Goal: Transaction & Acquisition: Purchase product/service

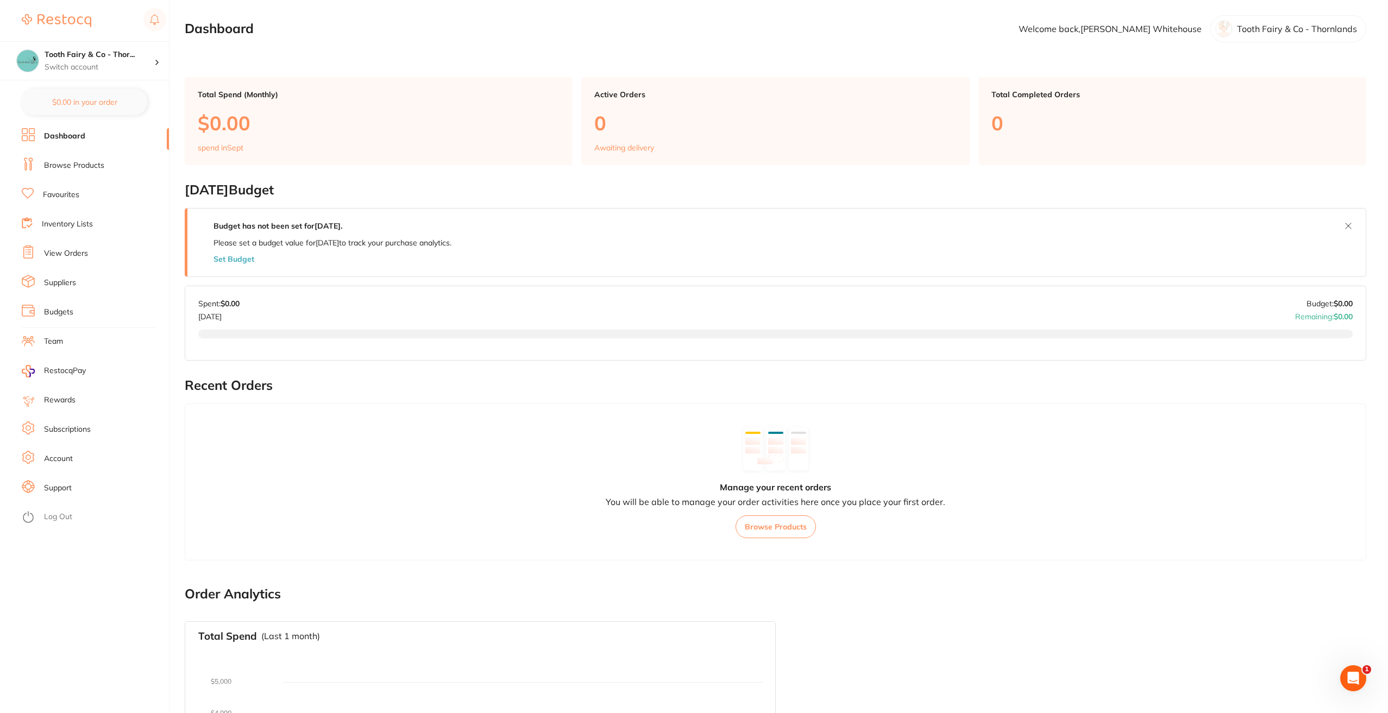
click at [71, 163] on link "Browse Products" at bounding box center [74, 165] width 60 height 11
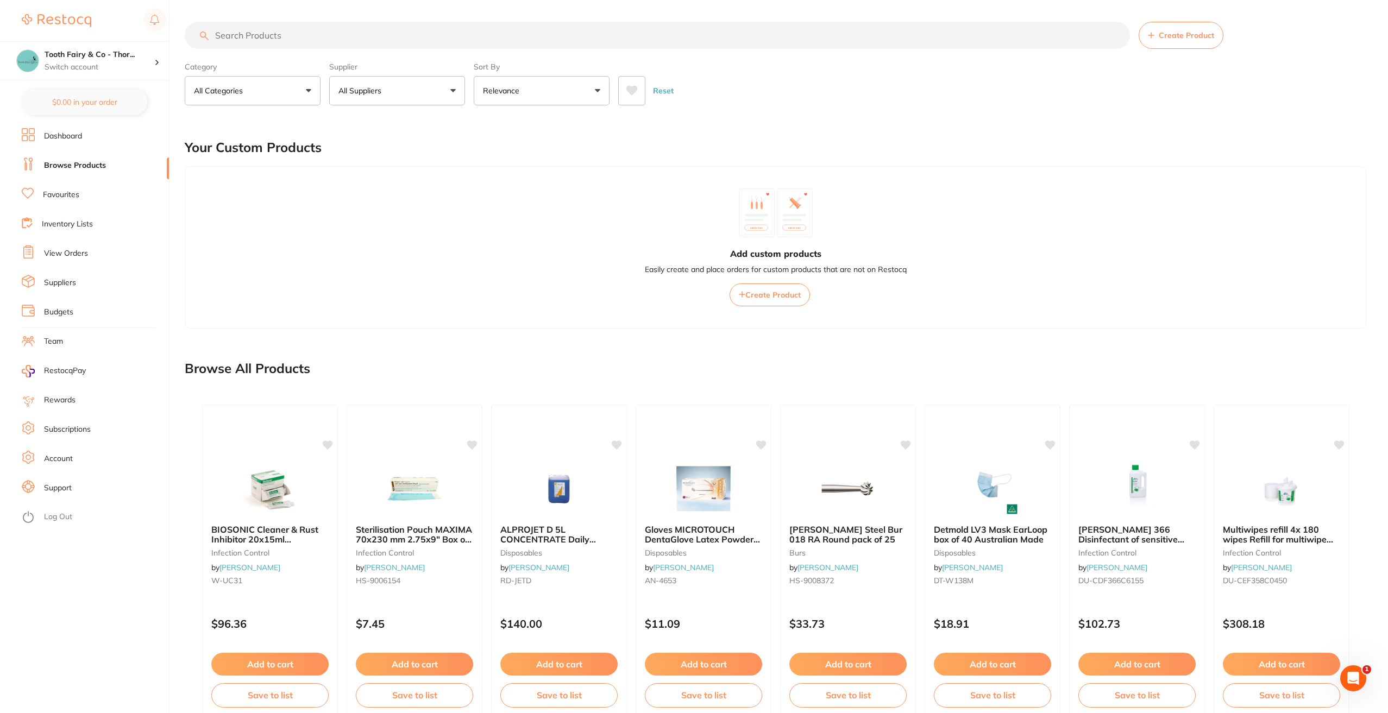
click at [312, 87] on button "All Categories" at bounding box center [253, 90] width 136 height 29
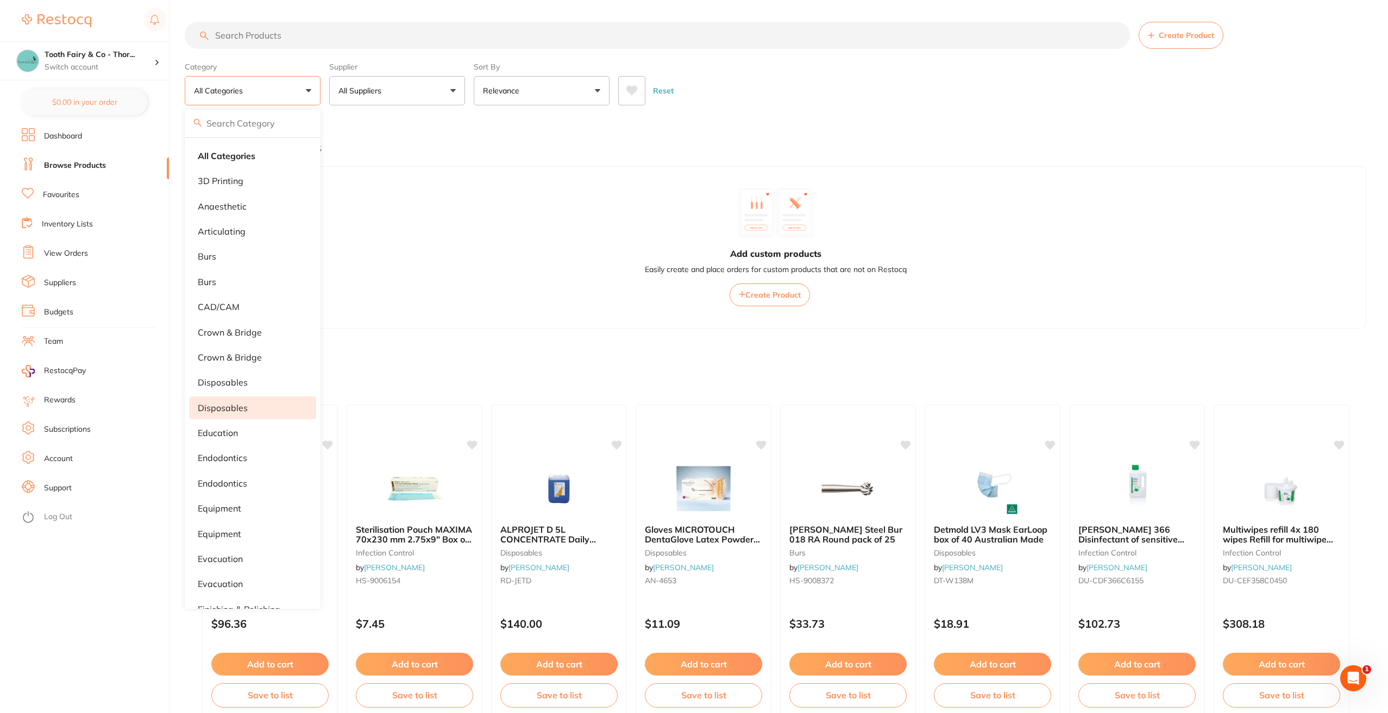
click at [222, 403] on p "Disposables" at bounding box center [223, 408] width 50 height 10
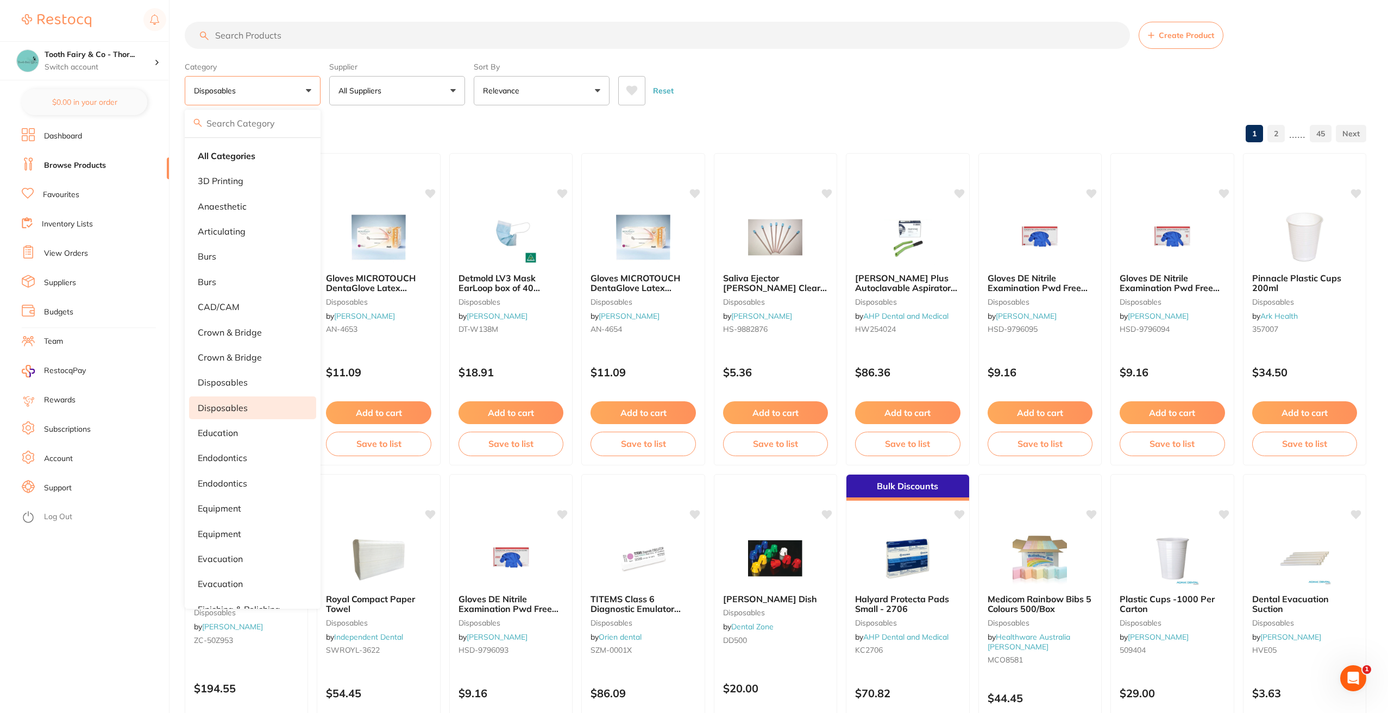
click at [67, 286] on link "Suppliers" at bounding box center [60, 283] width 32 height 11
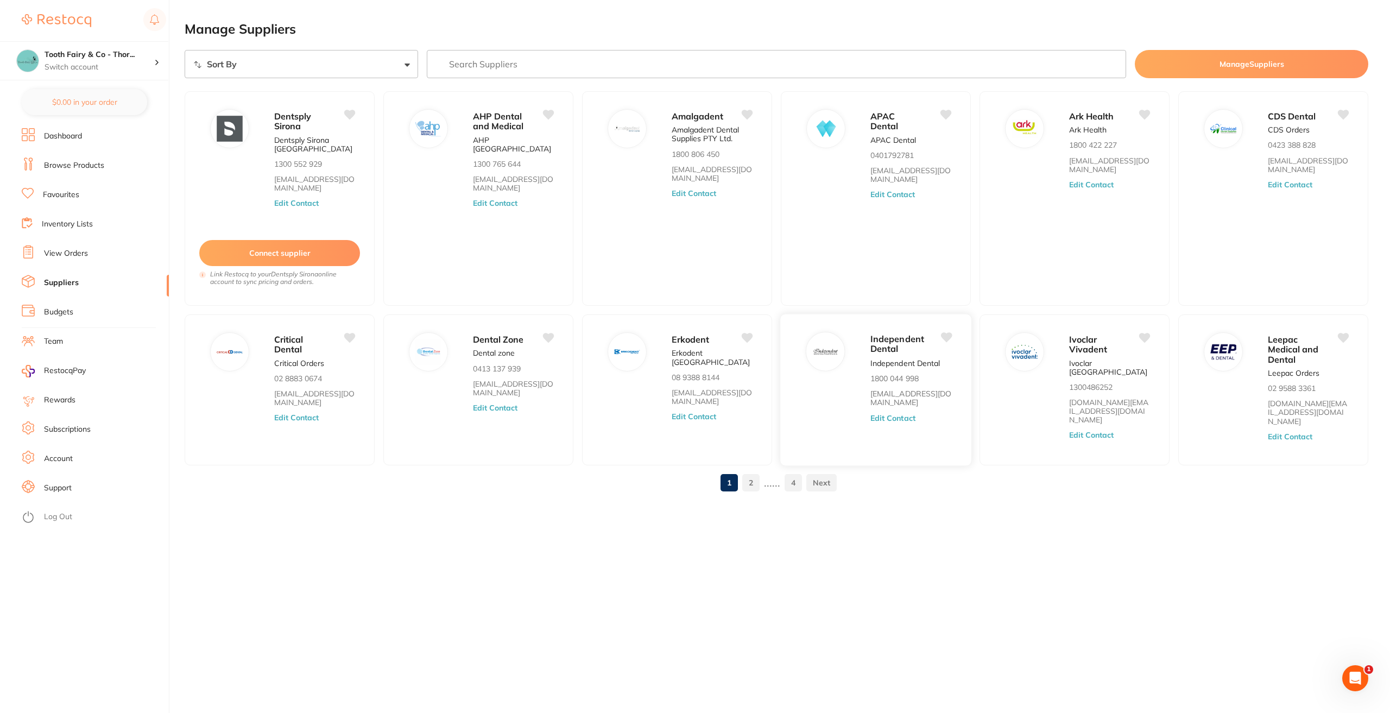
click at [910, 341] on span "Independent Dental" at bounding box center [898, 343] width 54 height 21
click at [891, 358] on p "Independent Dental" at bounding box center [906, 362] width 70 height 9
click at [818, 352] on img at bounding box center [826, 351] width 26 height 26
click at [824, 476] on link at bounding box center [822, 483] width 30 height 22
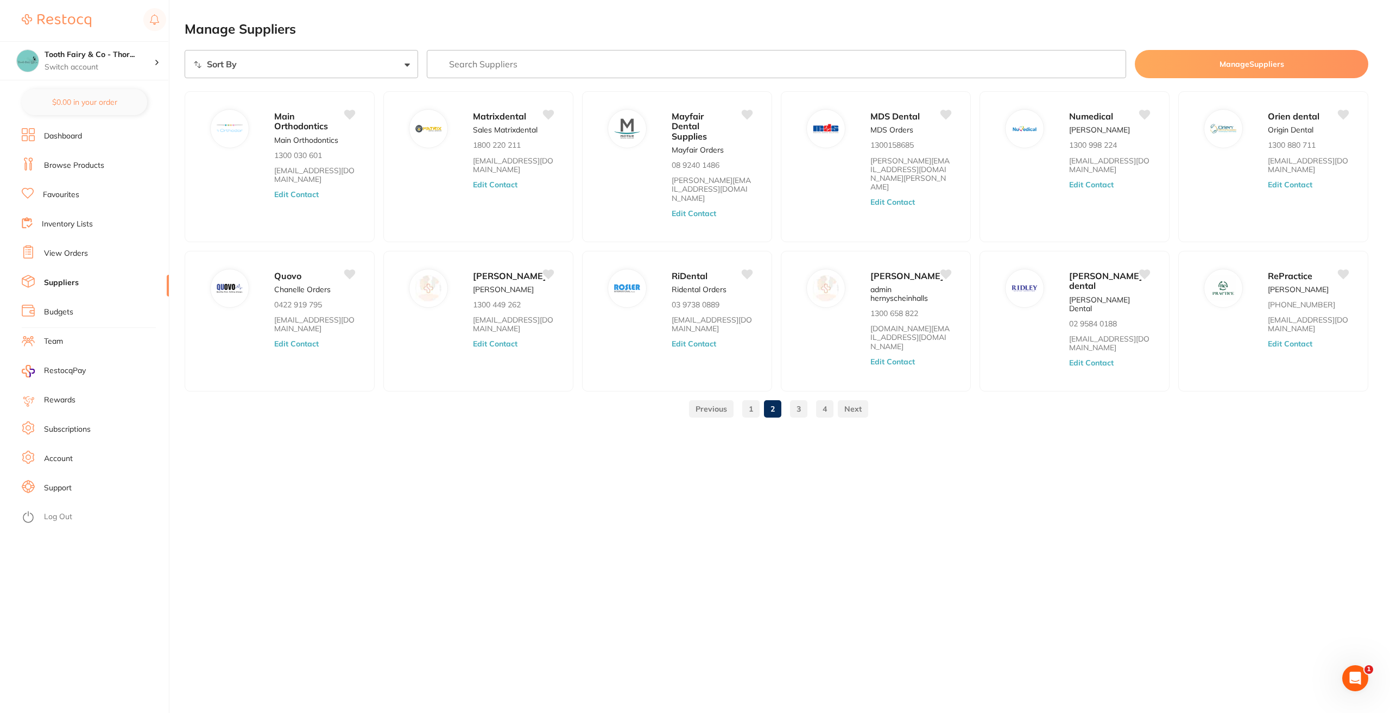
click at [51, 167] on link "Browse Products" at bounding box center [74, 165] width 60 height 11
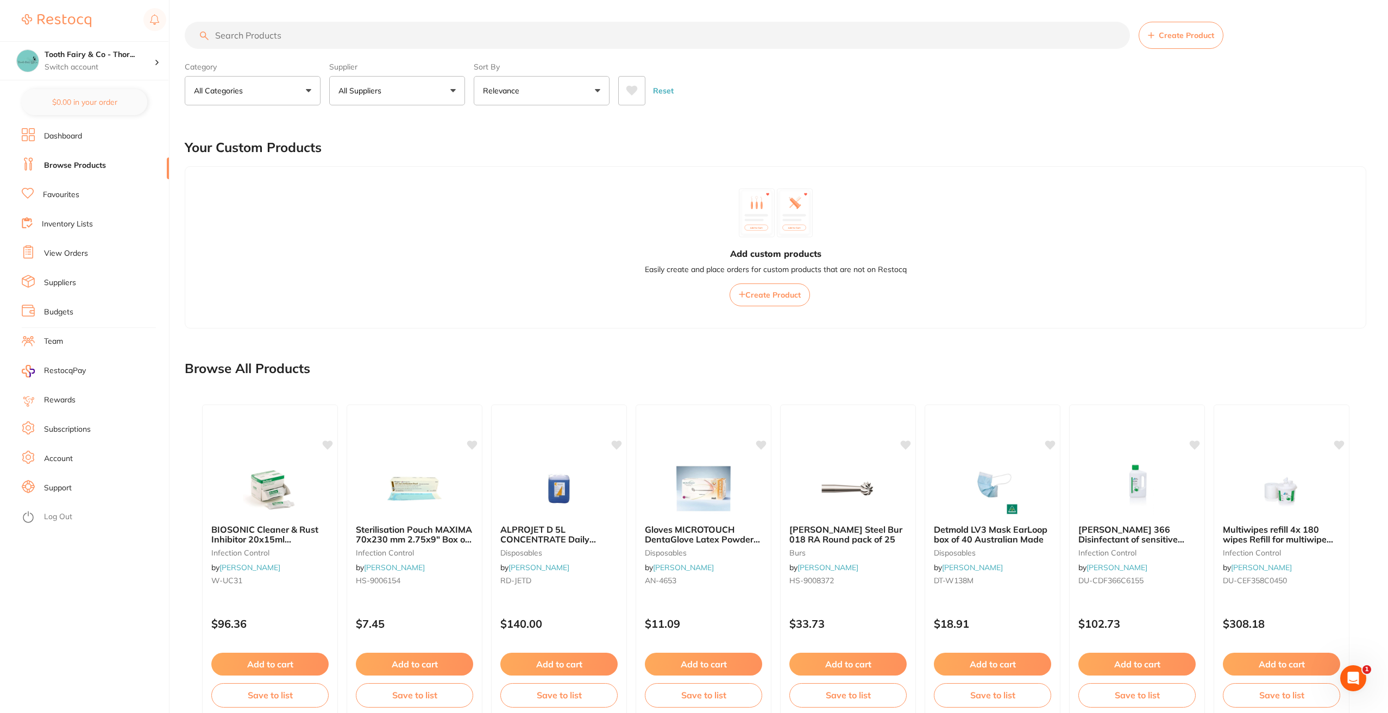
click at [315, 41] on input "search" at bounding box center [657, 35] width 945 height 27
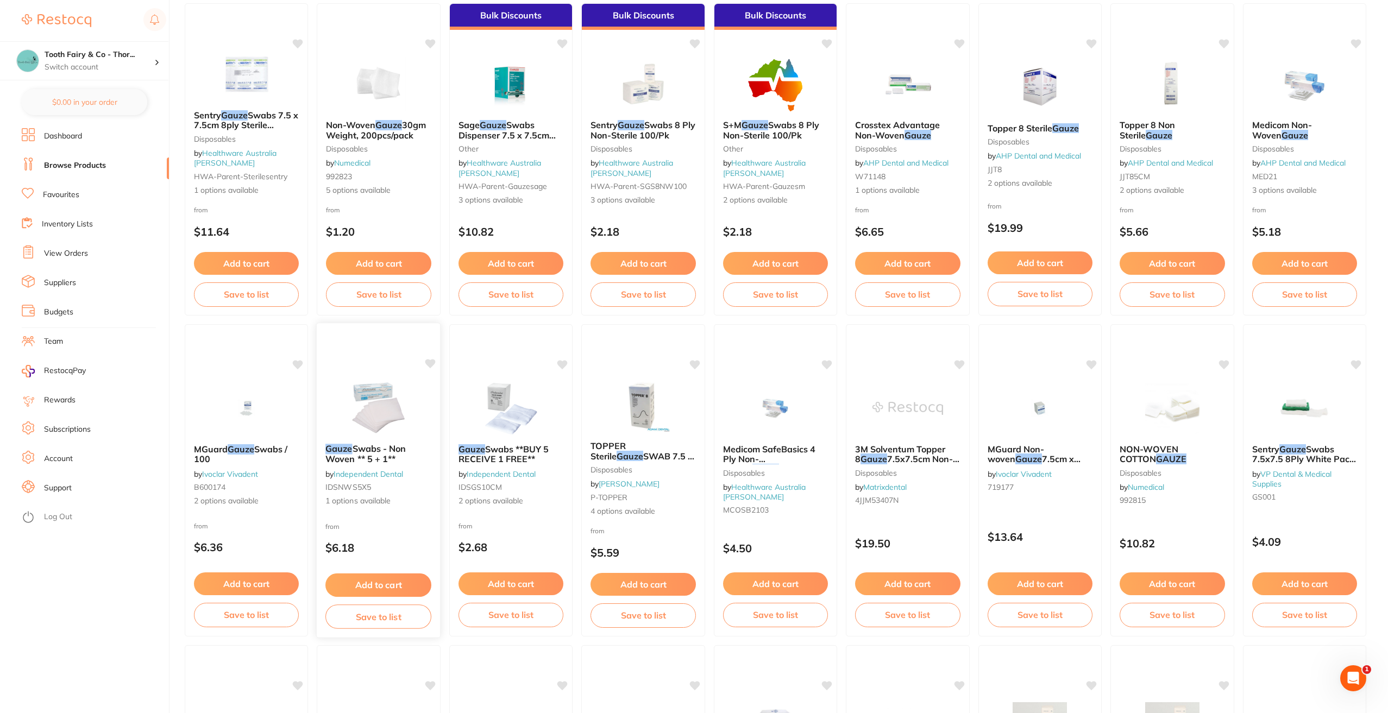
scroll to position [163, 0]
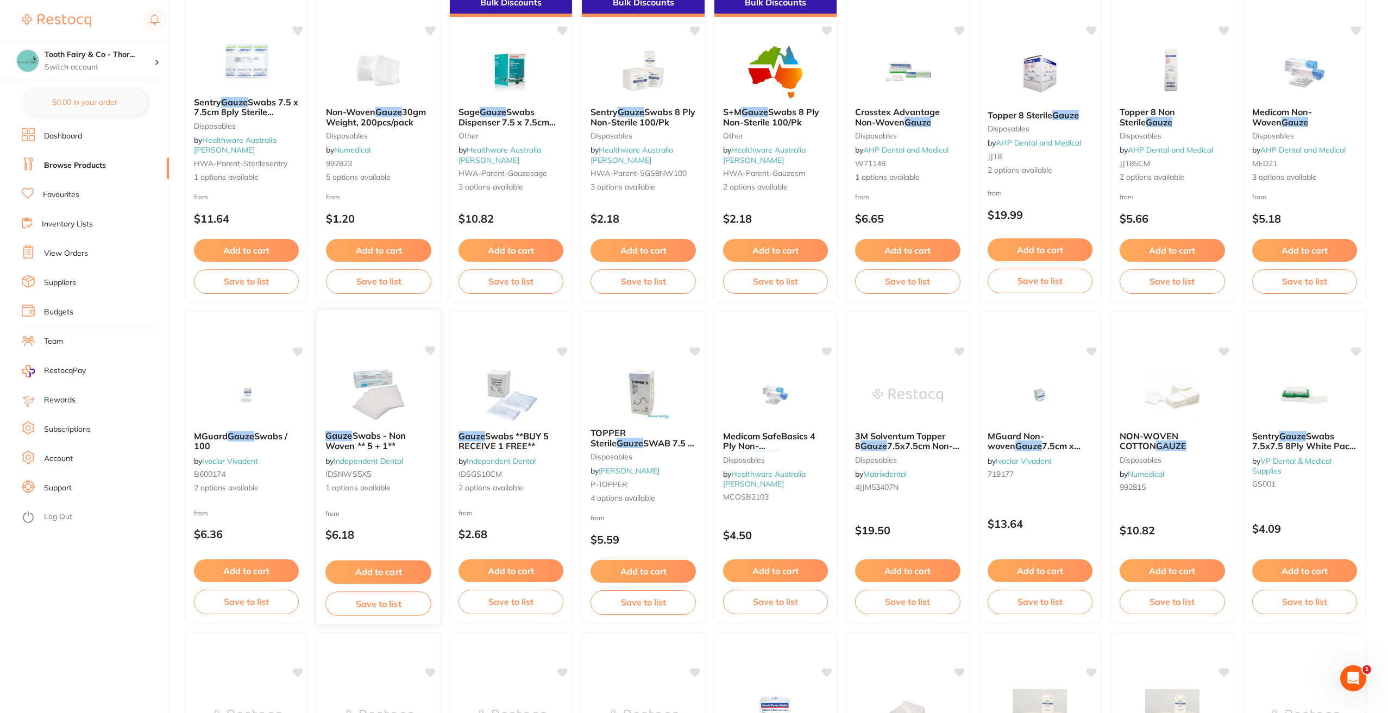
type input "gauze"
click at [429, 352] on icon at bounding box center [430, 350] width 10 height 9
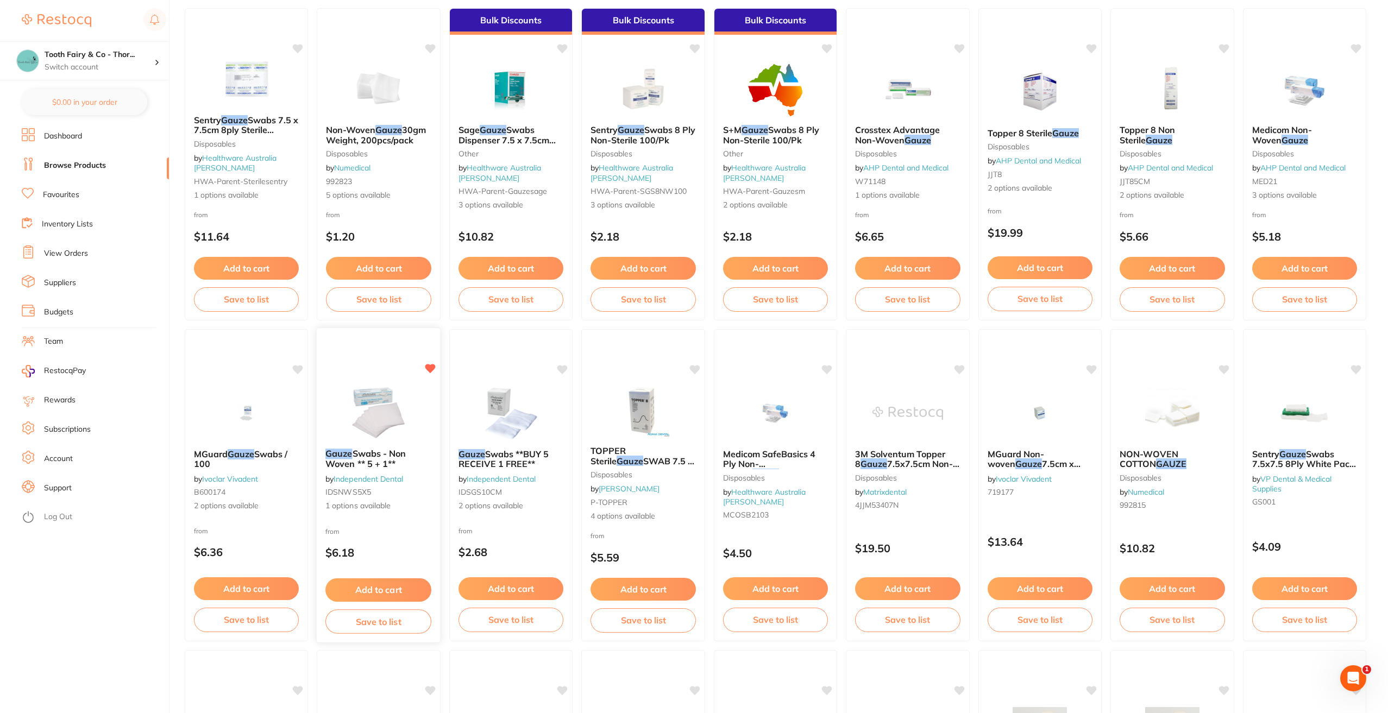
scroll to position [165, 0]
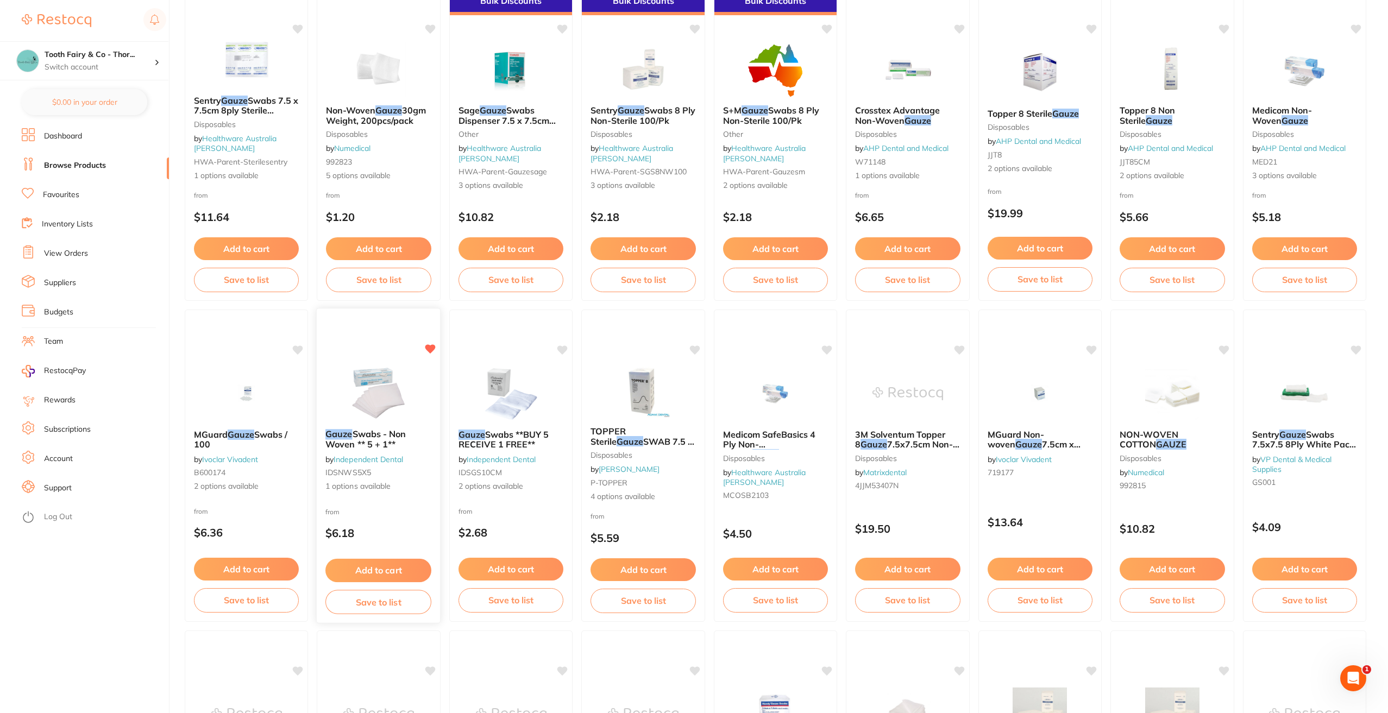
click at [397, 568] on button "Add to cart" at bounding box center [378, 570] width 106 height 23
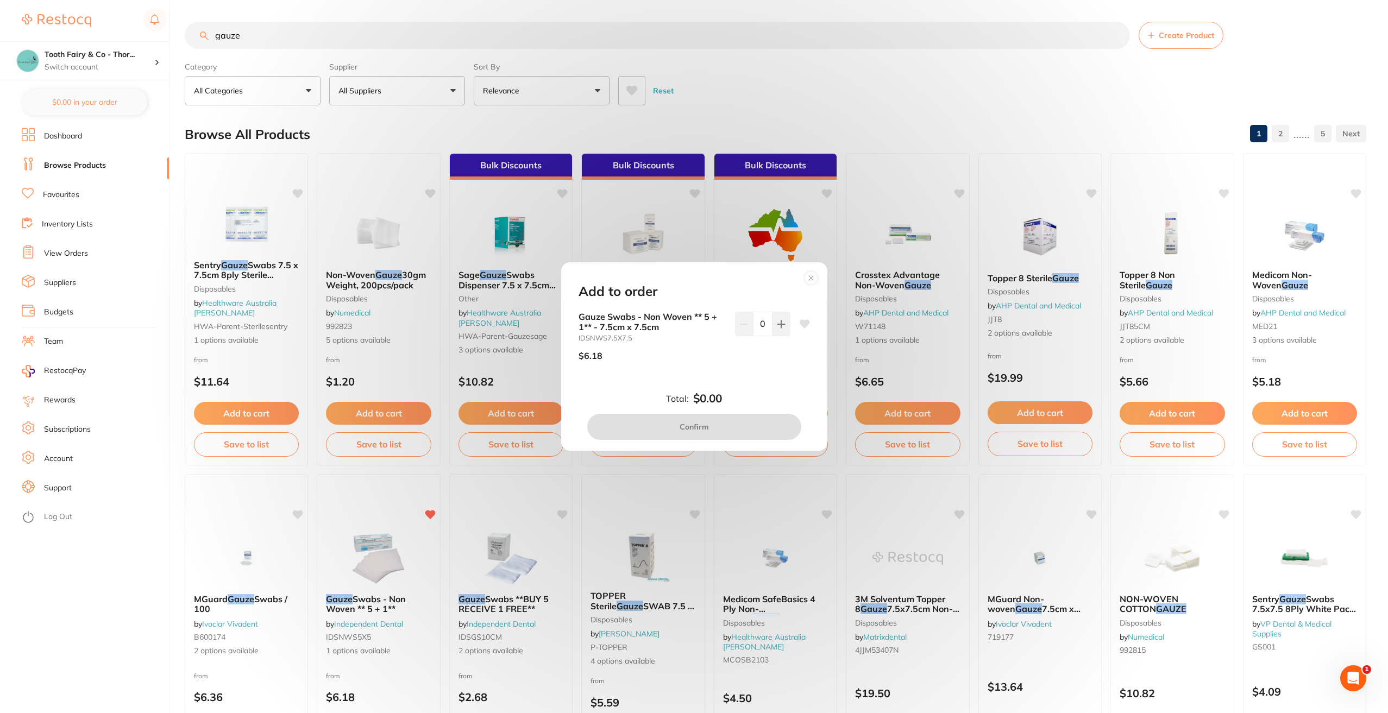
scroll to position [0, 0]
click at [777, 325] on icon at bounding box center [781, 324] width 9 height 9
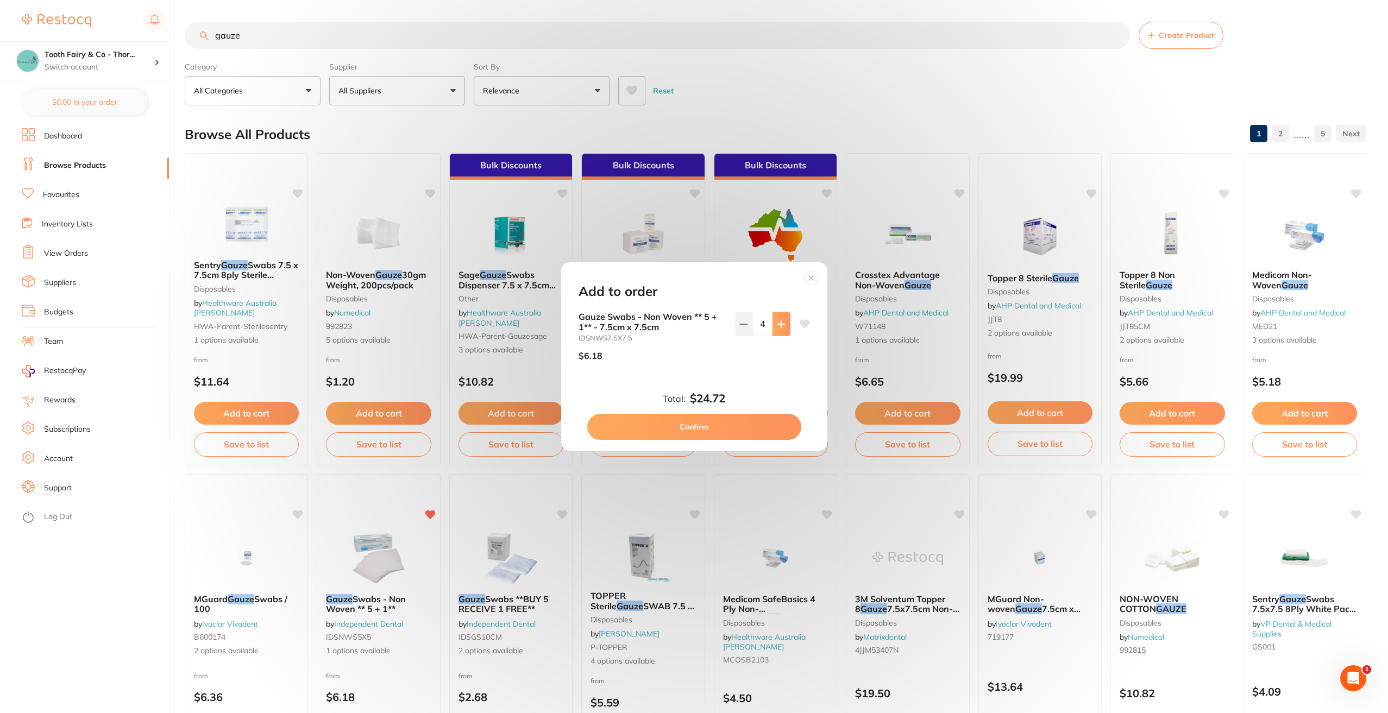
click at [777, 325] on icon at bounding box center [781, 324] width 9 height 9
click at [777, 324] on icon at bounding box center [780, 323] width 7 height 7
click at [777, 322] on icon at bounding box center [781, 324] width 9 height 9
click at [777, 320] on icon at bounding box center [781, 324] width 9 height 9
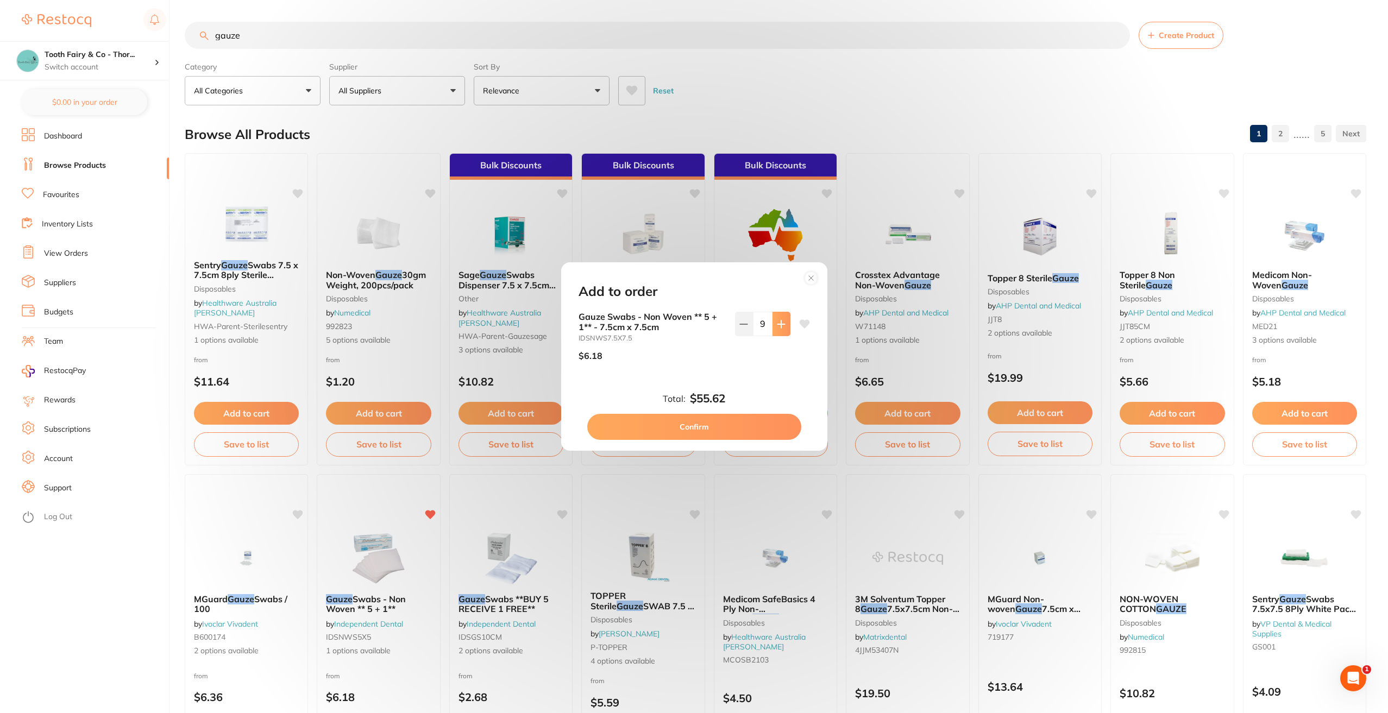
click at [777, 320] on icon at bounding box center [781, 324] width 9 height 9
type input "10"
click at [693, 424] on button "Confirm" at bounding box center [694, 427] width 214 height 26
checkbox input "false"
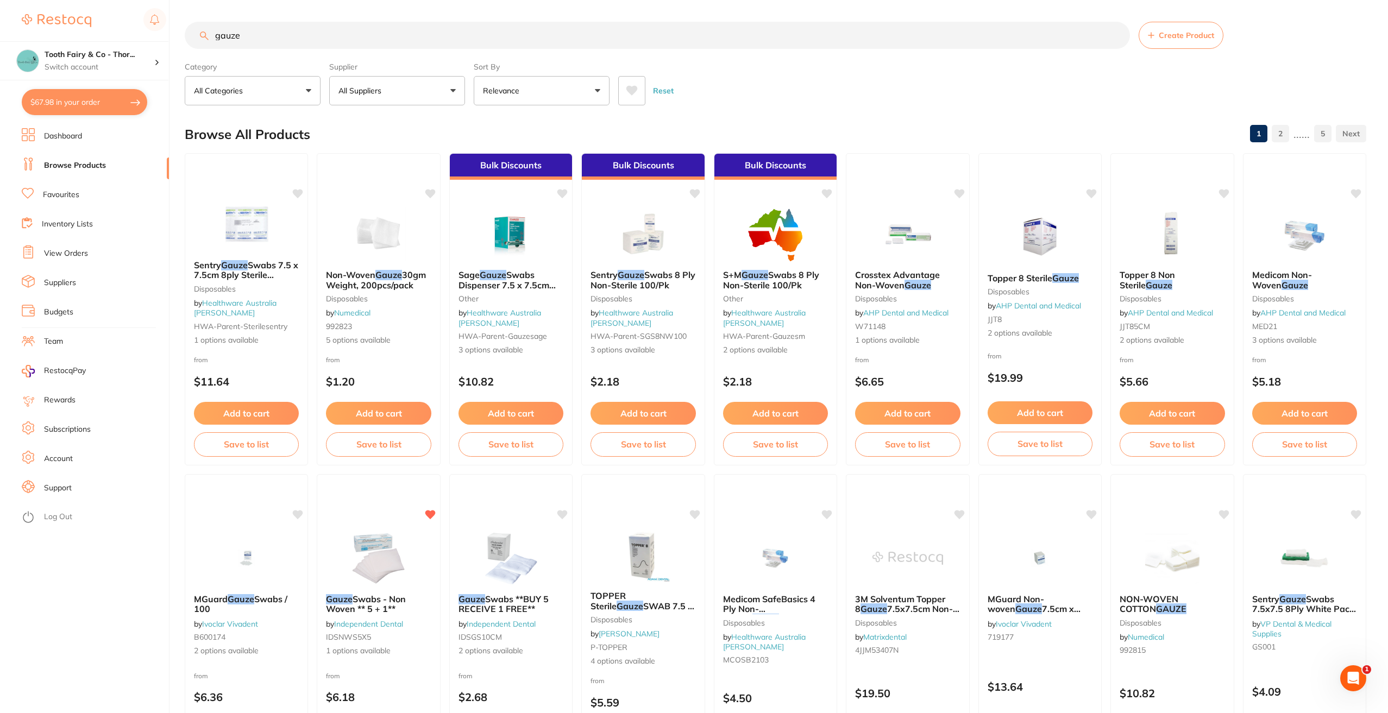
scroll to position [1, 0]
drag, startPoint x: 281, startPoint y: 42, endPoint x: 188, endPoint y: 41, distance: 92.9
click at [188, 41] on input "gauze" at bounding box center [657, 35] width 945 height 27
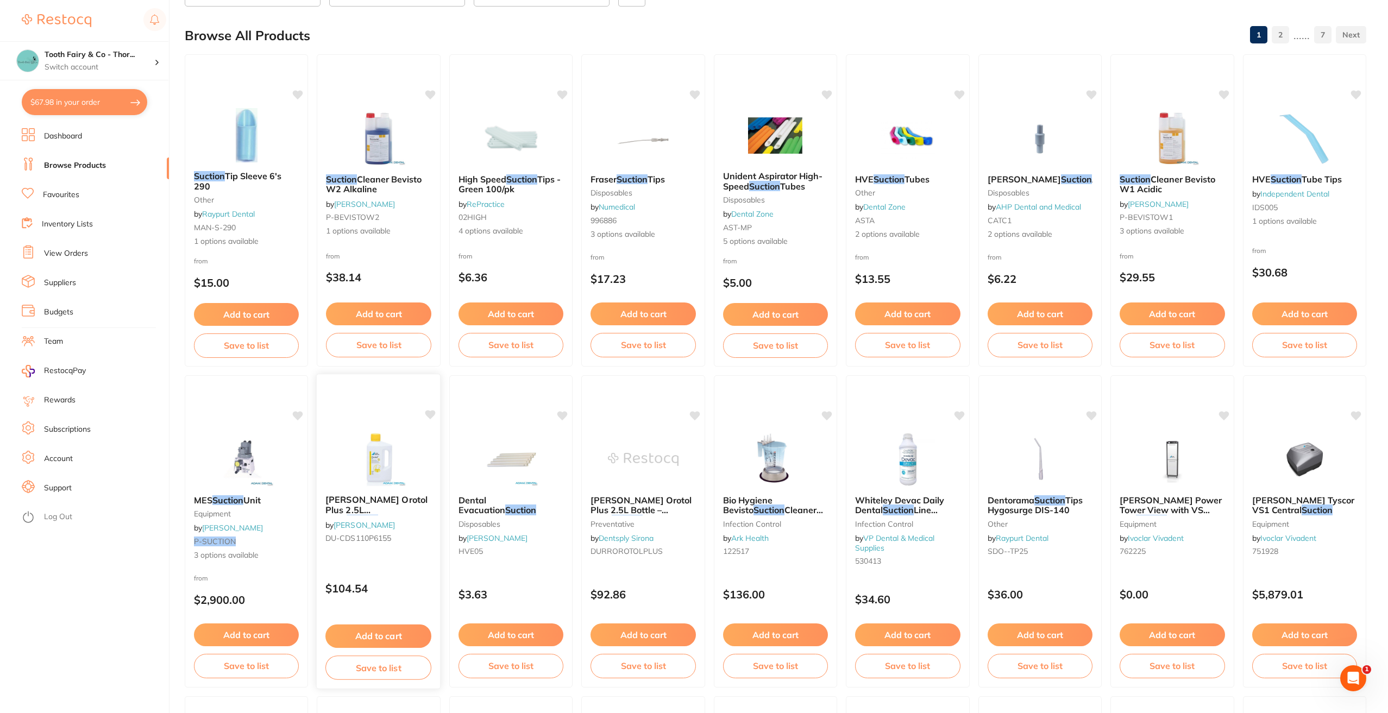
scroll to position [163, 0]
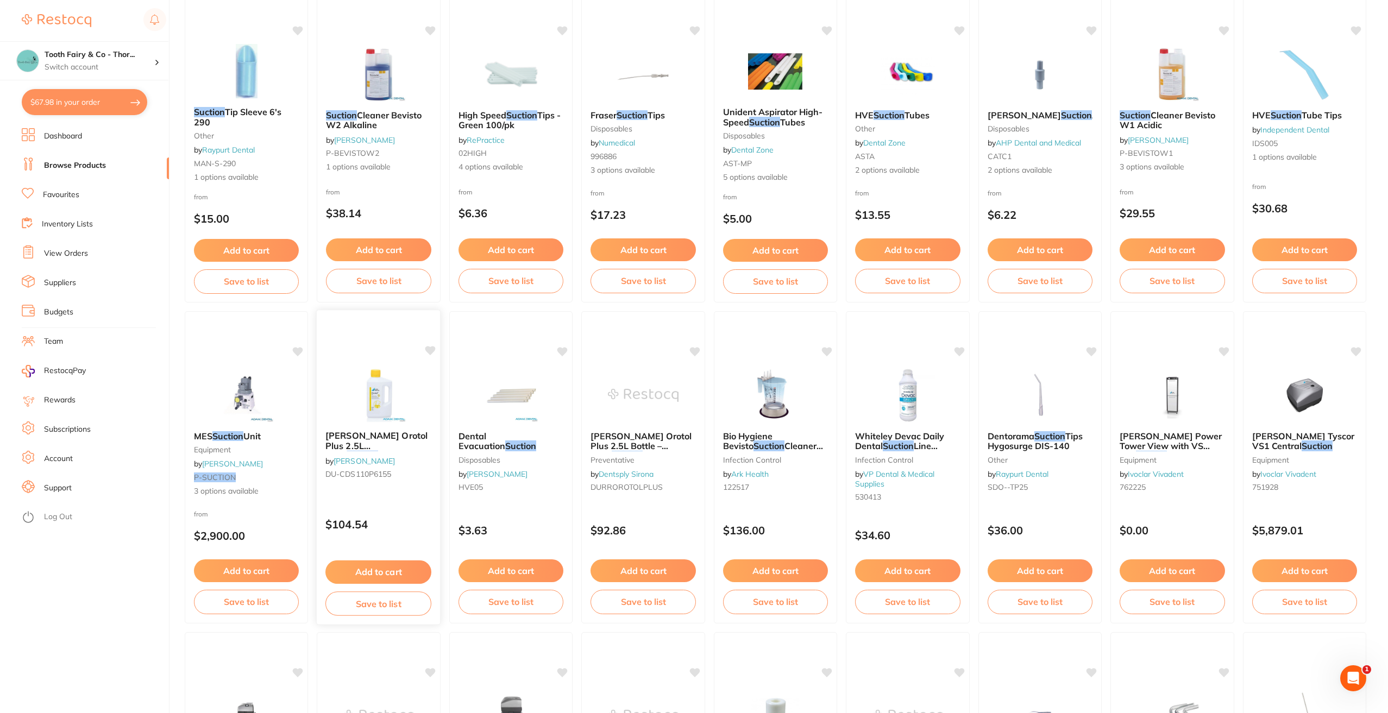
type input "suction"
click at [434, 343] on div "[PERSON_NAME] Orotol Plus 2.5L Daily Suction Cleaning by [PERSON_NAME] DU-CDS11…" at bounding box center [378, 468] width 125 height 316
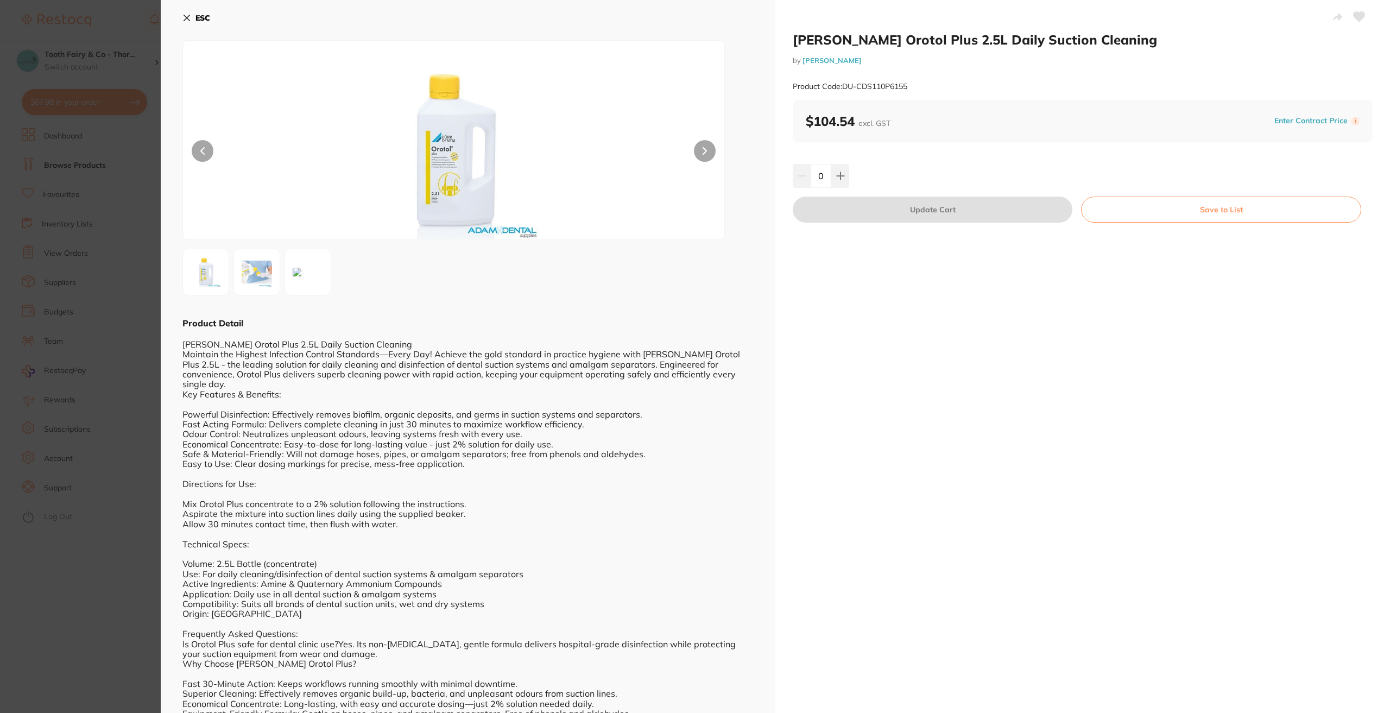
click at [191, 17] on icon at bounding box center [186, 18] width 9 height 9
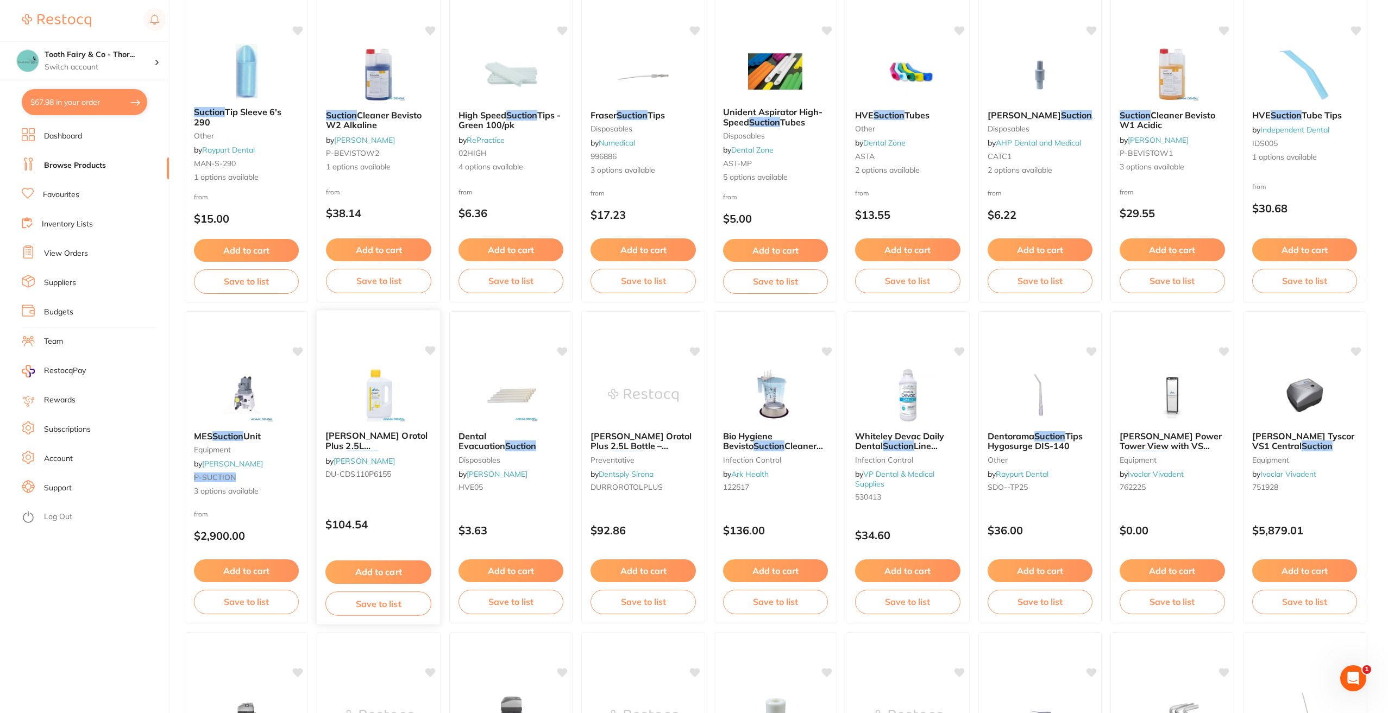
click at [430, 346] on icon at bounding box center [430, 350] width 11 height 11
click at [76, 201] on li "Favourites" at bounding box center [95, 195] width 147 height 16
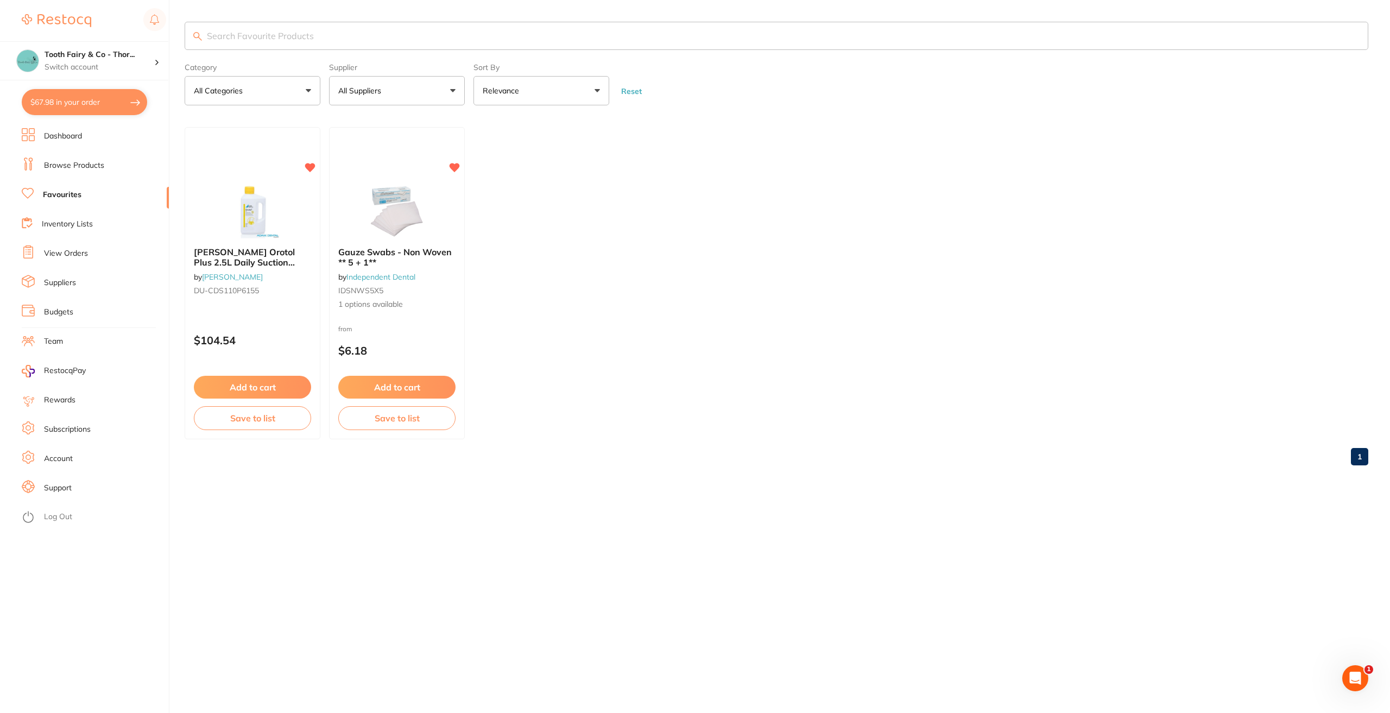
click at [73, 166] on link "Browse Products" at bounding box center [74, 165] width 60 height 11
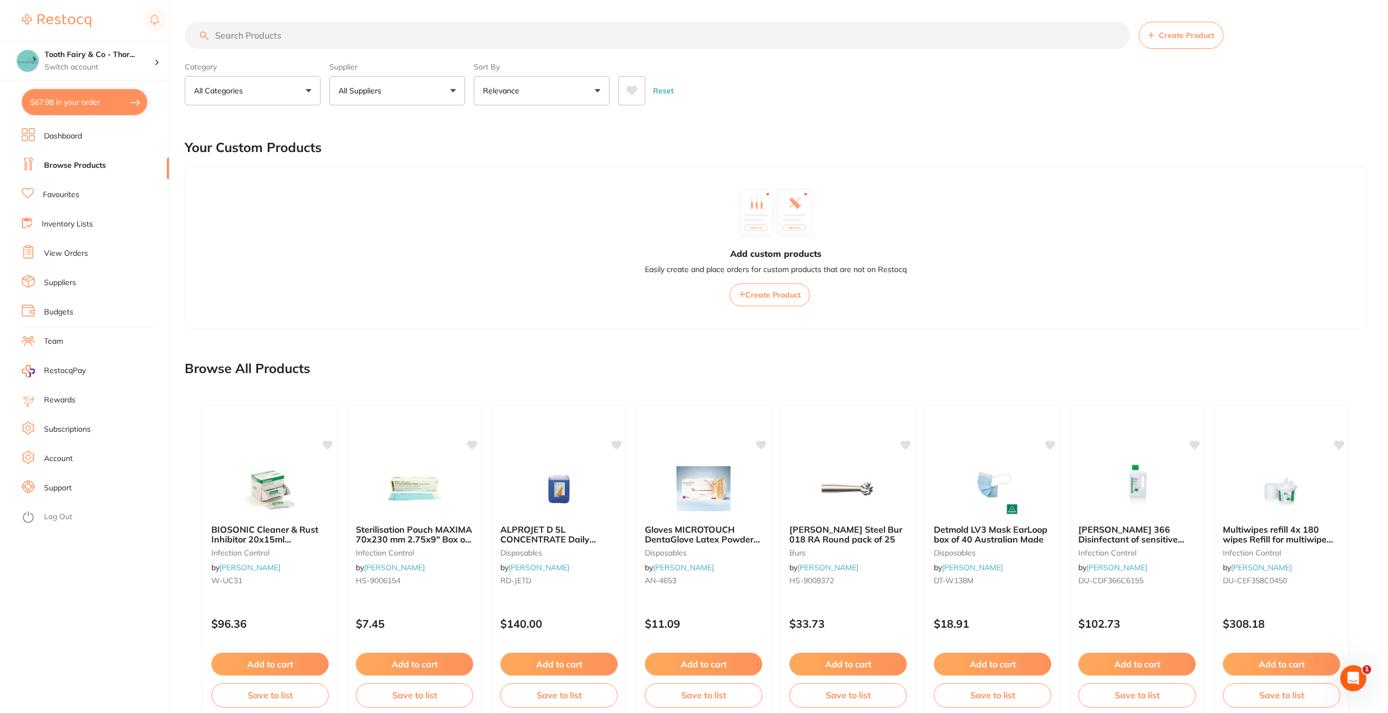
click at [429, 45] on input "search" at bounding box center [657, 35] width 945 height 27
type input "gleam"
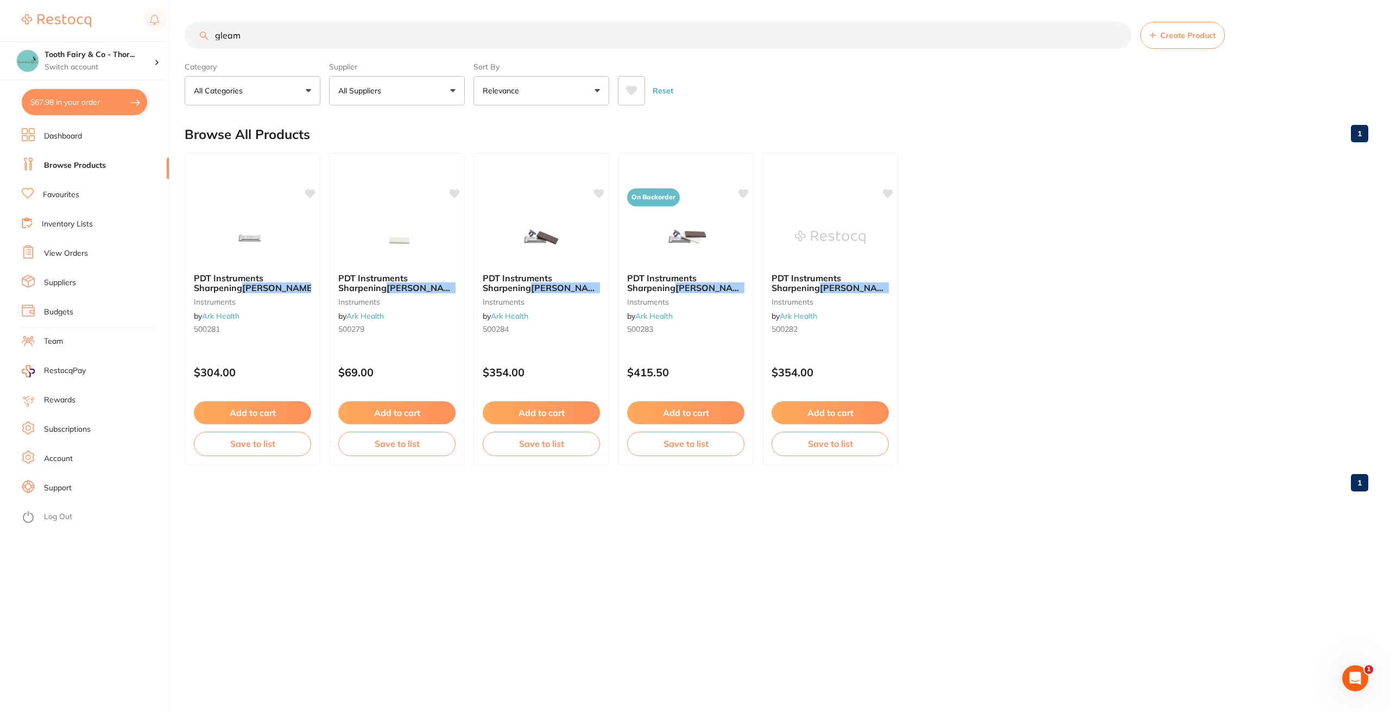
drag, startPoint x: 399, startPoint y: 37, endPoint x: 138, endPoint y: 35, distance: 260.7
click at [138, 35] on div "$67.98 Tooth Fairy & Co - Thor... Switch account Tooth Fairy & Co - Thornlands …" at bounding box center [695, 356] width 1390 height 713
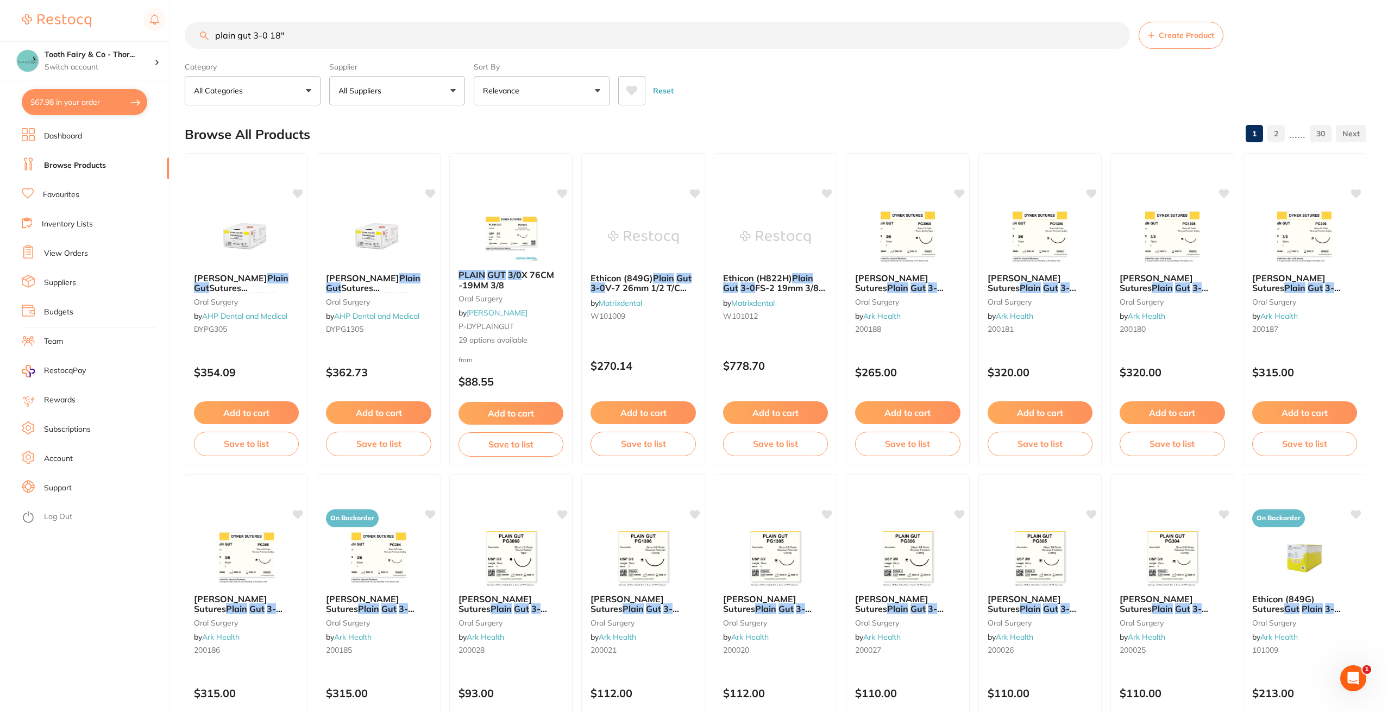
drag, startPoint x: 318, startPoint y: 30, endPoint x: 255, endPoint y: 34, distance: 63.2
click at [255, 34] on input "plain gut 3-0 18"" at bounding box center [657, 35] width 945 height 27
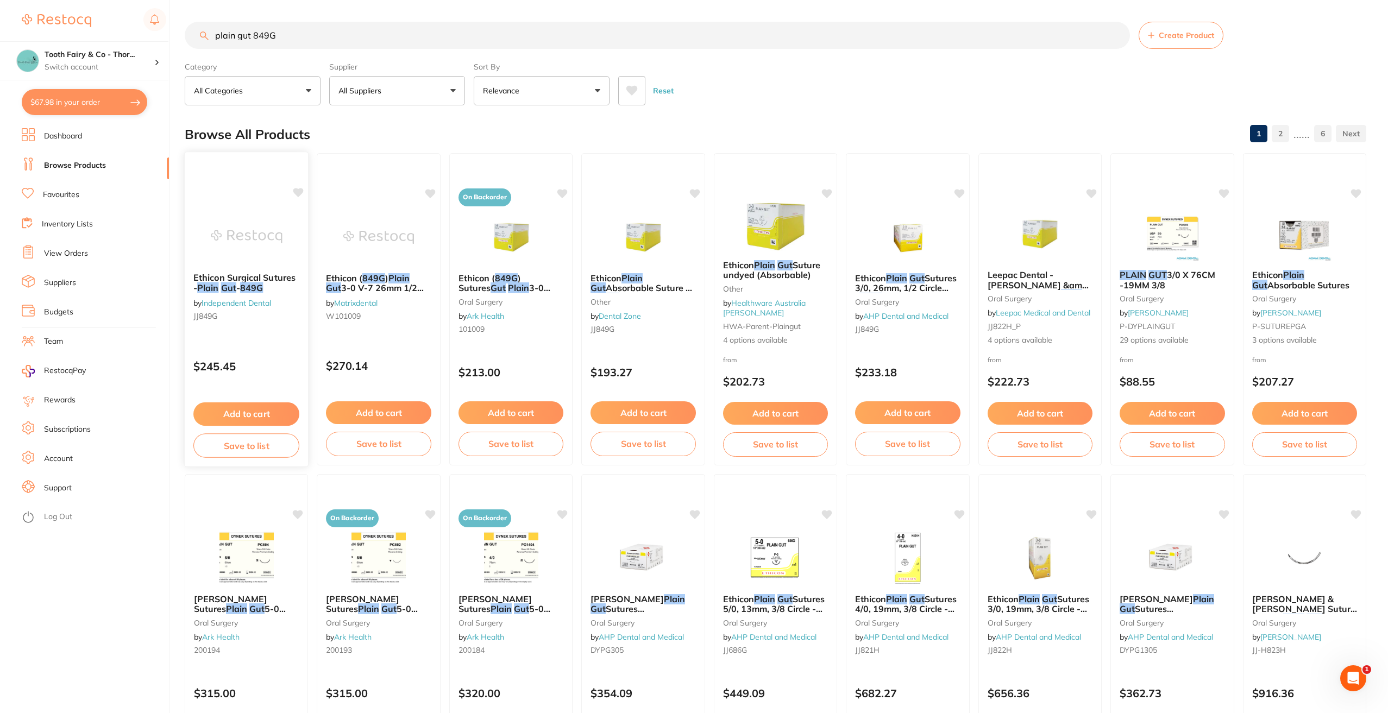
type input "plain gut 849G"
click at [259, 264] on img at bounding box center [246, 236] width 71 height 55
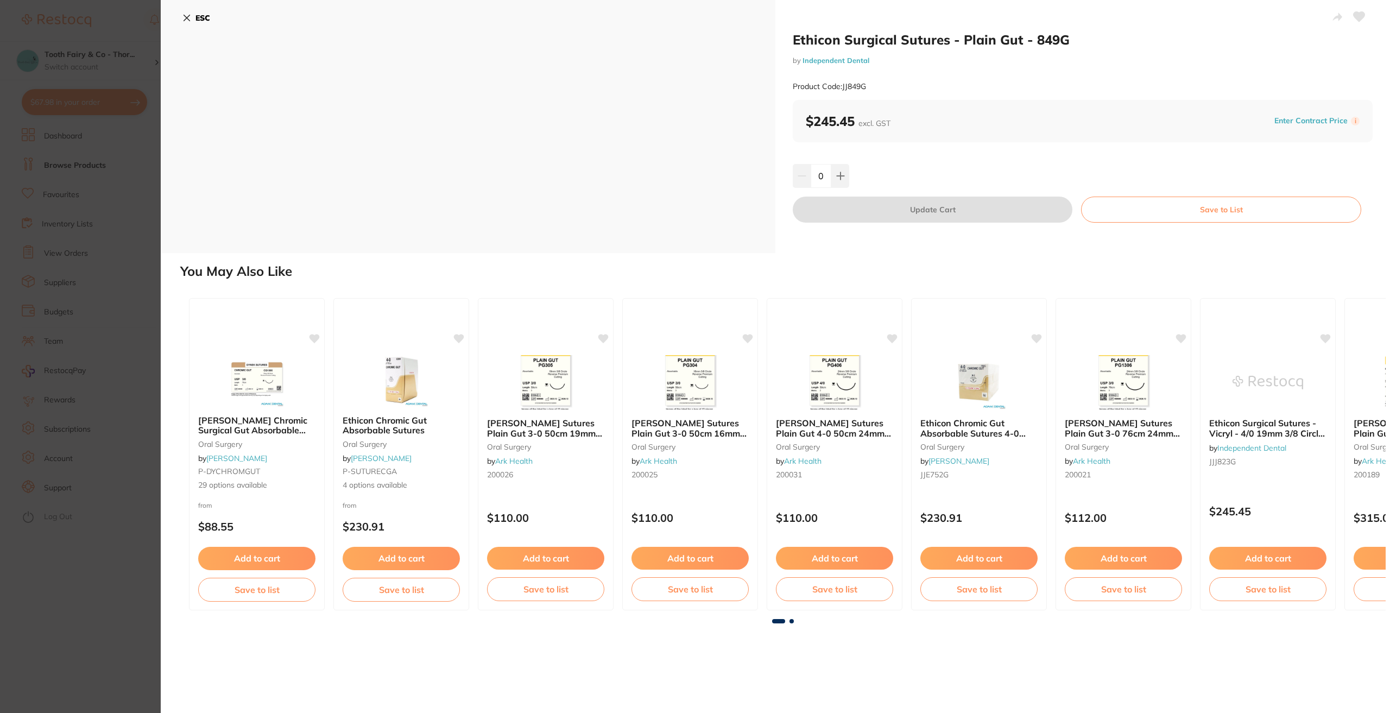
click at [1358, 15] on icon at bounding box center [1359, 17] width 11 height 10
click at [193, 17] on button "ESC" at bounding box center [196, 18] width 28 height 18
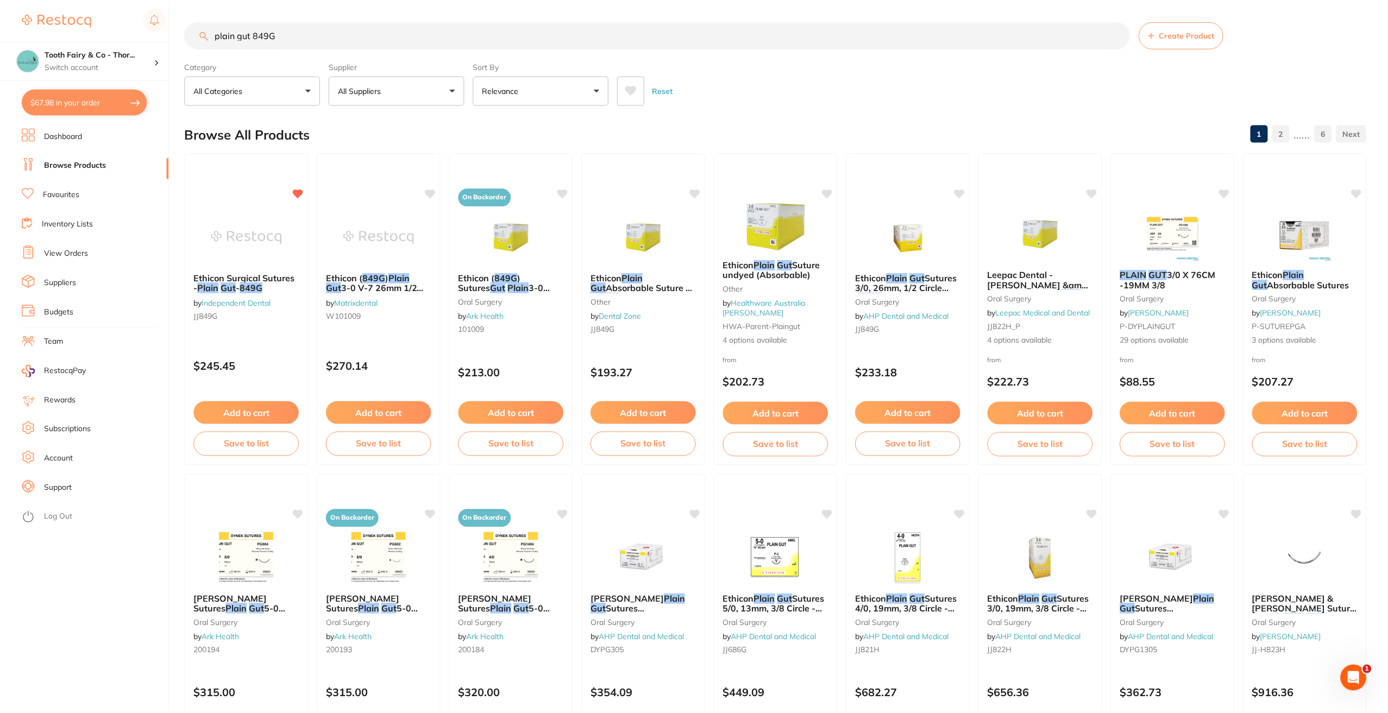
scroll to position [4, 0]
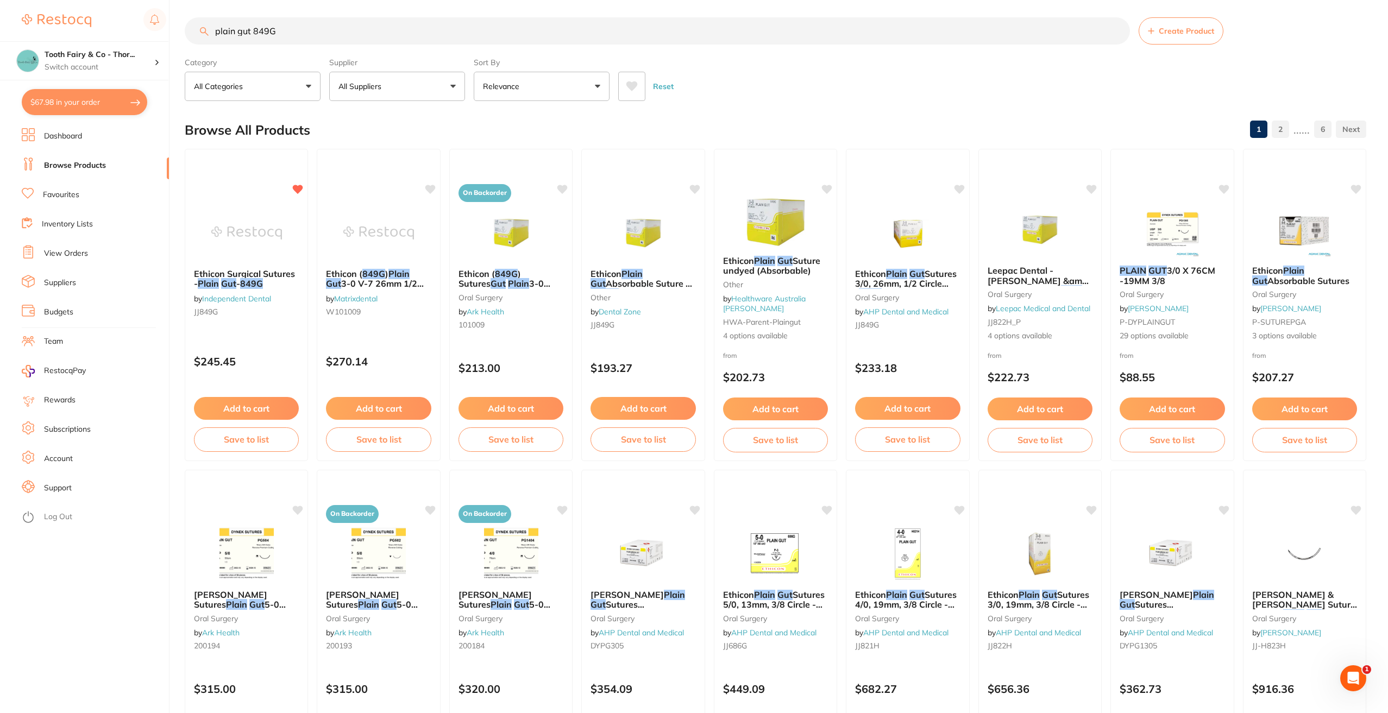
click at [93, 281] on li "Suppliers" at bounding box center [95, 283] width 147 height 16
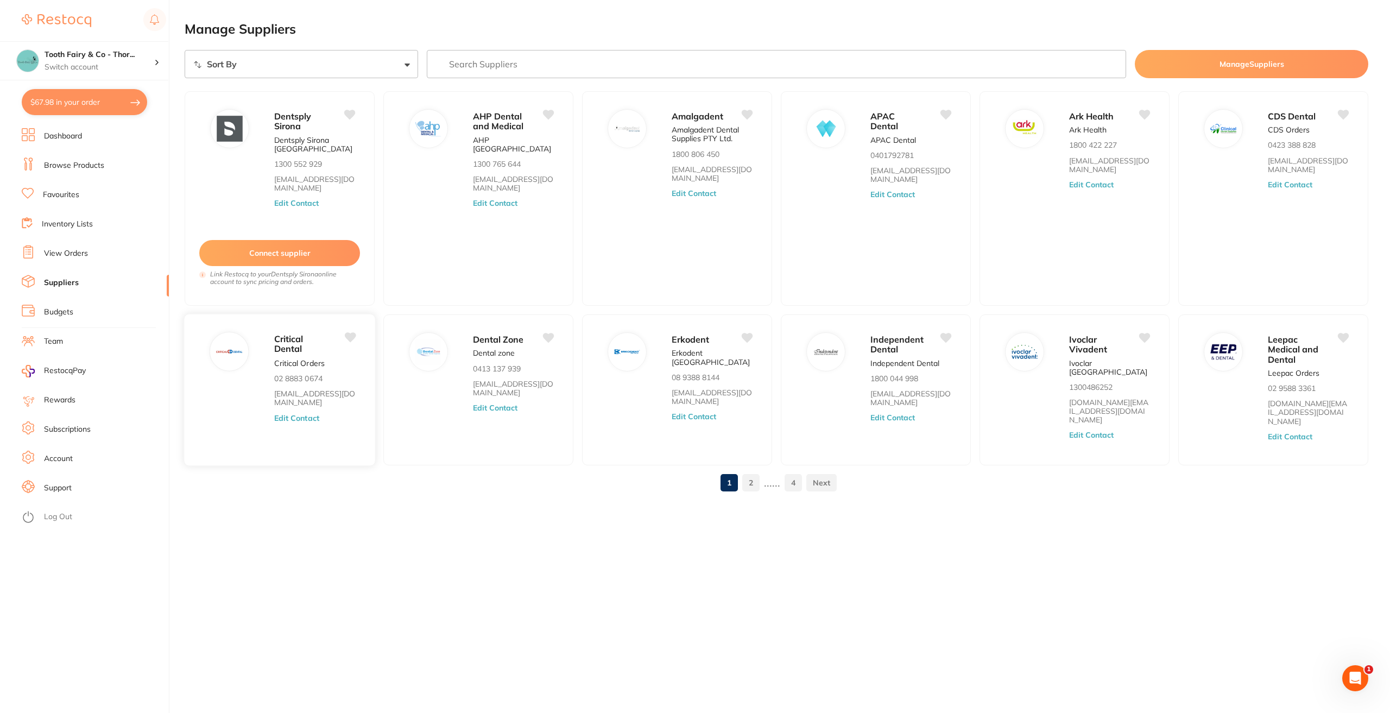
click at [350, 336] on icon at bounding box center [350, 337] width 11 height 10
click at [350, 115] on icon at bounding box center [350, 114] width 11 height 10
click at [948, 335] on icon at bounding box center [946, 337] width 11 height 10
click at [750, 477] on link "2" at bounding box center [750, 483] width 17 height 22
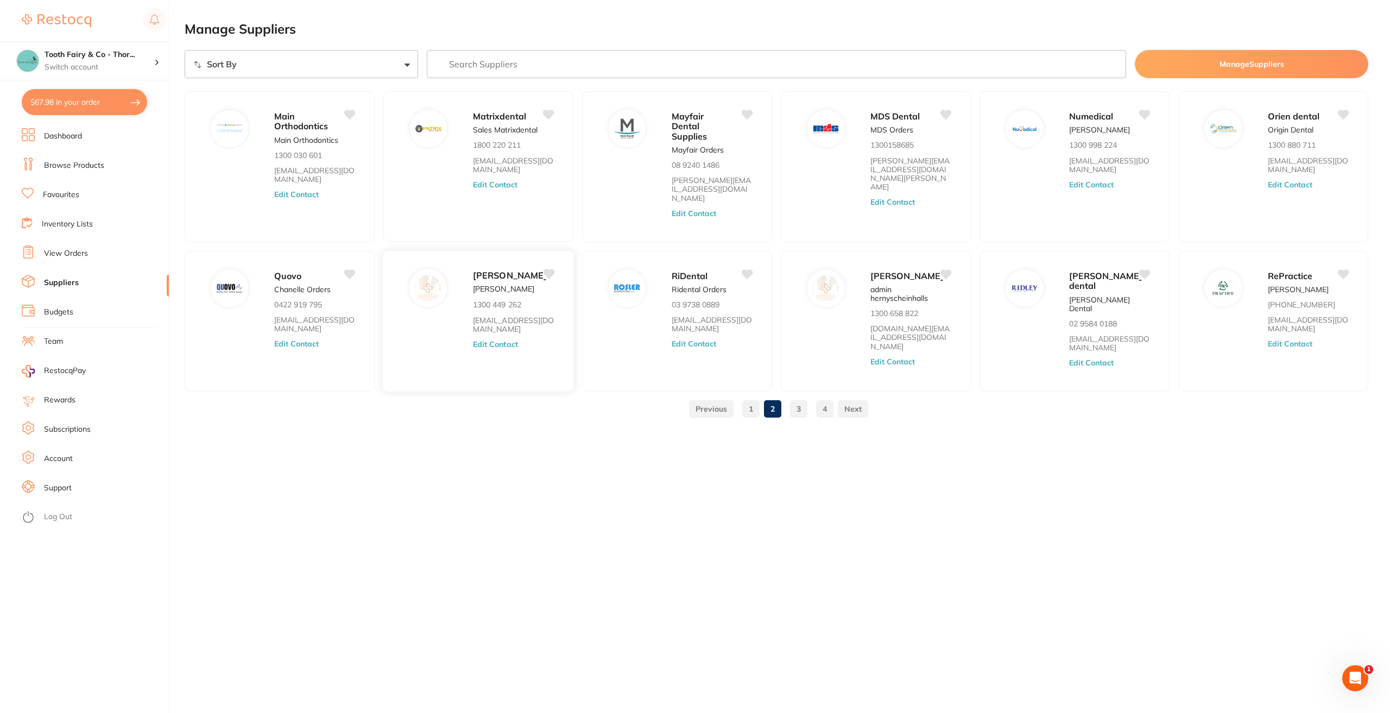
click at [548, 269] on icon at bounding box center [549, 274] width 11 height 10
click at [944, 269] on icon at bounding box center [946, 274] width 11 height 10
click at [799, 414] on link "3" at bounding box center [798, 409] width 17 height 22
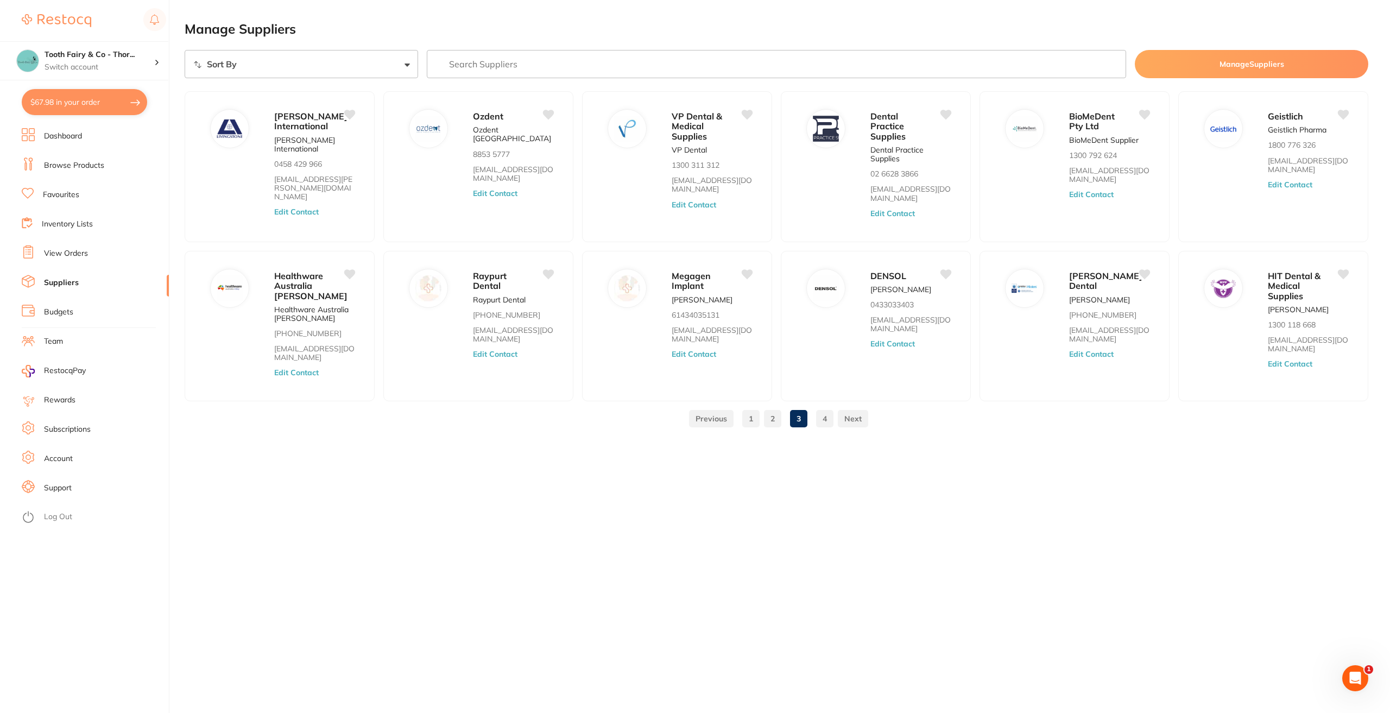
click at [817, 419] on link "4" at bounding box center [824, 419] width 17 height 22
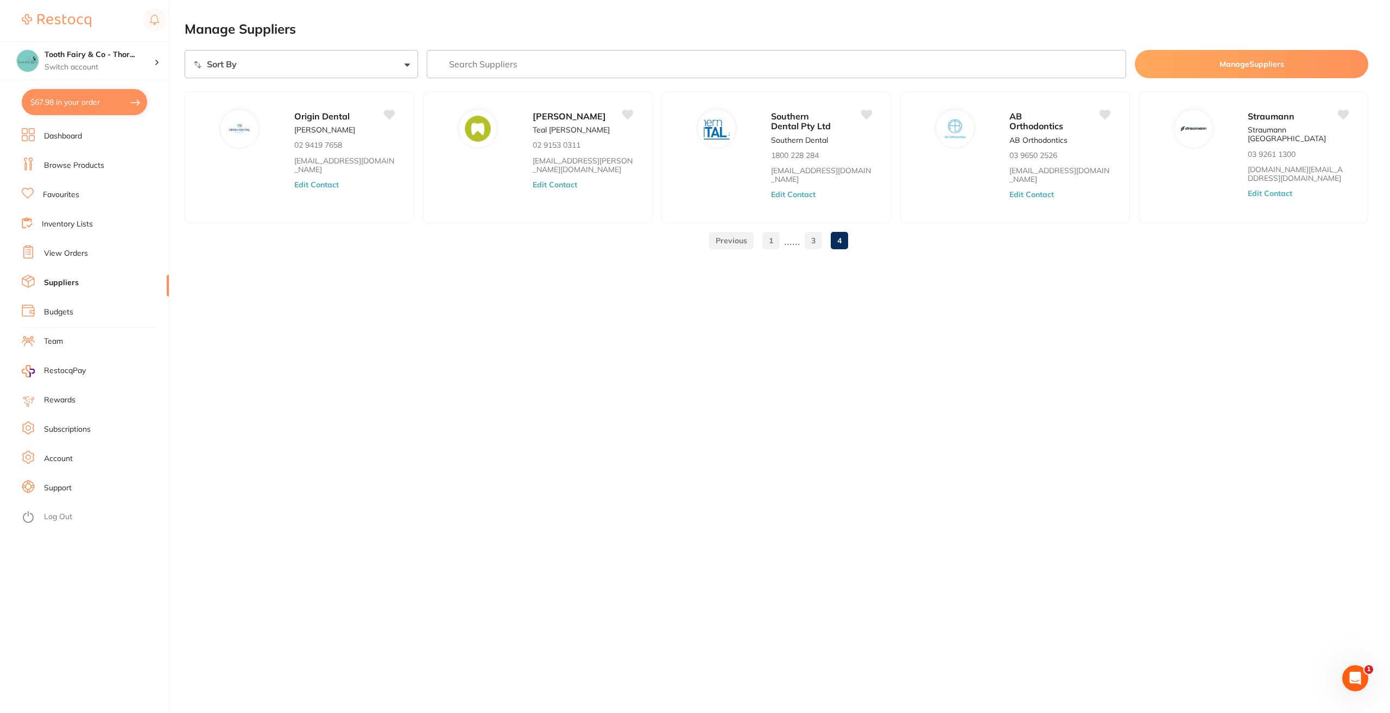
click at [72, 191] on link "Favourites" at bounding box center [61, 195] width 36 height 11
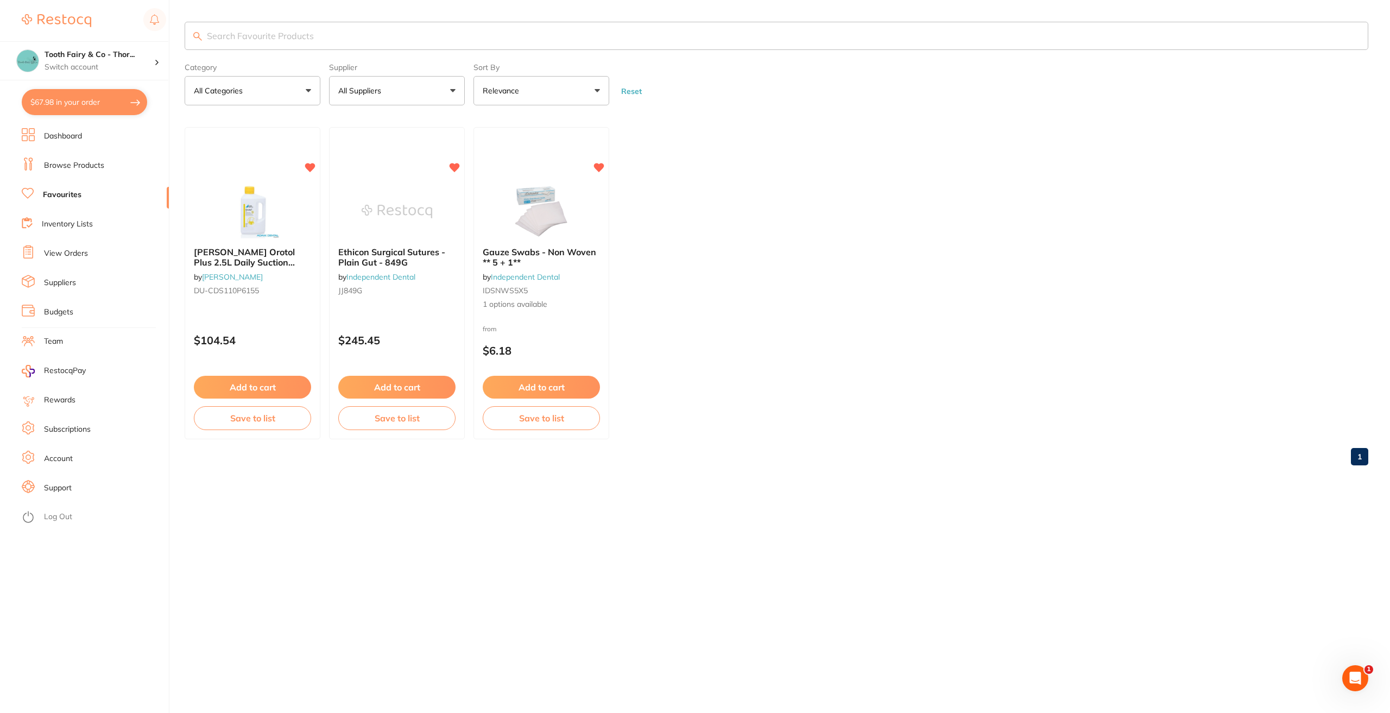
click at [85, 285] on li "Suppliers" at bounding box center [95, 283] width 147 height 16
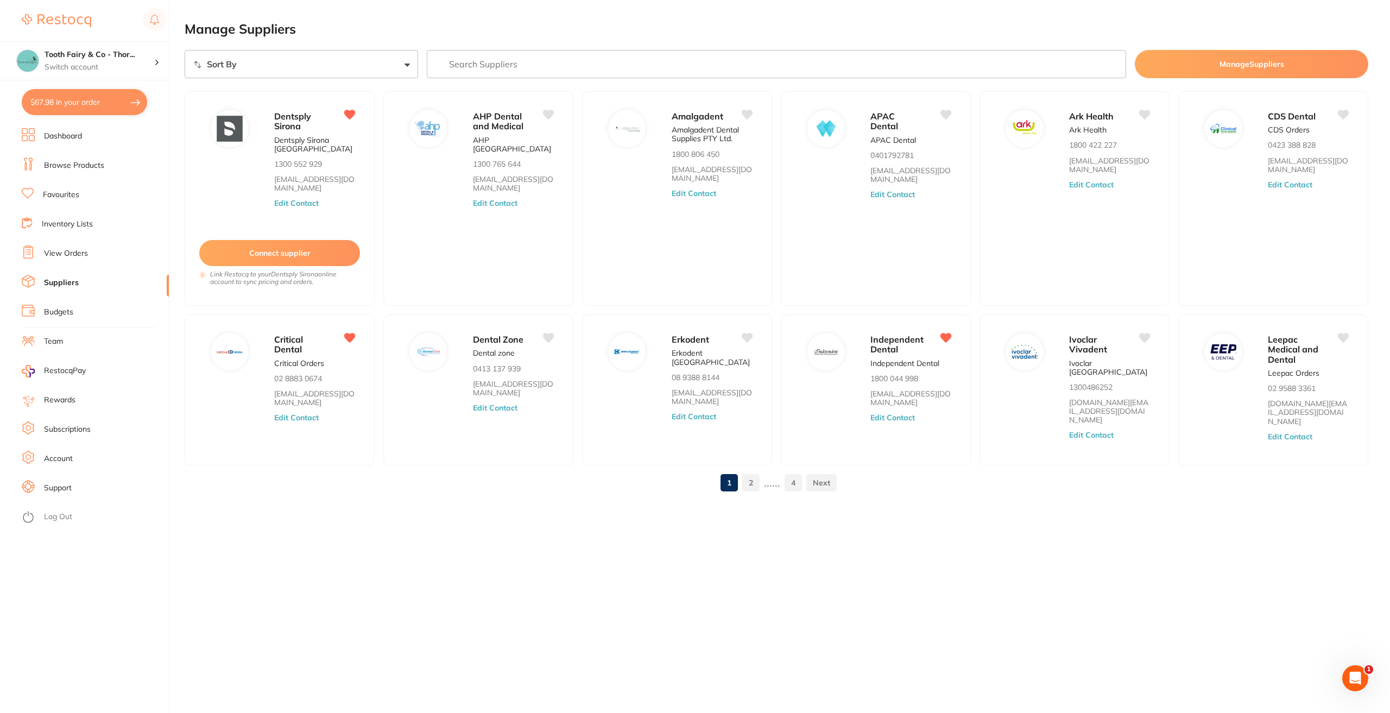
click at [70, 168] on link "Browse Products" at bounding box center [74, 165] width 60 height 11
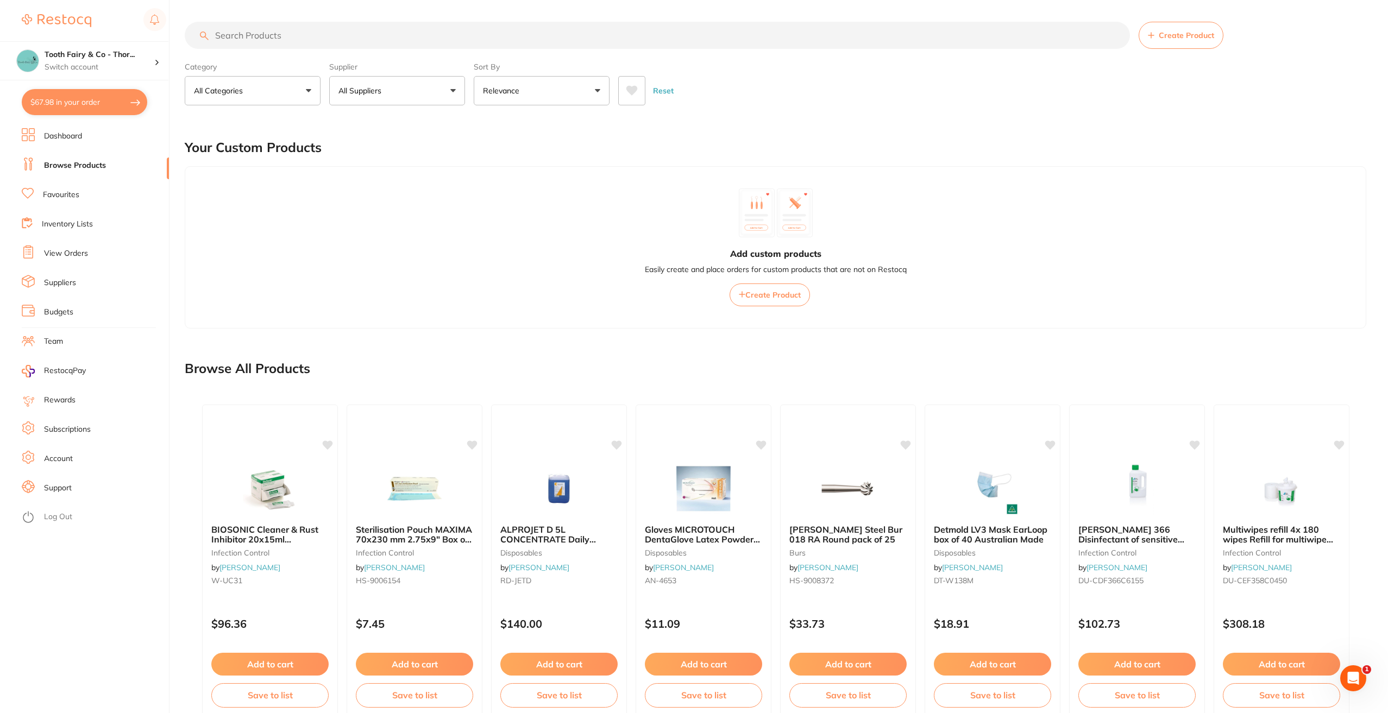
click at [286, 37] on input "search" at bounding box center [657, 35] width 945 height 27
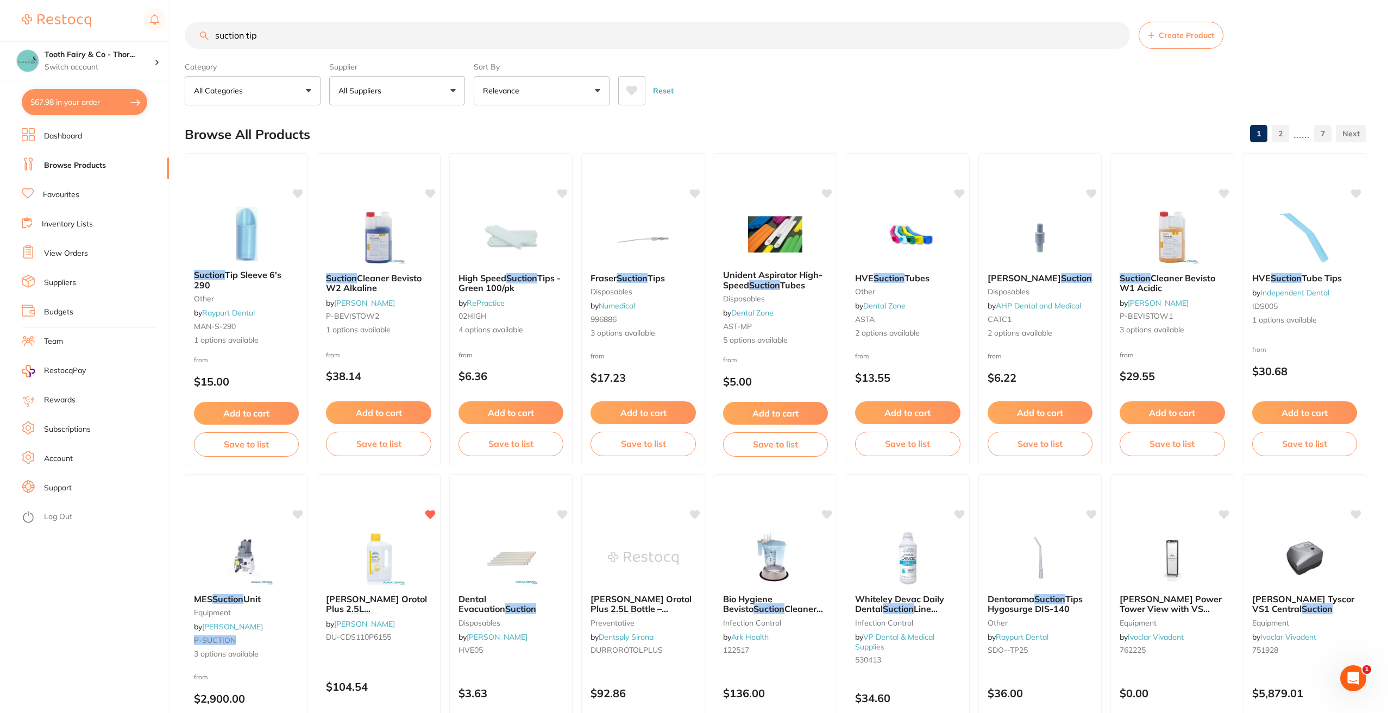
type input "suction tips"
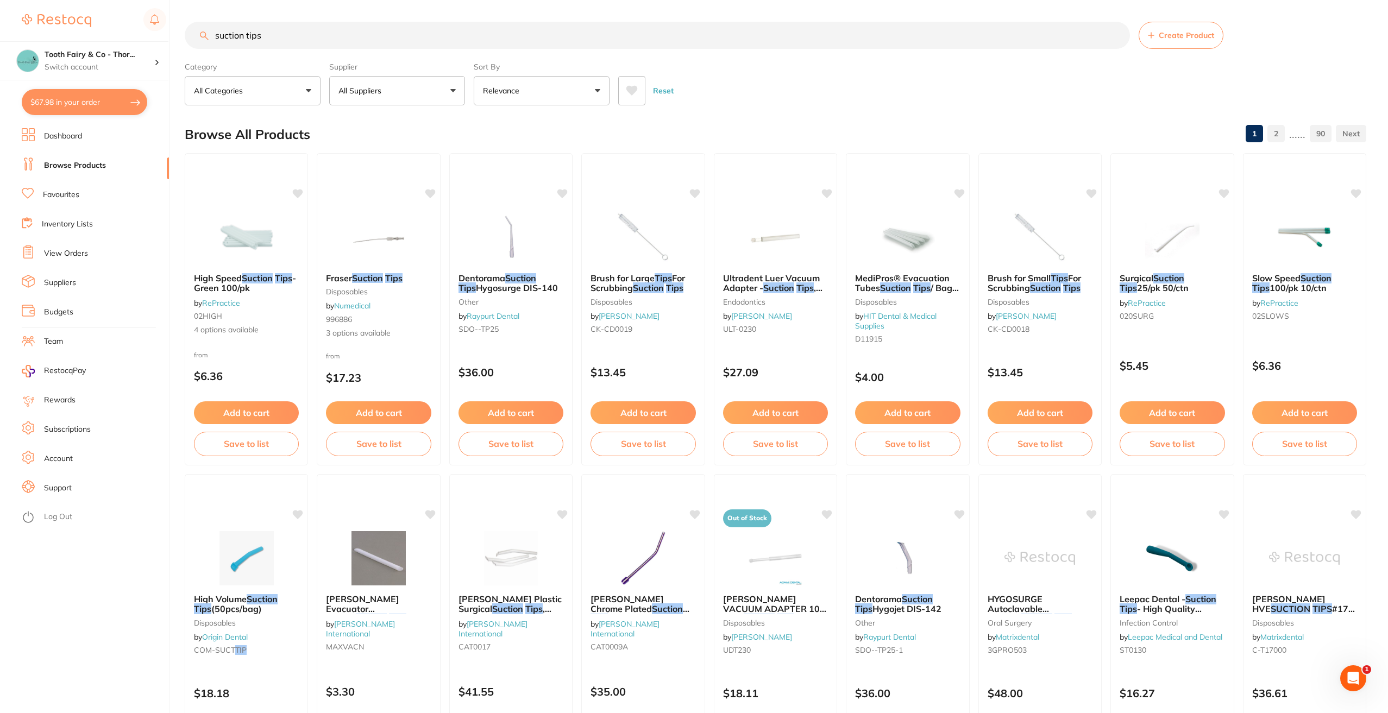
drag, startPoint x: 280, startPoint y: 42, endPoint x: 175, endPoint y: 41, distance: 104.8
click at [175, 41] on div "$67.98 Tooth Fairy & Co - Thor... Switch account Tooth Fairy & Co - Thornlands …" at bounding box center [694, 356] width 1388 height 713
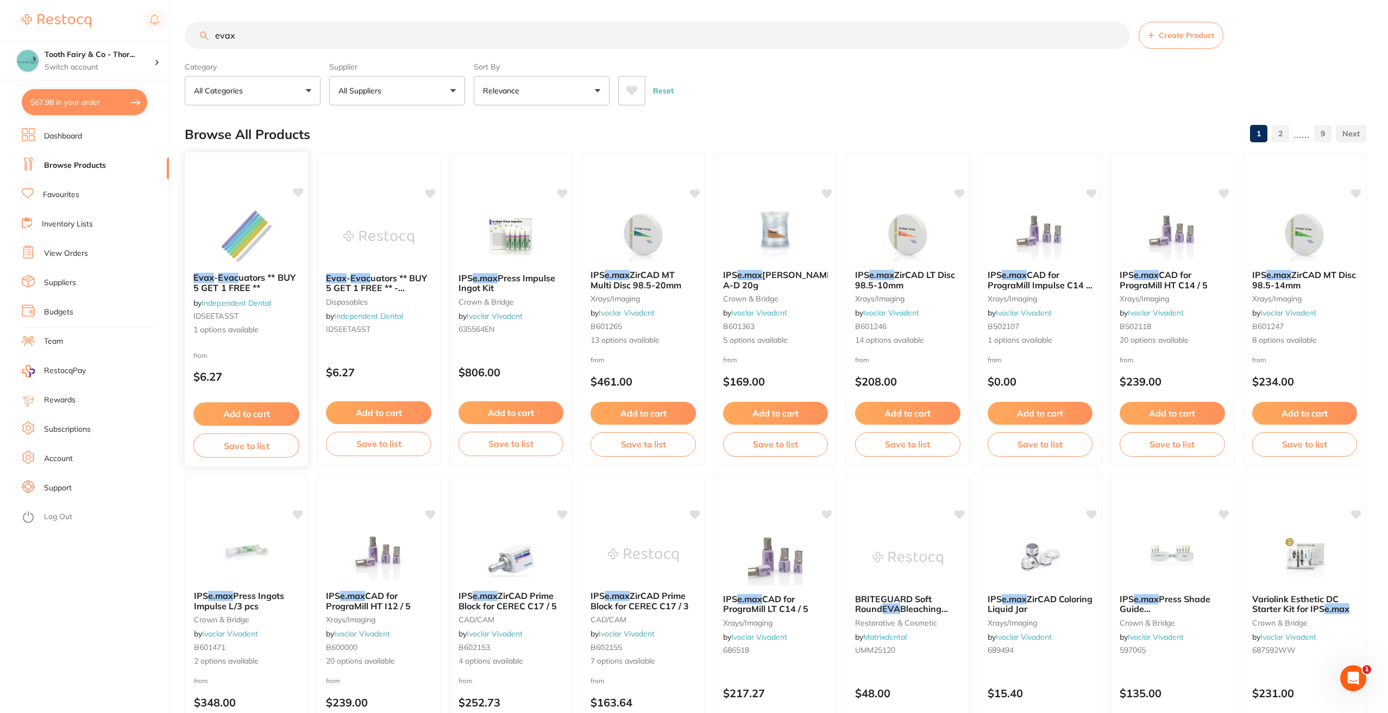
type input "evax"
click at [300, 187] on icon at bounding box center [298, 192] width 11 height 11
drag, startPoint x: 197, startPoint y: 33, endPoint x: 156, endPoint y: 33, distance: 40.2
click at [156, 33] on div "$67.98 Tooth Fairy & Co - Thor... Switch account Tooth Fairy & Co - Thornlands …" at bounding box center [694, 356] width 1388 height 713
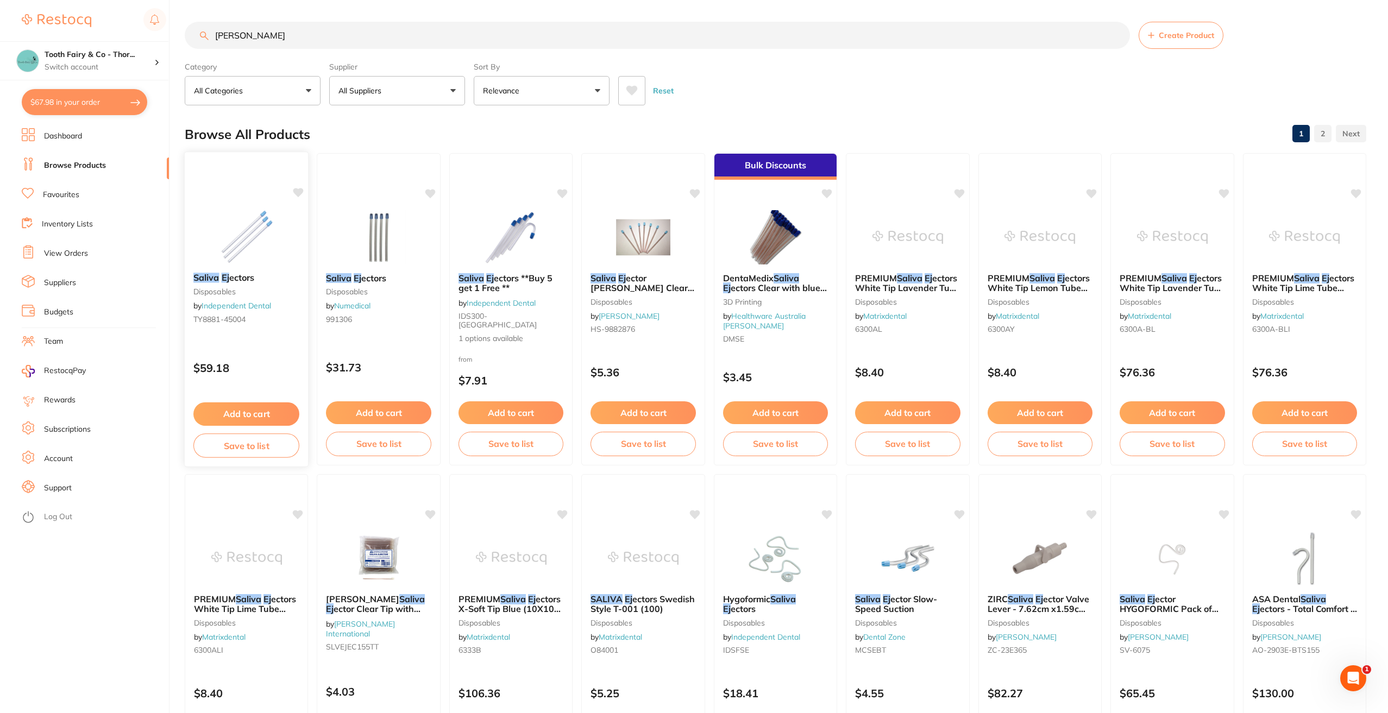
type input "[PERSON_NAME]"
click at [294, 190] on icon at bounding box center [298, 192] width 10 height 9
click at [297, 190] on icon at bounding box center [298, 192] width 10 height 9
click at [562, 191] on icon at bounding box center [563, 192] width 10 height 9
drag, startPoint x: 259, startPoint y: 39, endPoint x: 142, endPoint y: 32, distance: 116.5
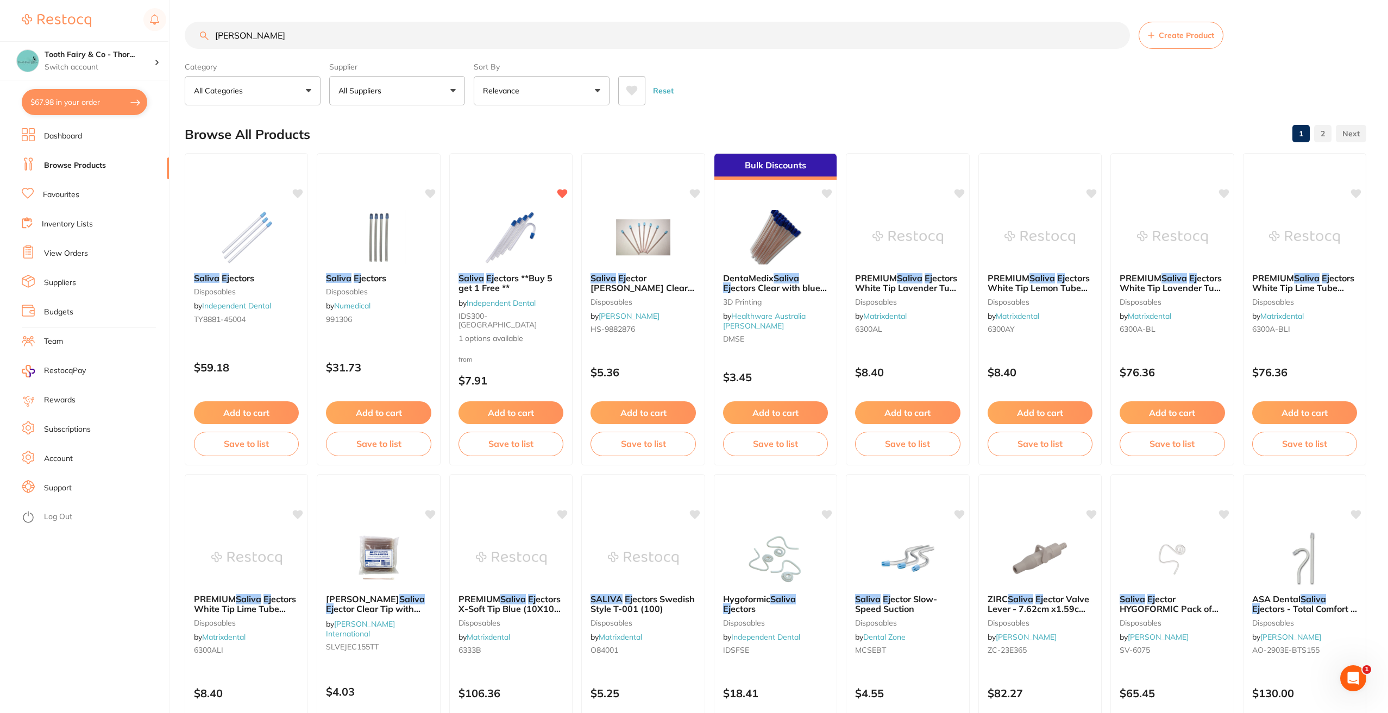
click at [142, 32] on div "$67.98 Tooth Fairy & Co - Thor... Switch account Tooth Fairy & Co - Thornlands …" at bounding box center [694, 356] width 1388 height 713
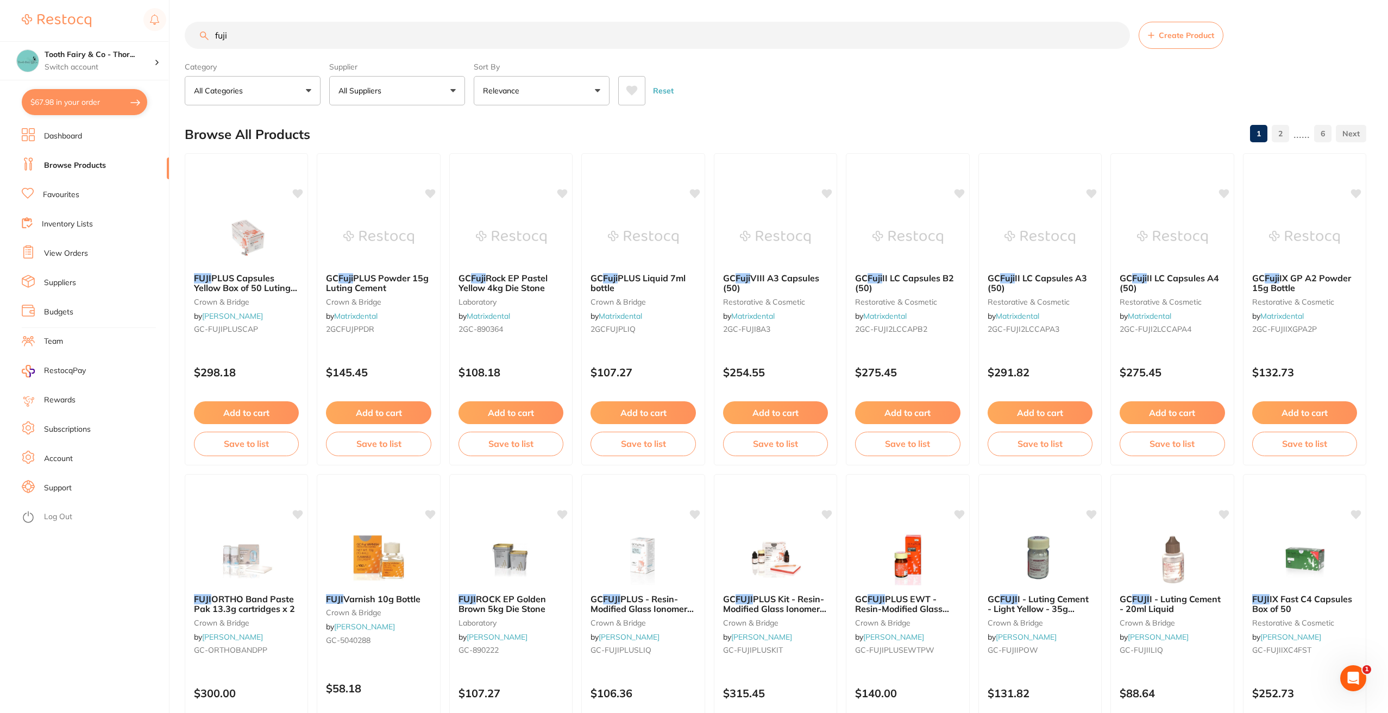
click at [422, 37] on input "fuji" at bounding box center [657, 35] width 945 height 27
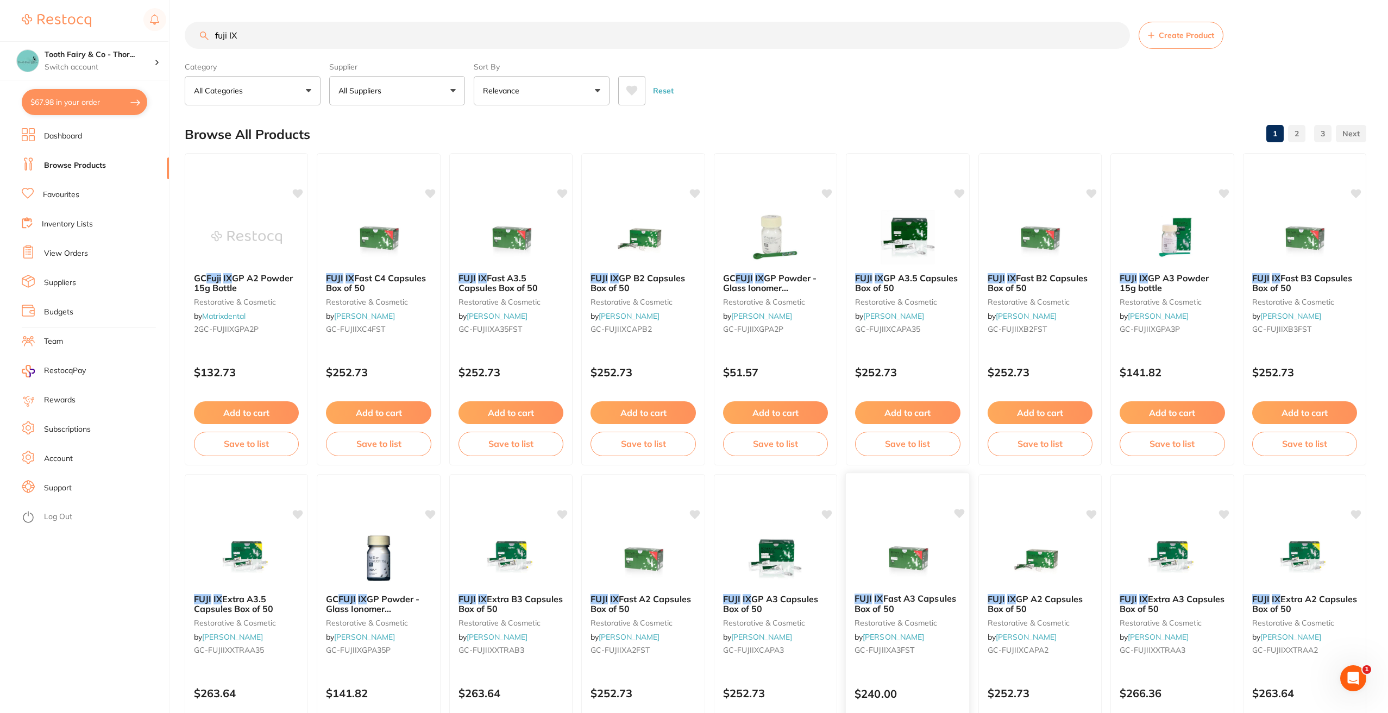
type input "fuji IX"
click at [911, 548] on img at bounding box center [907, 557] width 71 height 55
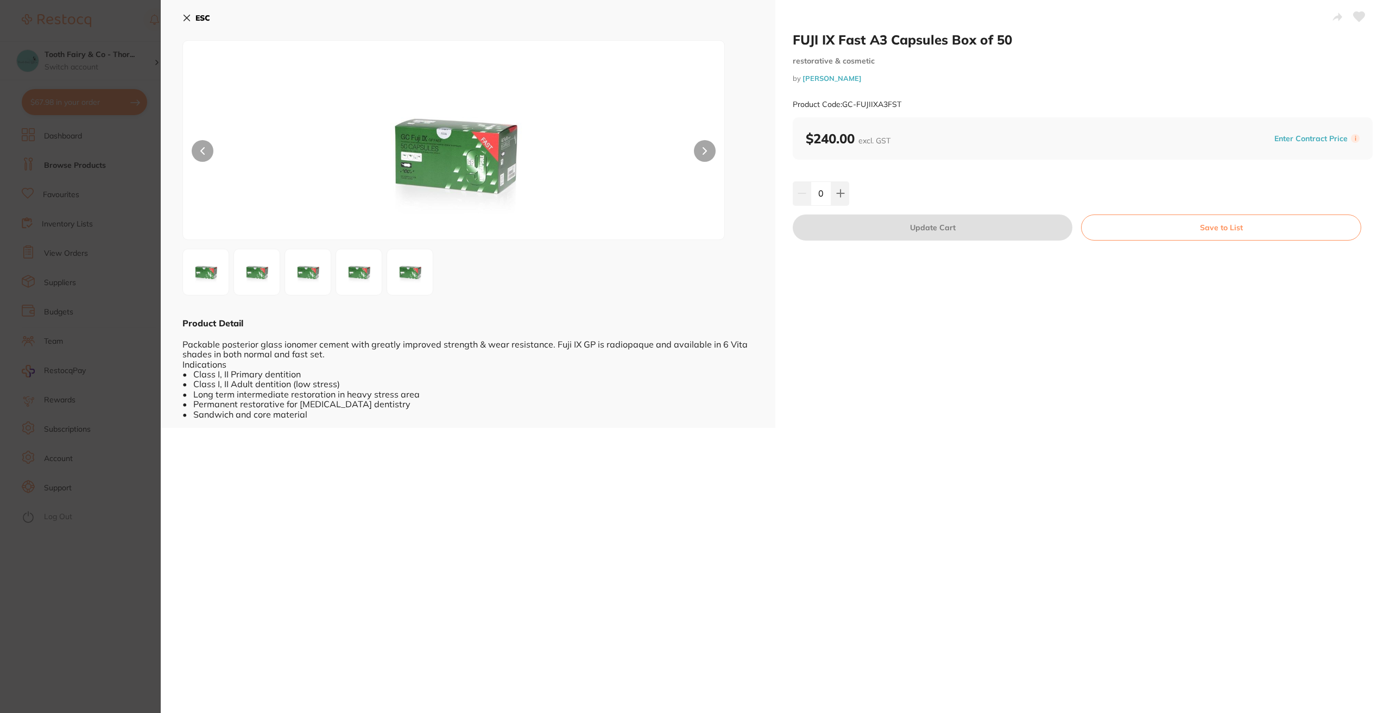
click at [185, 22] on icon at bounding box center [186, 18] width 9 height 9
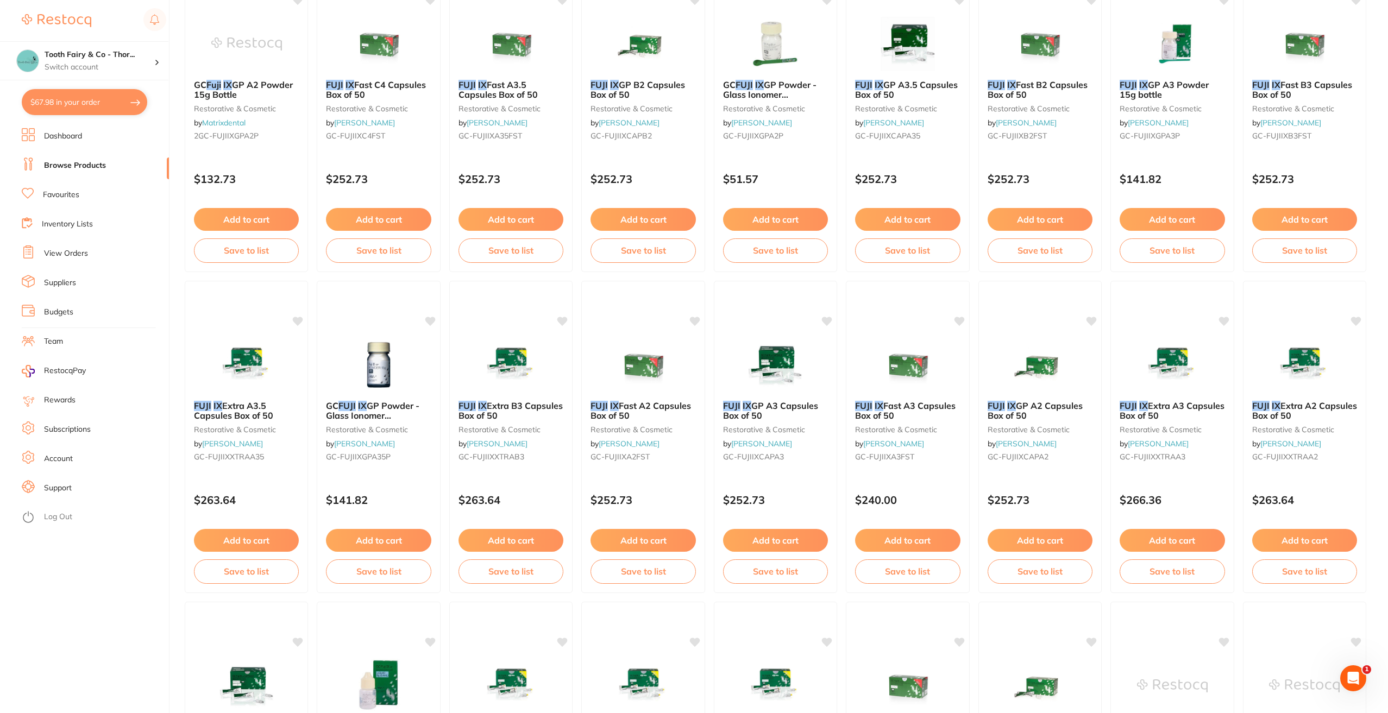
scroll to position [167, 0]
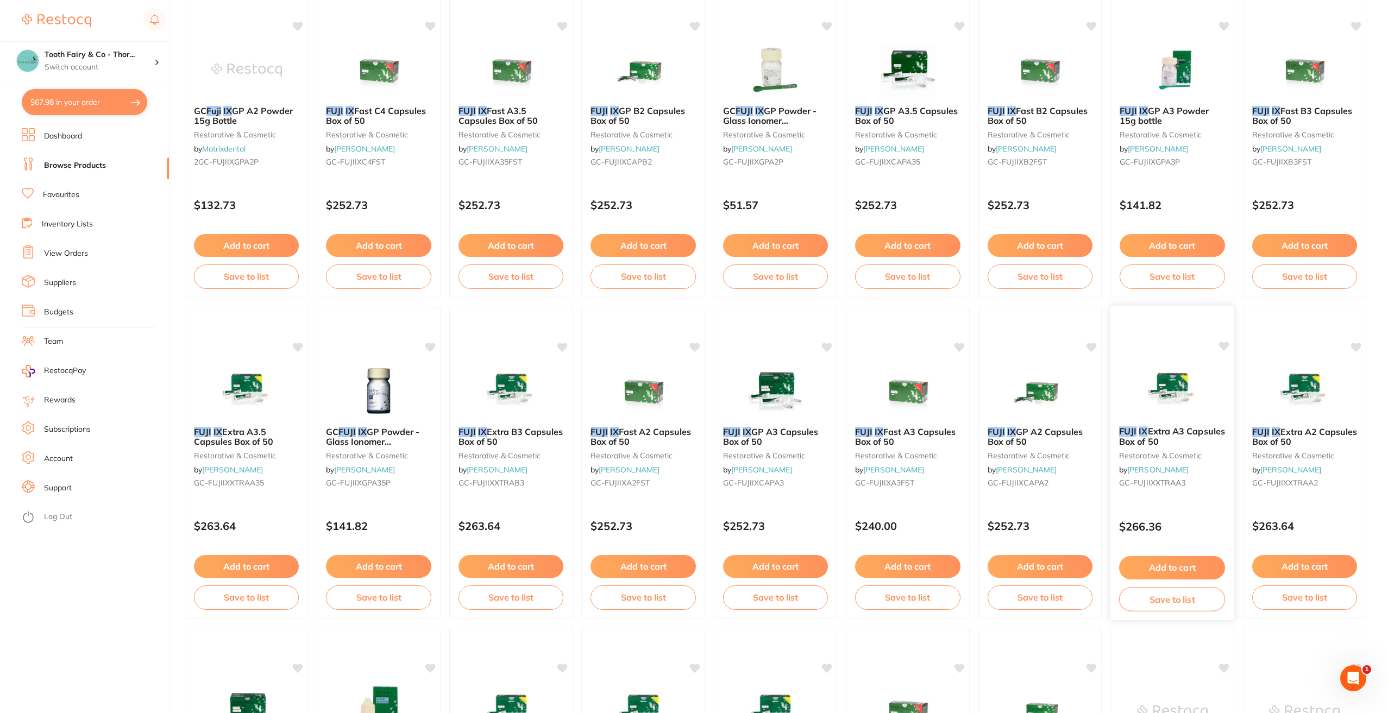
click at [1221, 346] on icon at bounding box center [1224, 346] width 10 height 9
click at [1352, 343] on icon at bounding box center [1356, 346] width 10 height 9
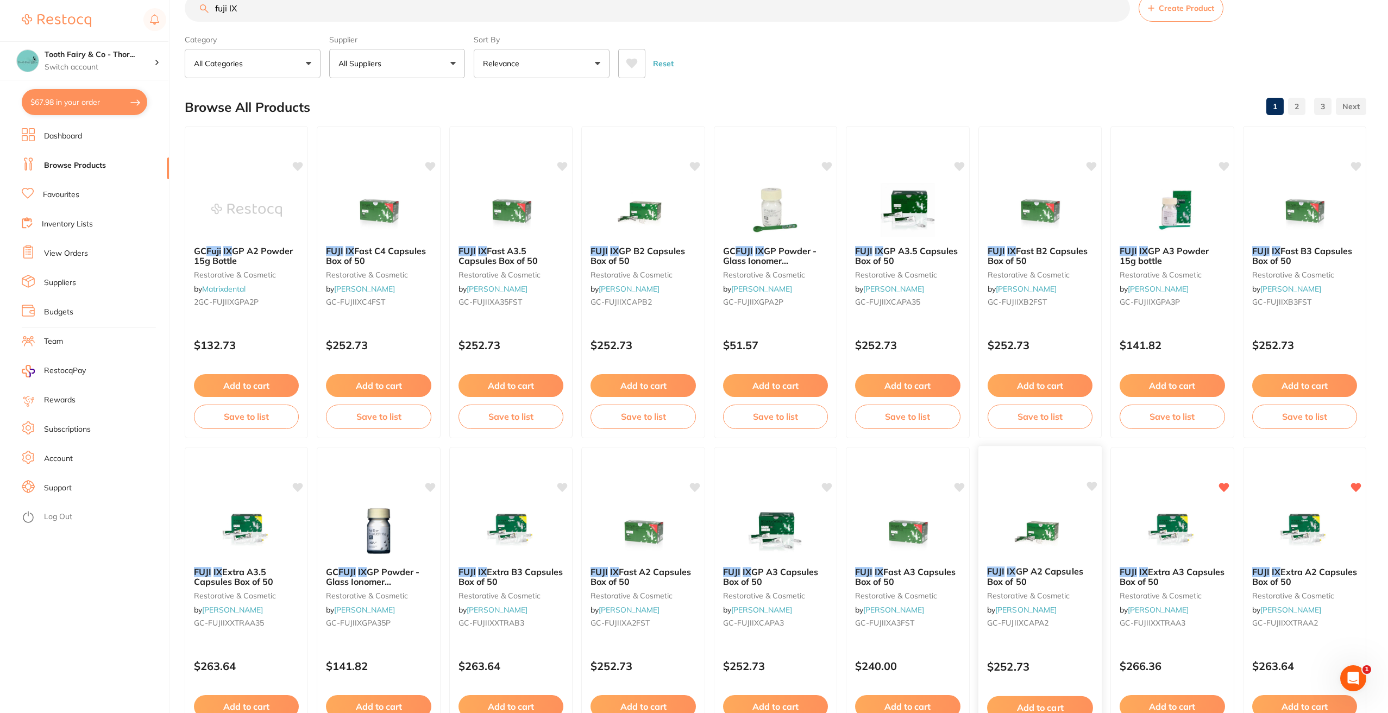
scroll to position [0, 0]
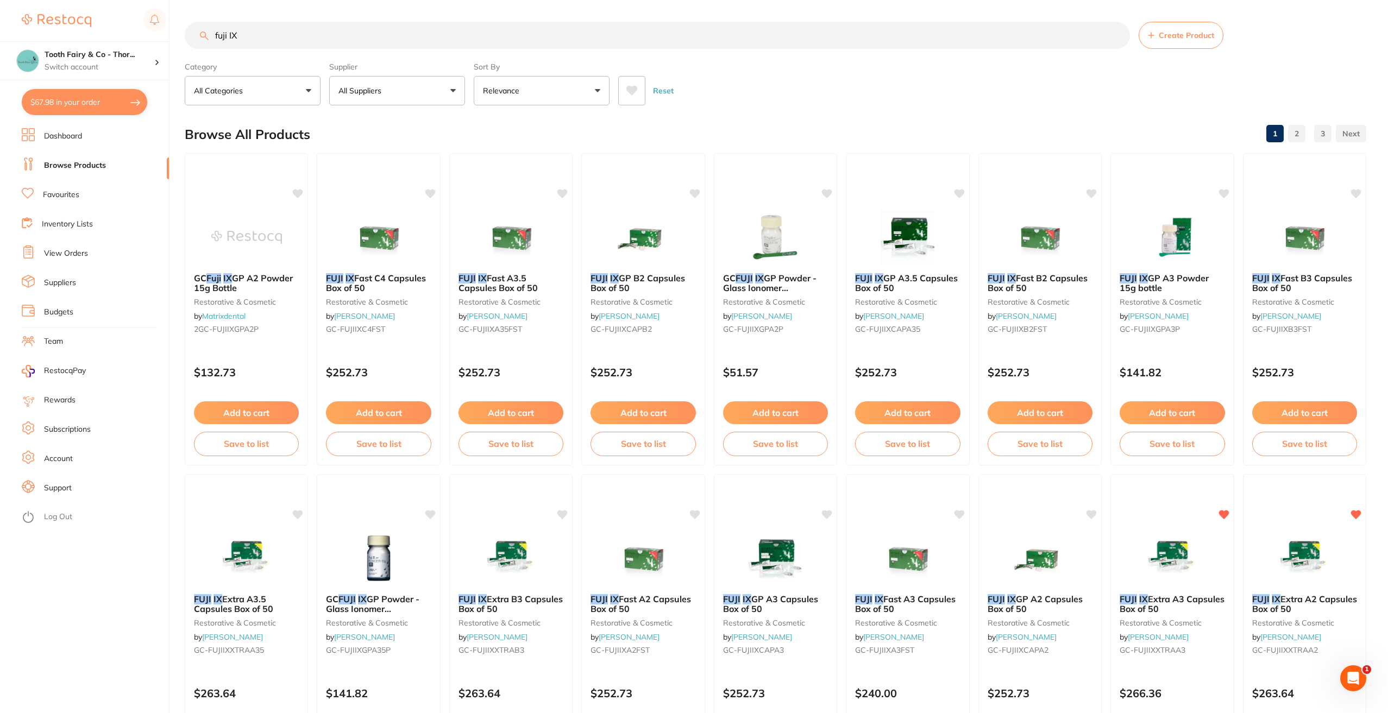
click at [310, 37] on input "fuji IX" at bounding box center [657, 35] width 945 height 27
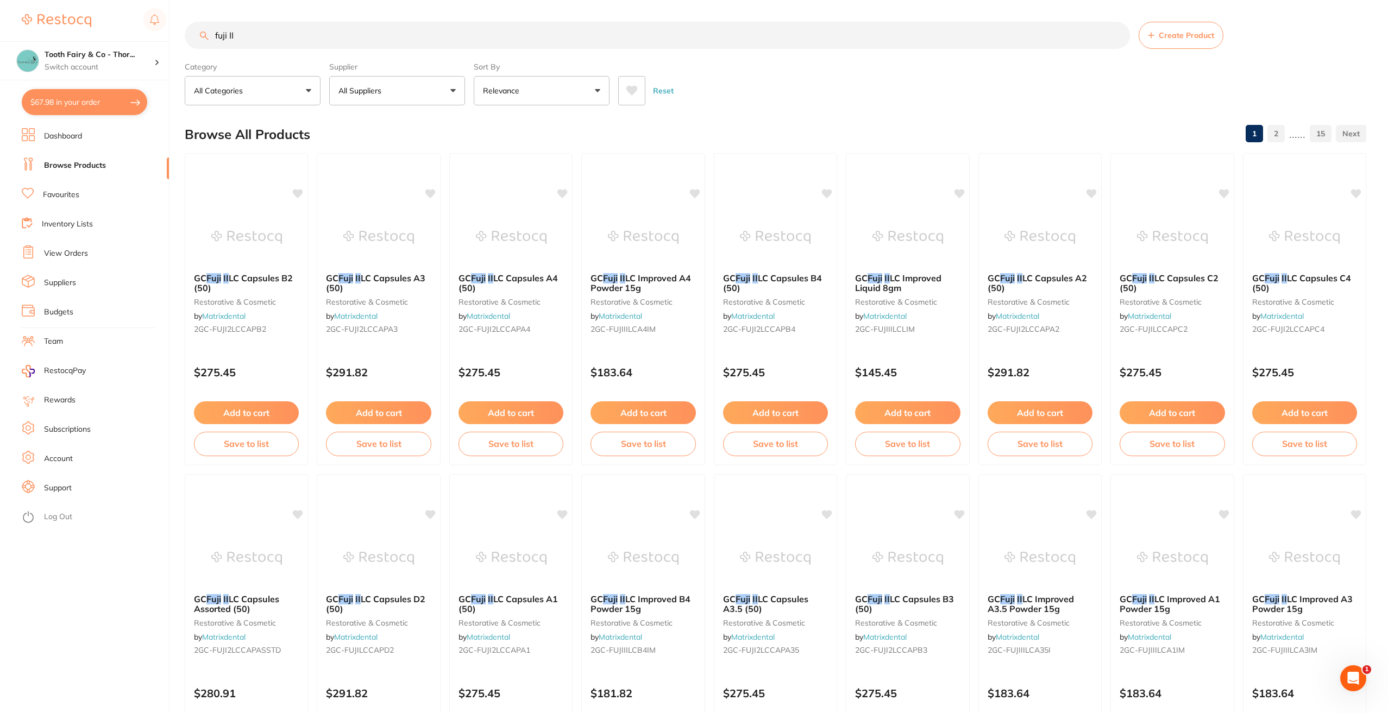
type input "fuji II"
click at [70, 199] on link "Favourites" at bounding box center [61, 195] width 36 height 11
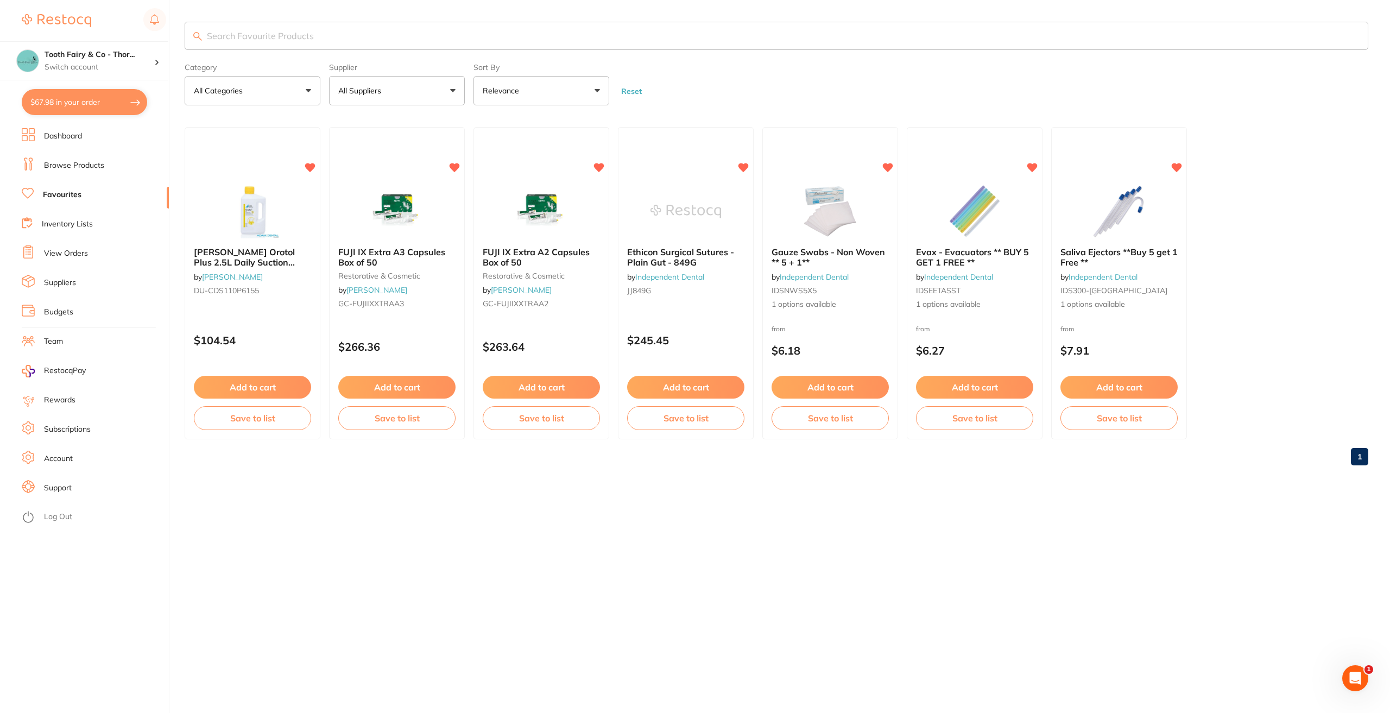
click at [212, 41] on input "search" at bounding box center [777, 36] width 1184 height 28
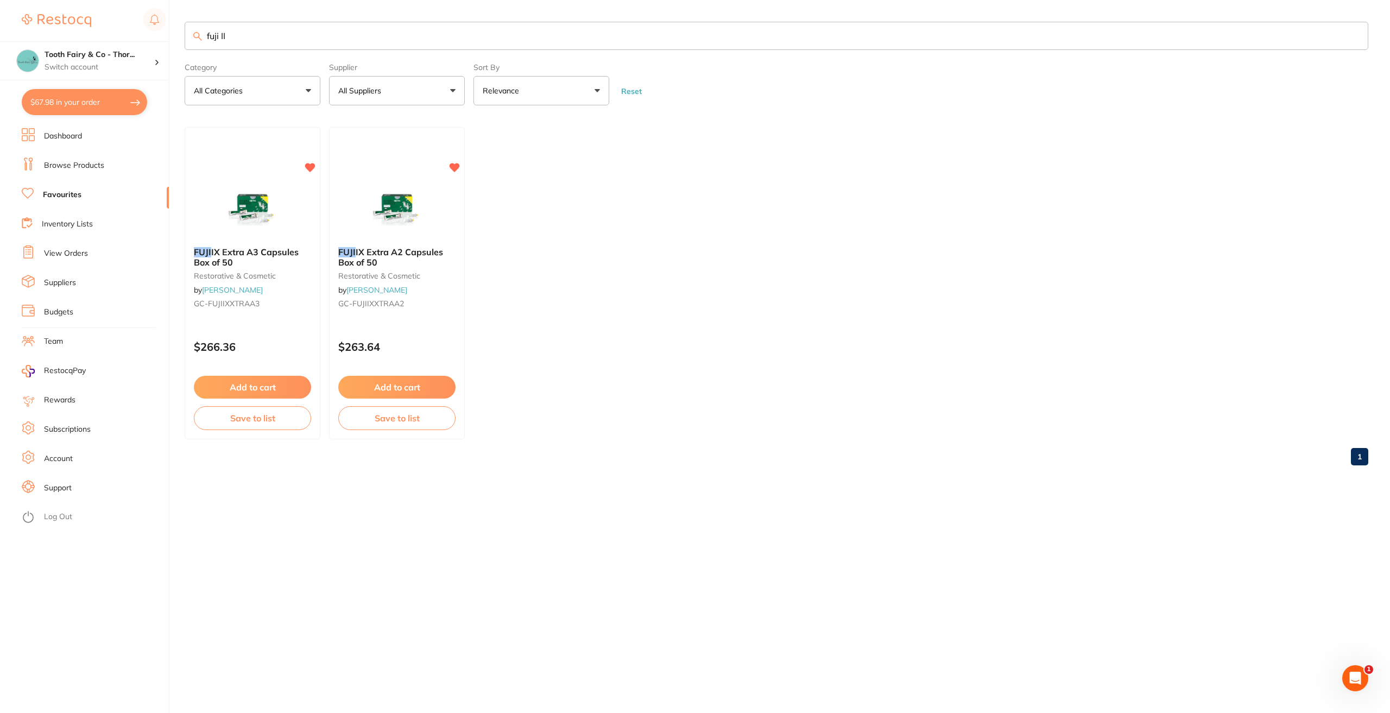
type input "fuji II"
click at [73, 165] on link "Browse Products" at bounding box center [74, 165] width 60 height 11
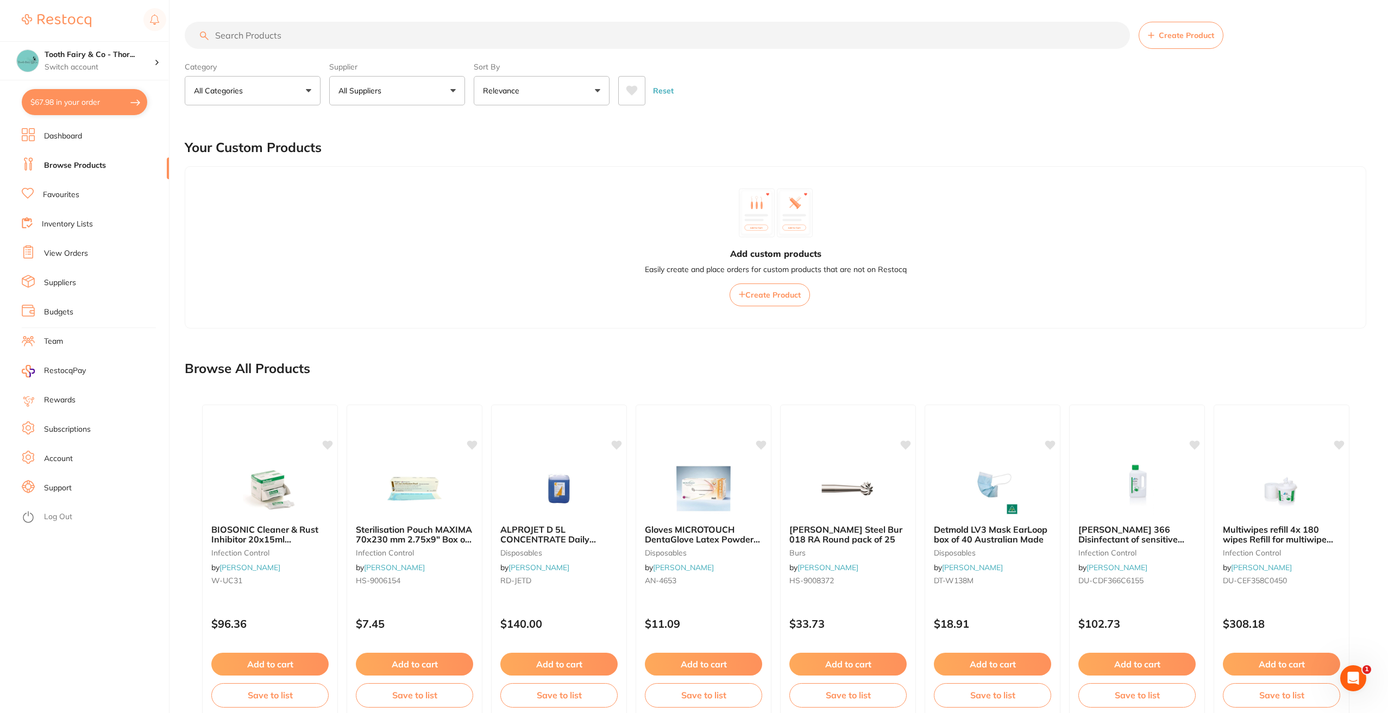
click at [267, 37] on input "search" at bounding box center [657, 35] width 945 height 27
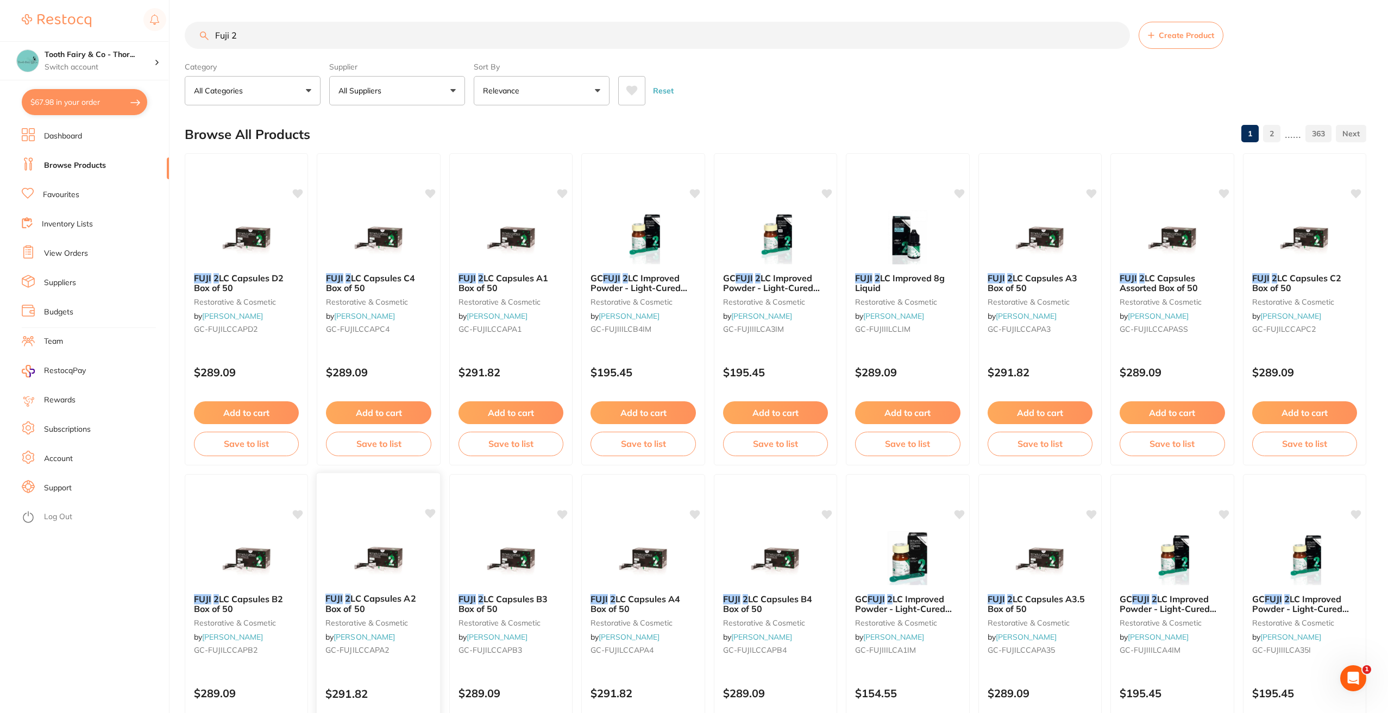
type input "Fuji 2"
click at [427, 514] on icon at bounding box center [430, 513] width 10 height 9
click at [67, 196] on link "Favourites" at bounding box center [61, 195] width 36 height 11
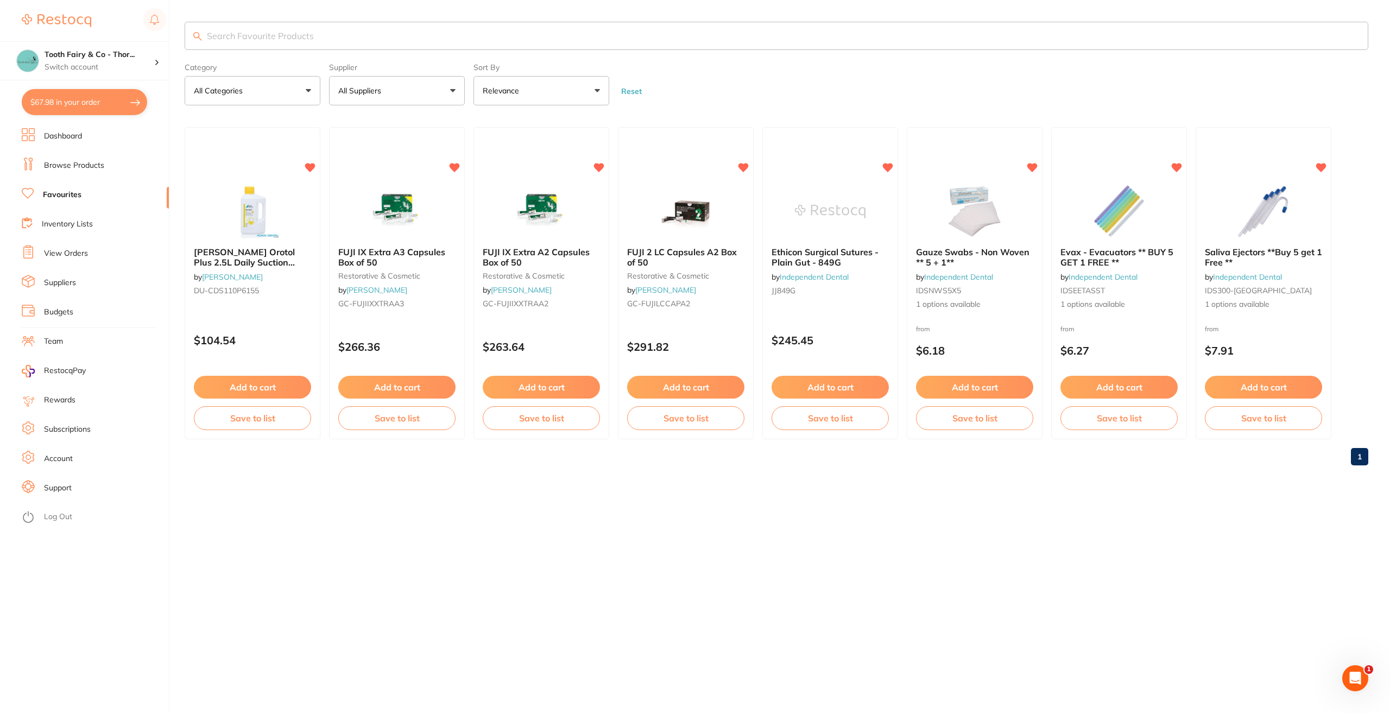
click at [431, 36] on input "search" at bounding box center [777, 36] width 1184 height 28
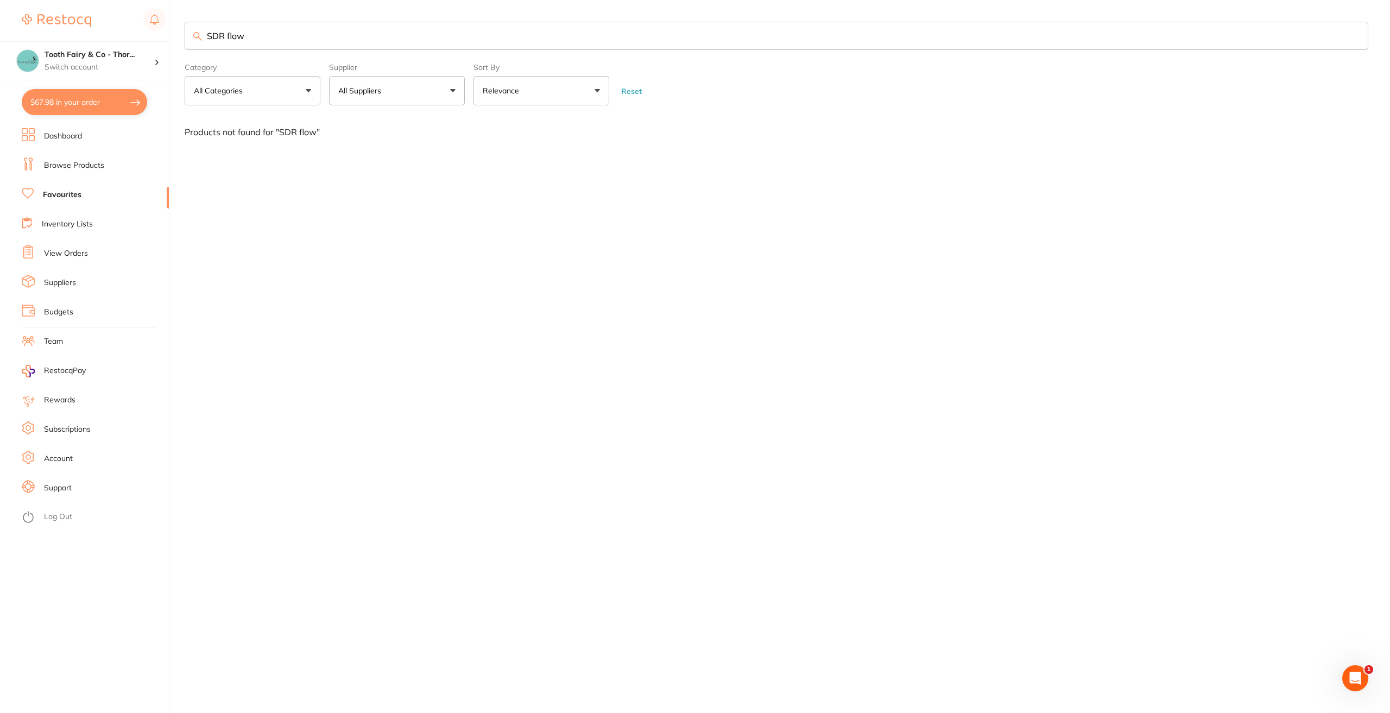
scroll to position [1, 0]
drag, startPoint x: 388, startPoint y: 40, endPoint x: 226, endPoint y: 42, distance: 161.3
click at [226, 42] on input "SDR flow" at bounding box center [777, 36] width 1184 height 28
type input "SDR"
drag, startPoint x: 260, startPoint y: 39, endPoint x: 186, endPoint y: 42, distance: 74.0
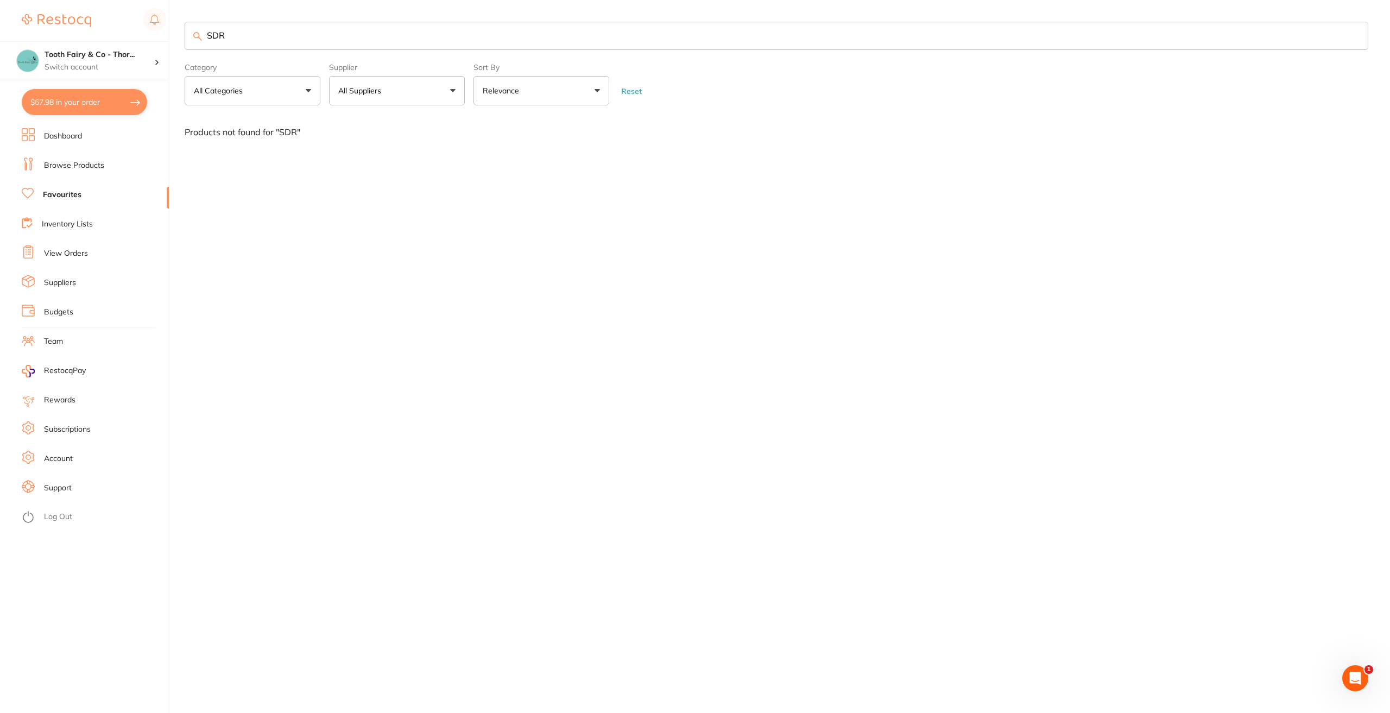
click at [186, 42] on input "SDR" at bounding box center [777, 36] width 1184 height 28
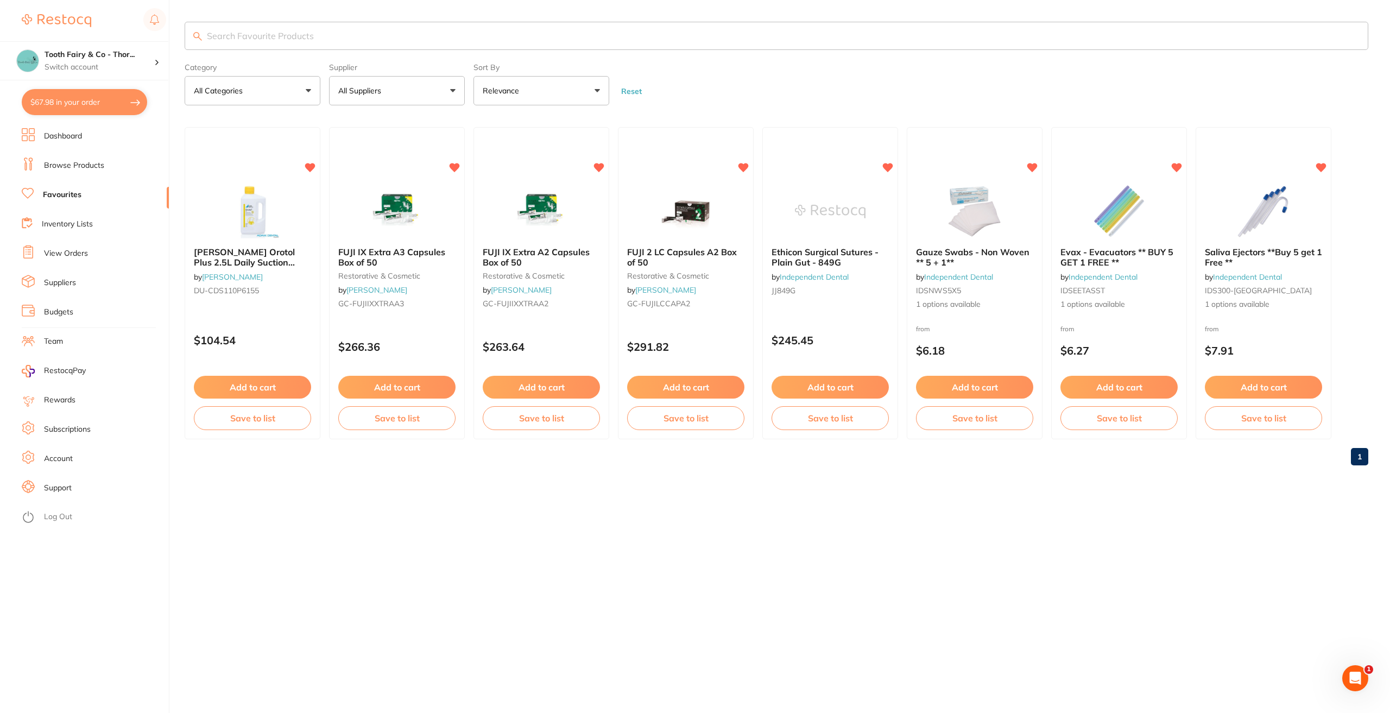
scroll to position [0, 0]
type input "SE Clearfil"
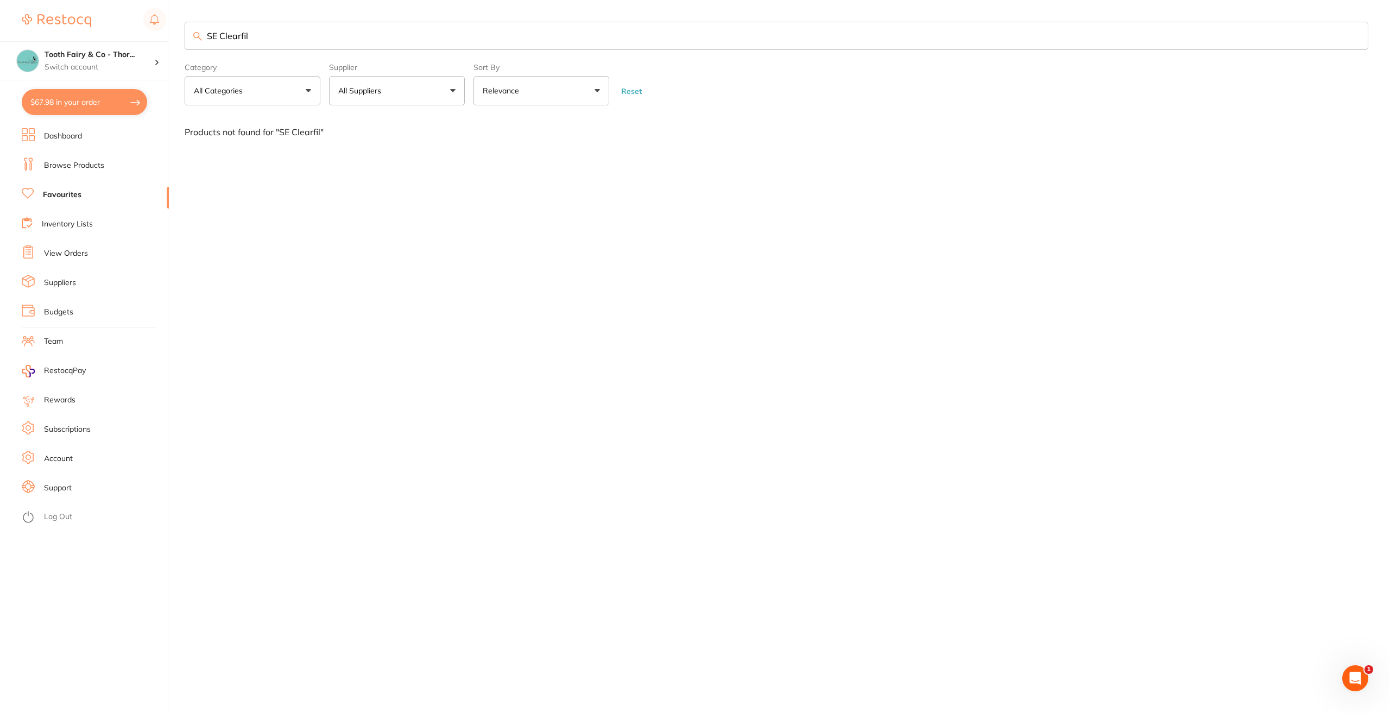
drag, startPoint x: 142, startPoint y: 29, endPoint x: 59, endPoint y: 29, distance: 82.6
click at [59, 29] on div "$67.98 Tooth Fairy & Co - Thor... Switch account Tooth Fairy & Co - Thornlands …" at bounding box center [695, 356] width 1390 height 713
type input "composit"
click at [72, 167] on link "Browse Products" at bounding box center [74, 165] width 60 height 11
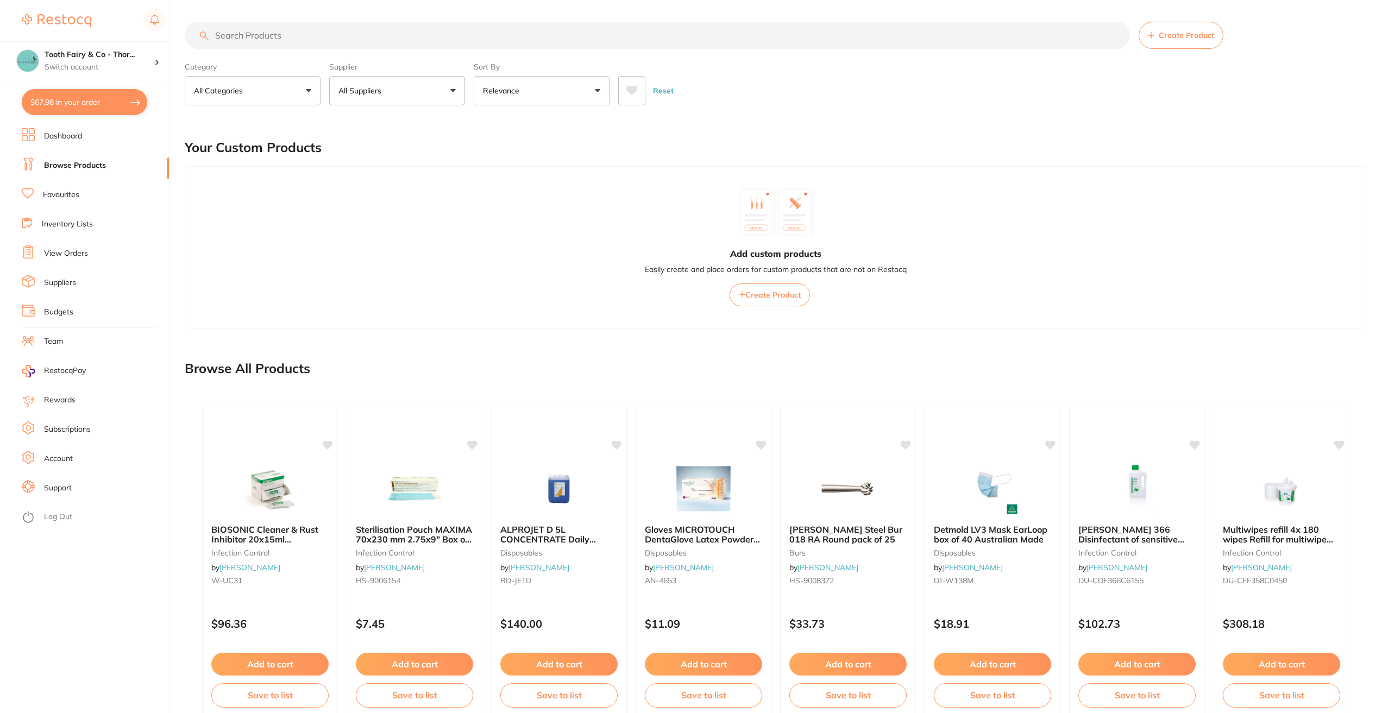
click at [261, 39] on input "search" at bounding box center [657, 35] width 945 height 27
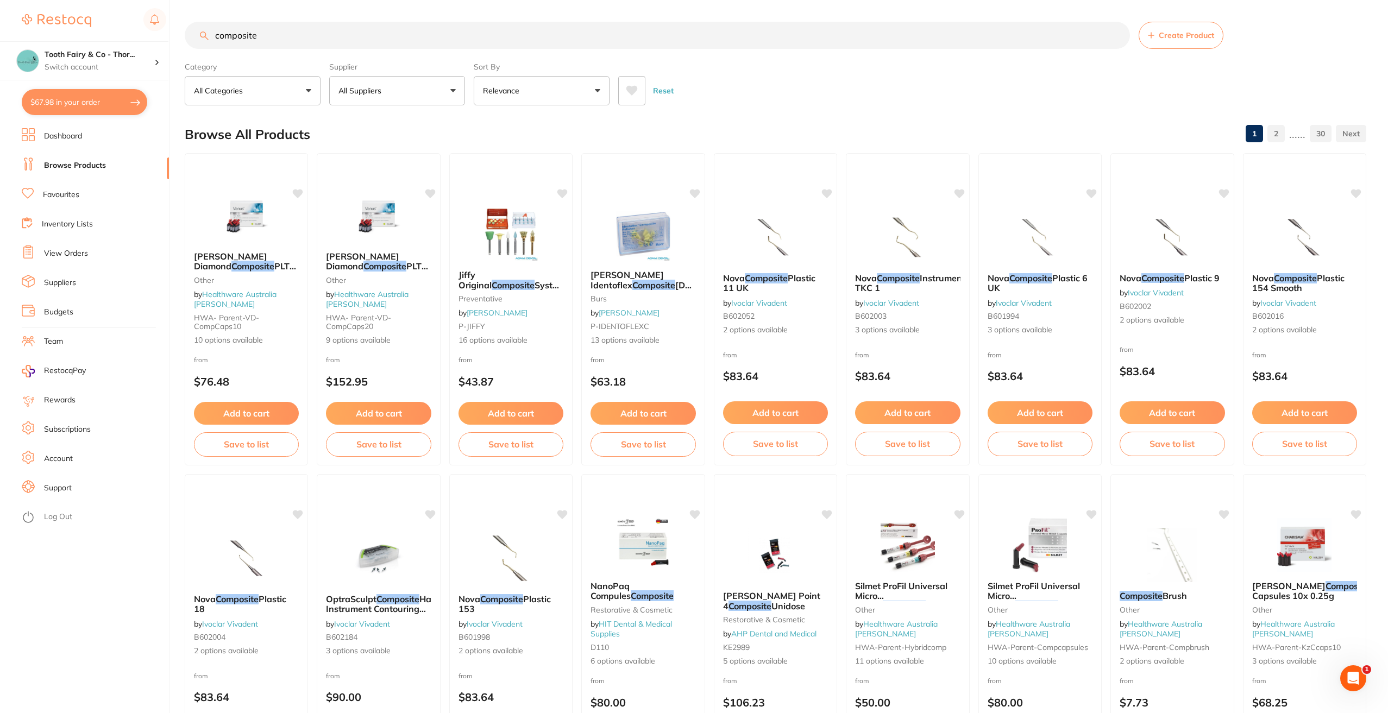
click at [217, 34] on input "composite" at bounding box center [657, 35] width 945 height 27
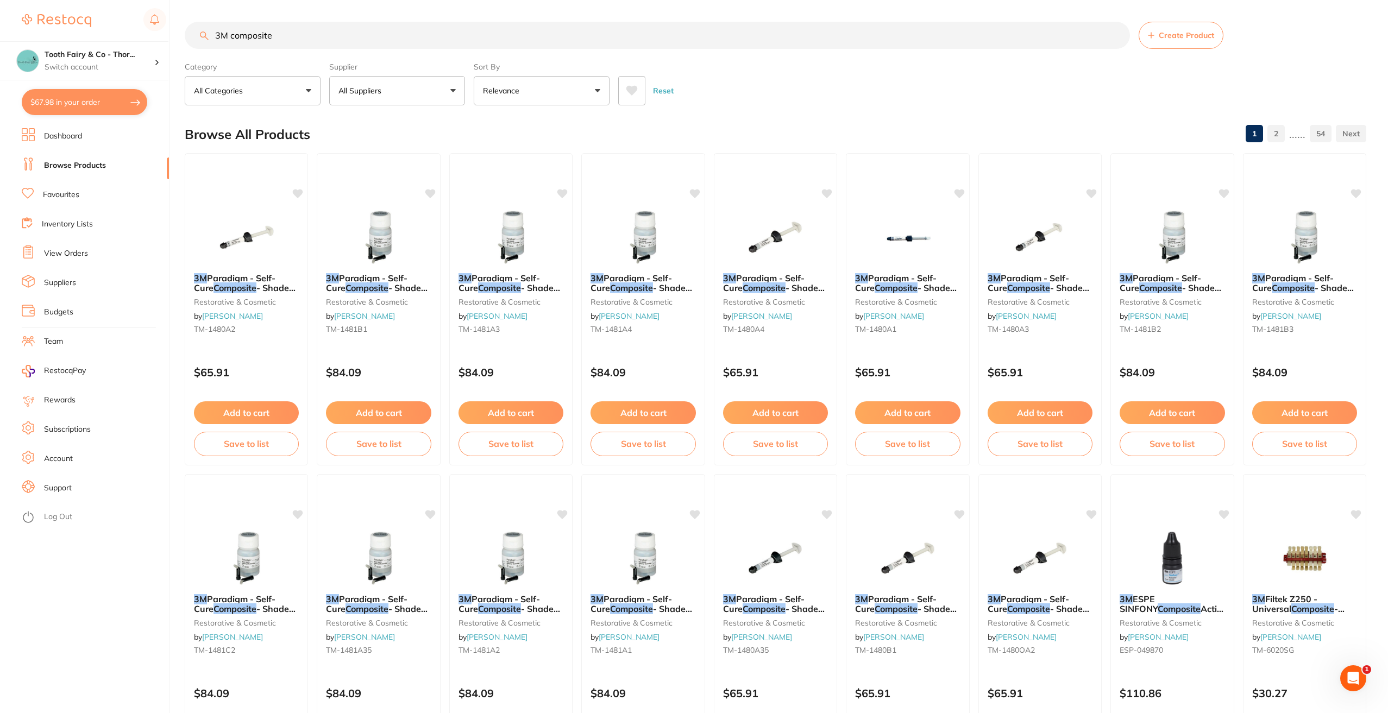
click at [454, 84] on button "All Suppliers" at bounding box center [397, 90] width 136 height 29
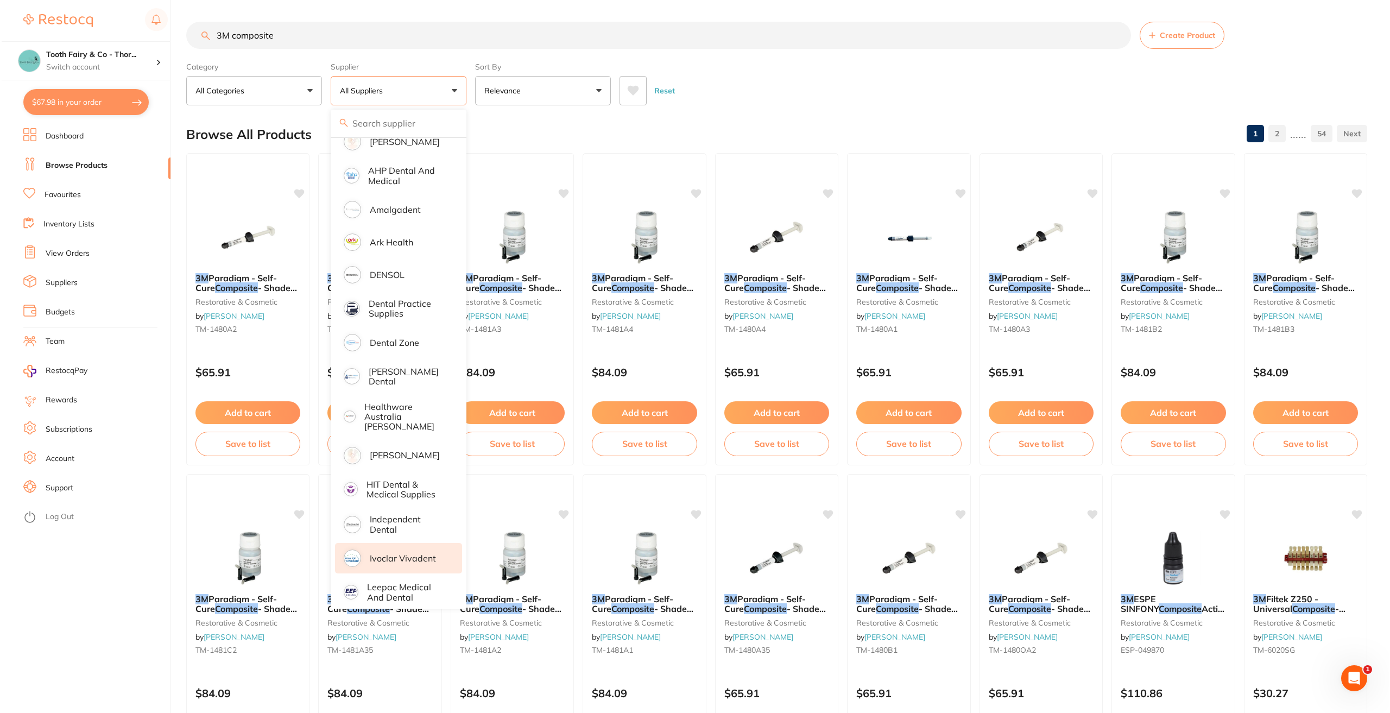
scroll to position [109, 0]
click at [402, 515] on p "Independent Dental" at bounding box center [406, 524] width 77 height 20
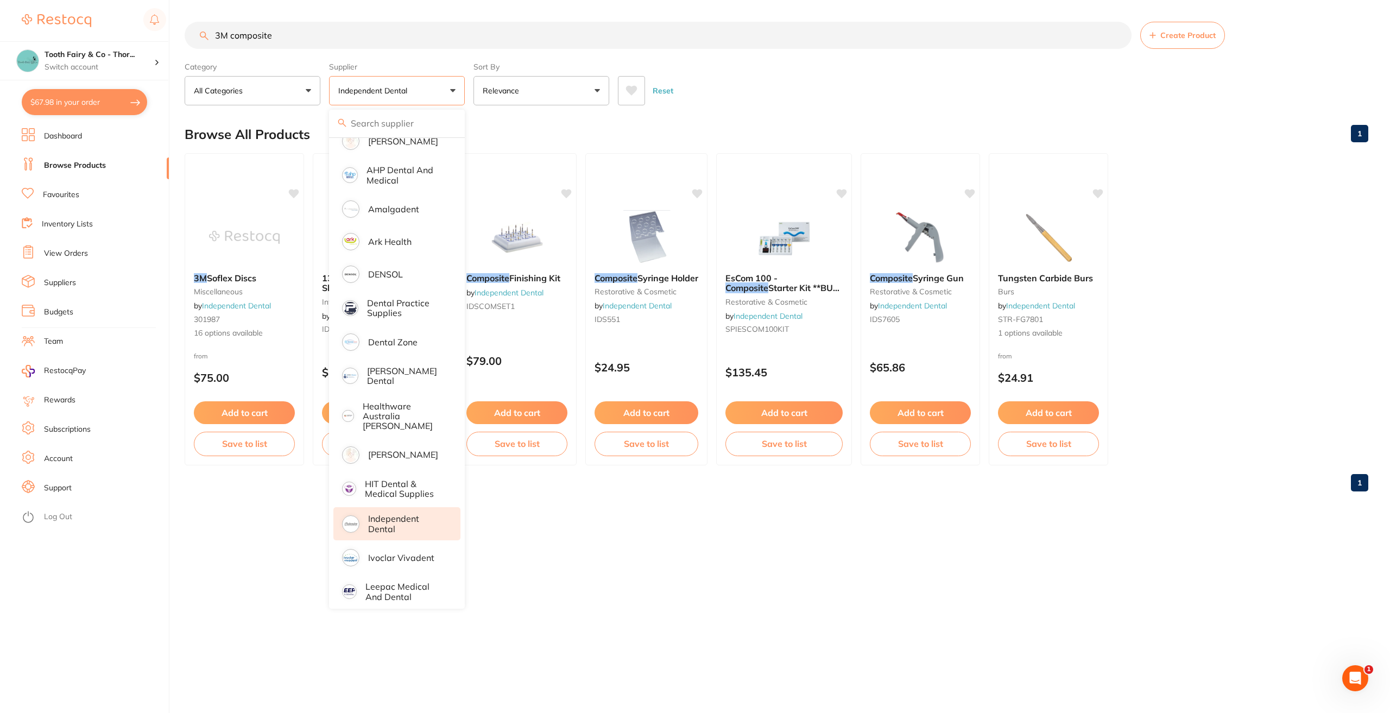
scroll to position [0, 0]
click at [757, 549] on div "3M composite Create Product Category All Categories All Categories burs infecti…" at bounding box center [788, 356] width 1206 height 713
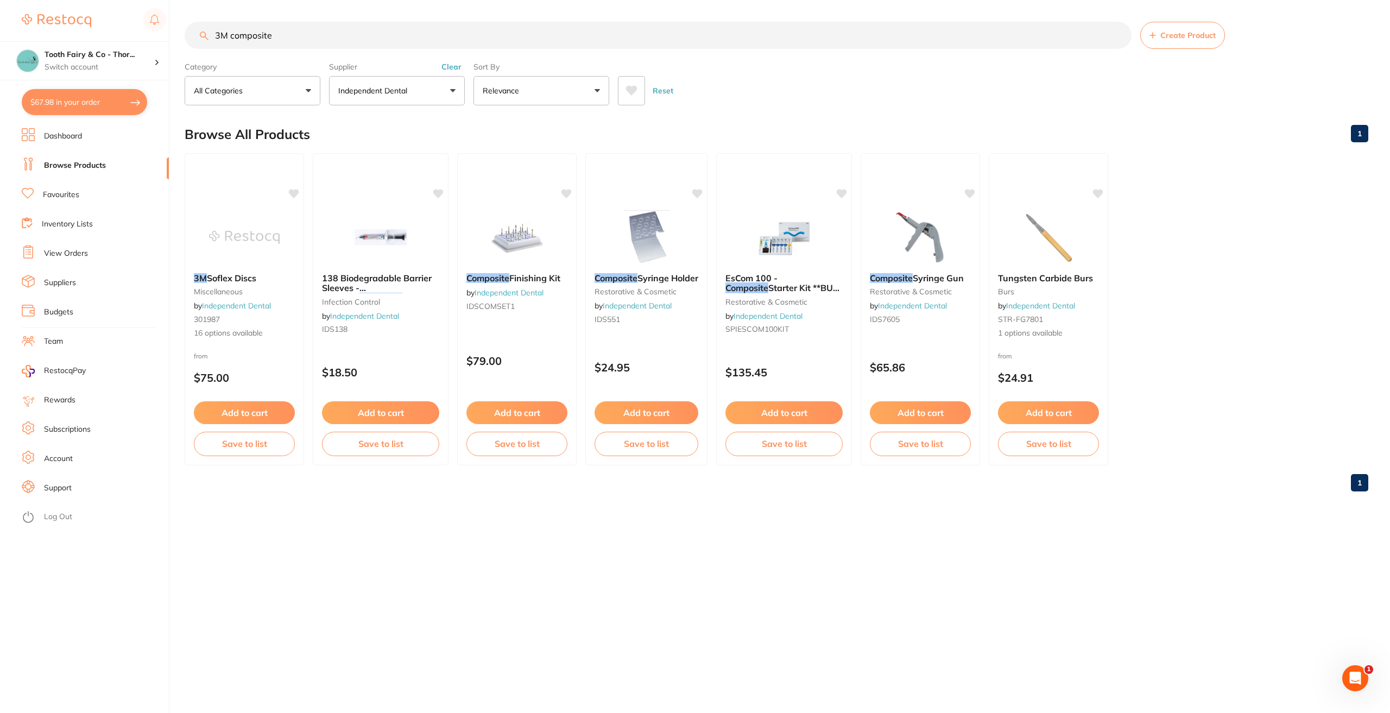
click at [600, 97] on button "Relevance" at bounding box center [542, 90] width 136 height 29
click at [231, 35] on input "3M composite" at bounding box center [658, 35] width 947 height 27
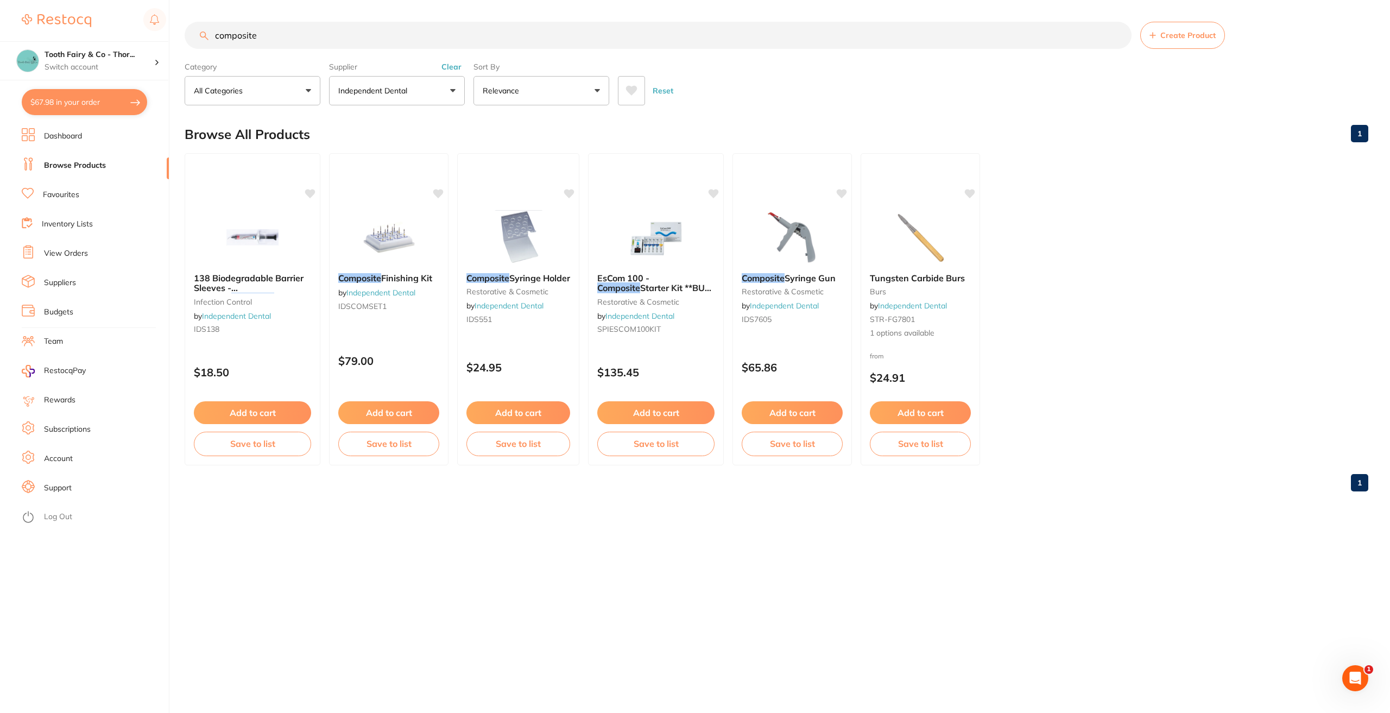
click at [281, 33] on input "composite" at bounding box center [658, 35] width 947 height 27
type input "composite caps"
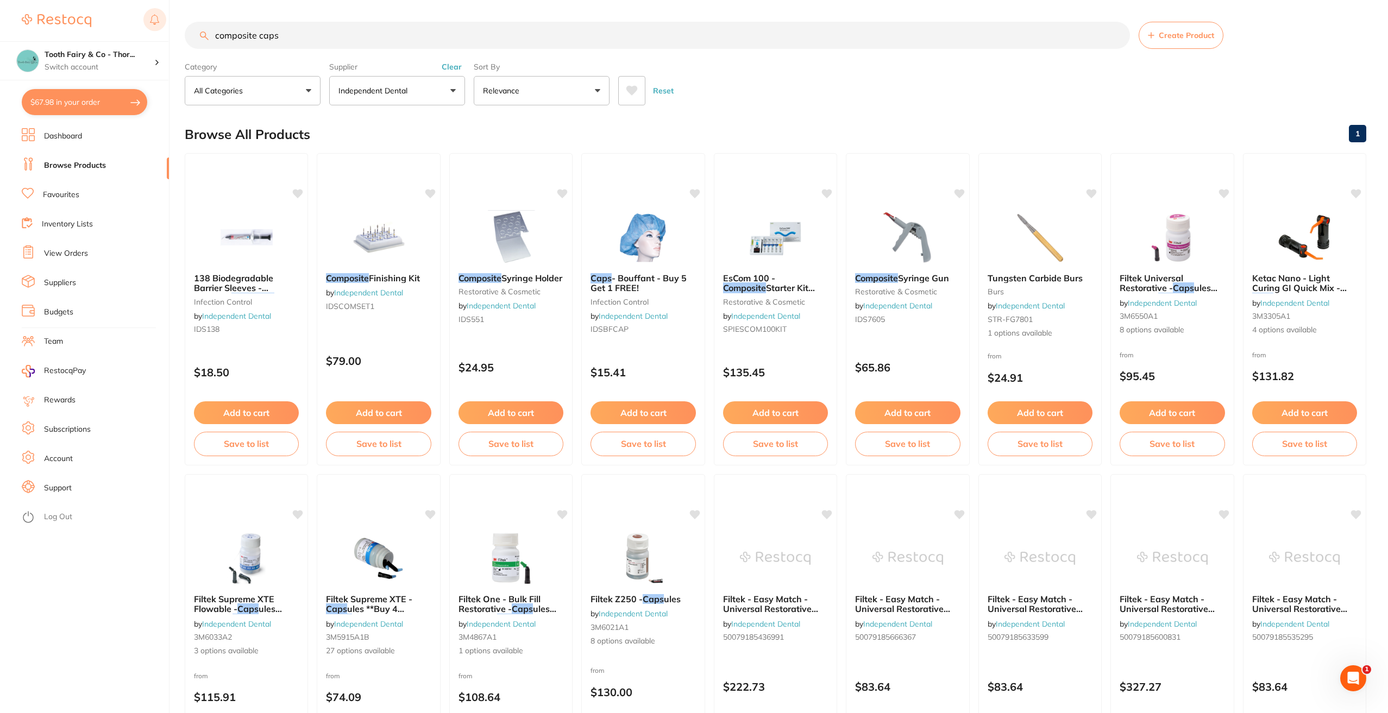
drag, startPoint x: 281, startPoint y: 31, endPoint x: 143, endPoint y: 18, distance: 138.0
click at [143, 18] on div "$67.98 Tooth Fairy & Co - Thor... Switch account Tooth Fairy & Co - Thornlands …" at bounding box center [694, 356] width 1388 height 713
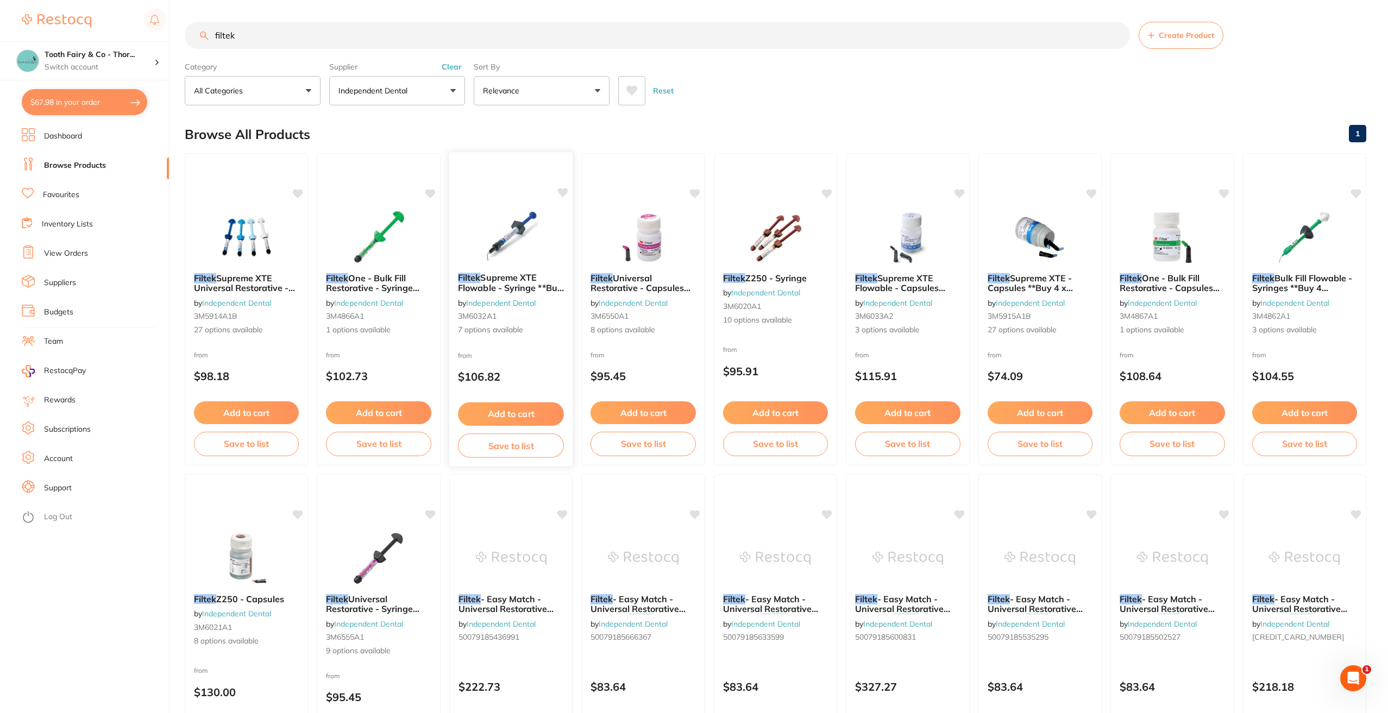
type input "filtek"
click at [564, 193] on icon at bounding box center [563, 192] width 10 height 9
click at [1226, 195] on icon at bounding box center [1224, 192] width 10 height 9
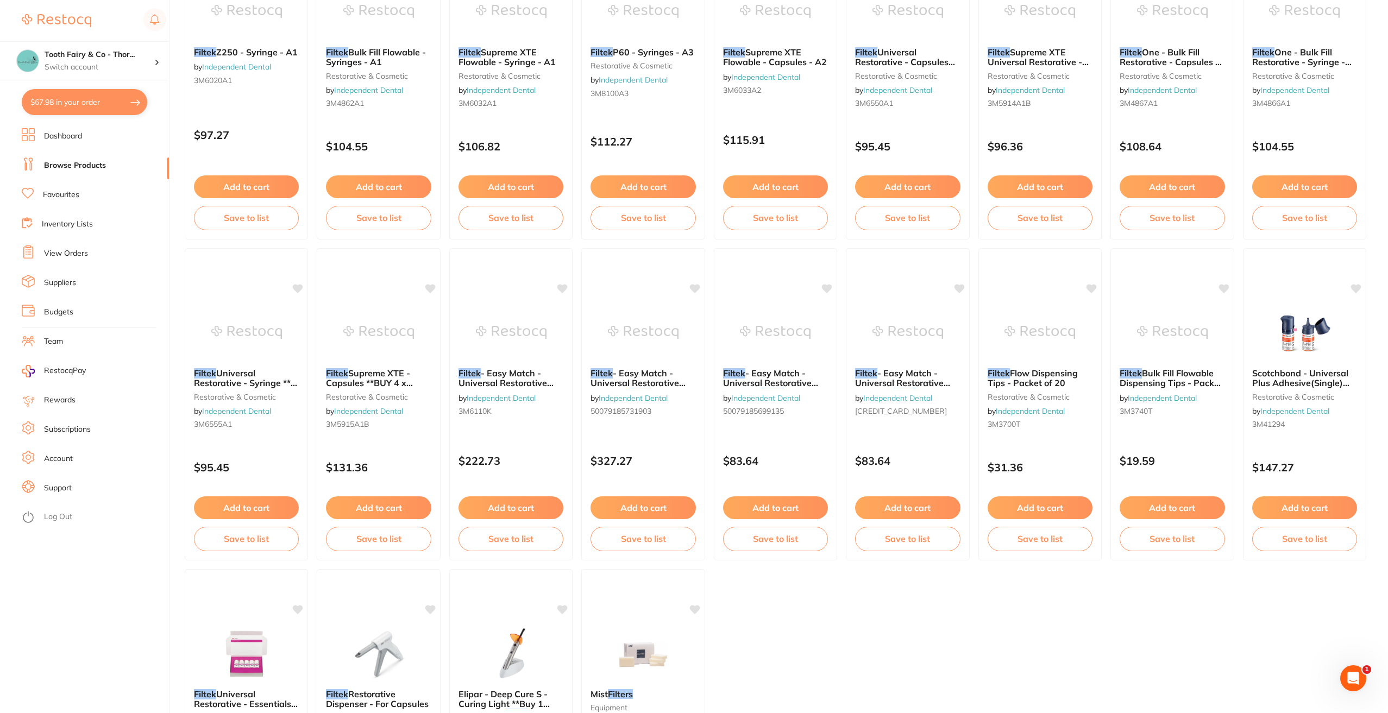
scroll to position [869, 0]
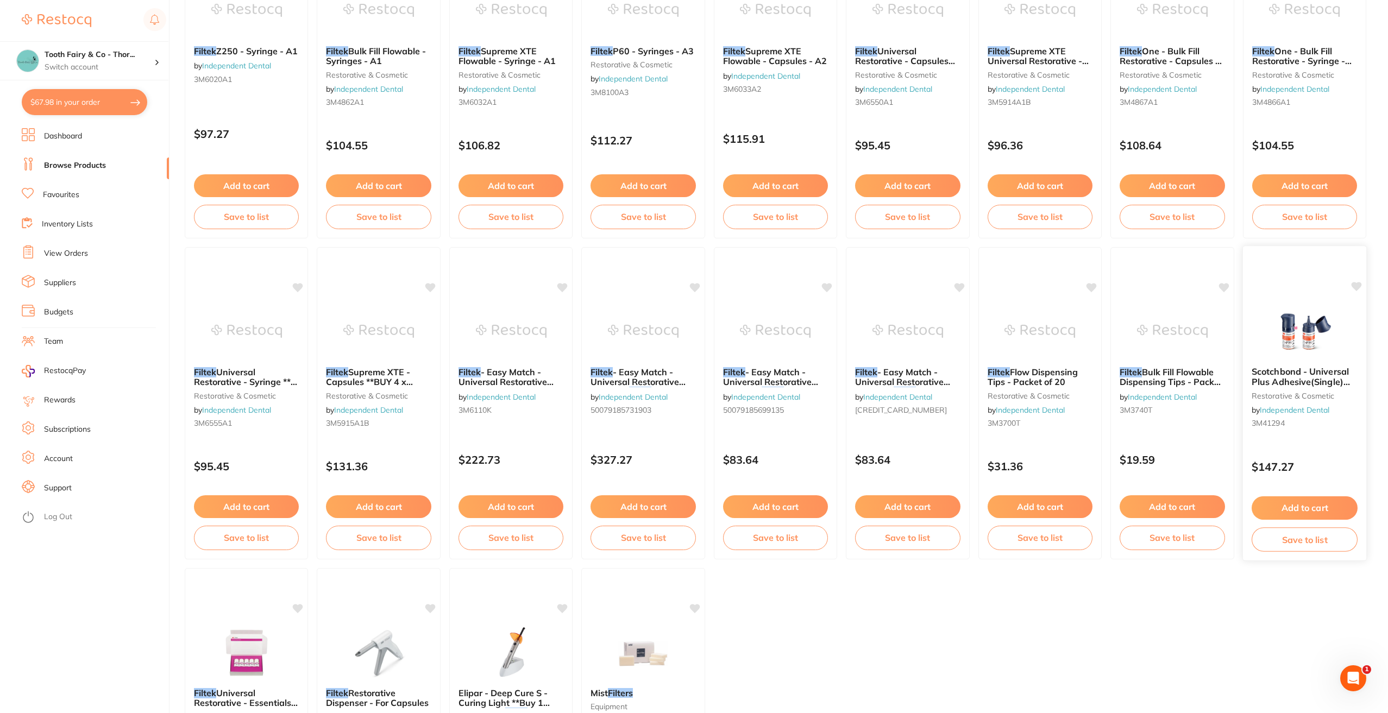
click at [1358, 280] on div "Scotchbond - Universal Plus Adhesive(Single) **Buy 3 Receive 1 x Filtek XTE Uni…" at bounding box center [1304, 403] width 125 height 316
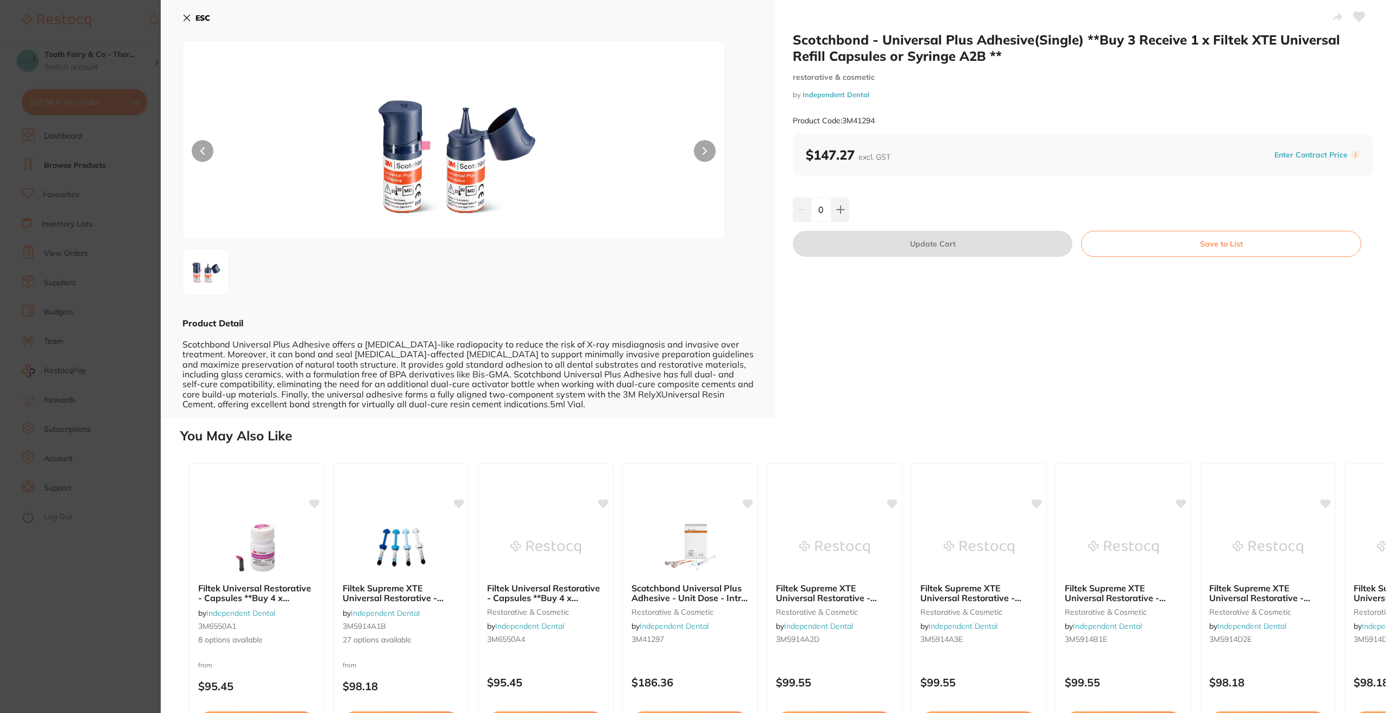
click at [188, 17] on icon at bounding box center [187, 18] width 6 height 6
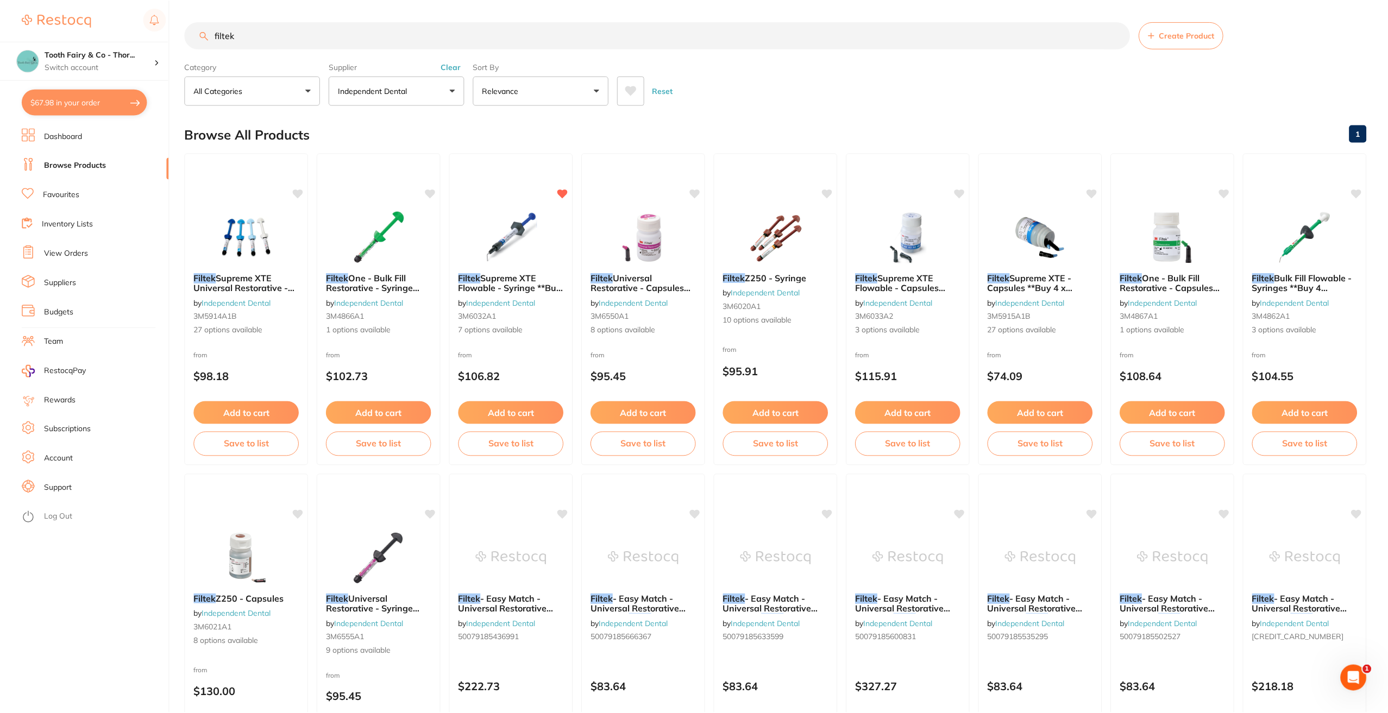
scroll to position [869, 0]
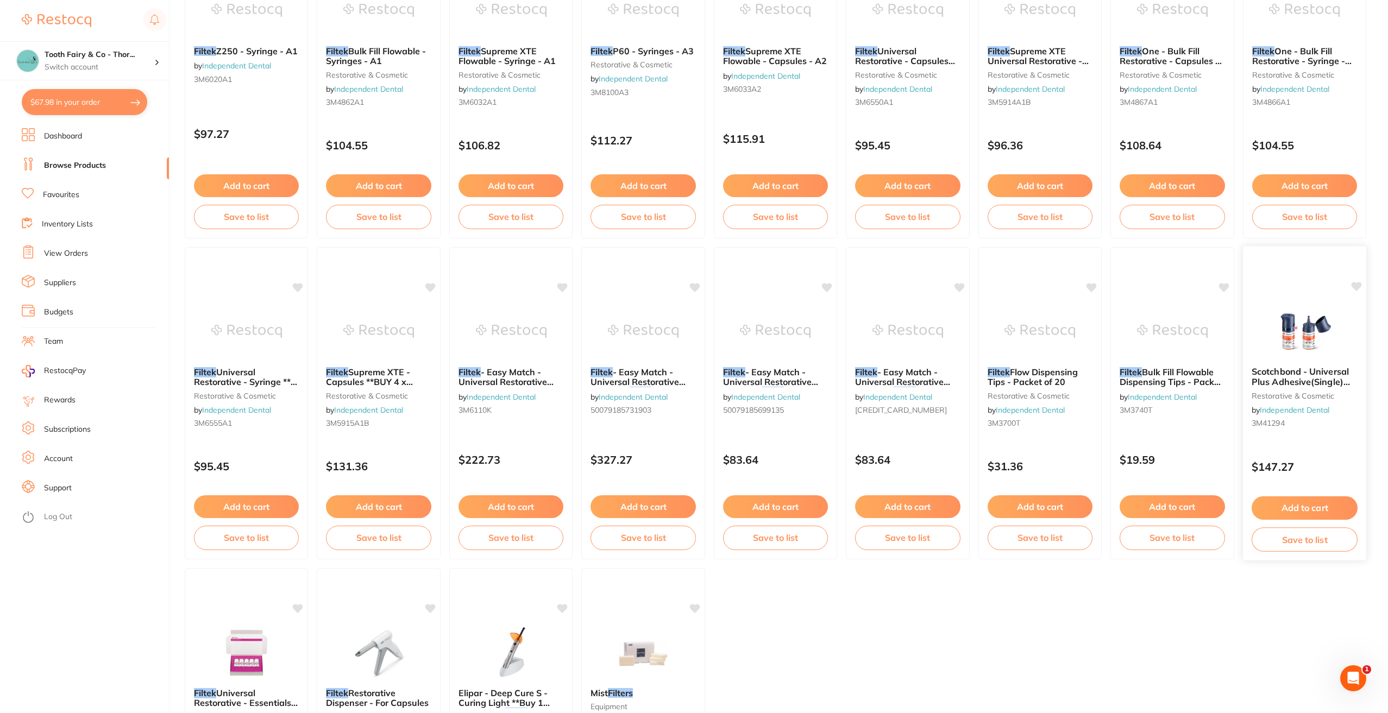
click at [1353, 282] on icon at bounding box center [1356, 286] width 11 height 11
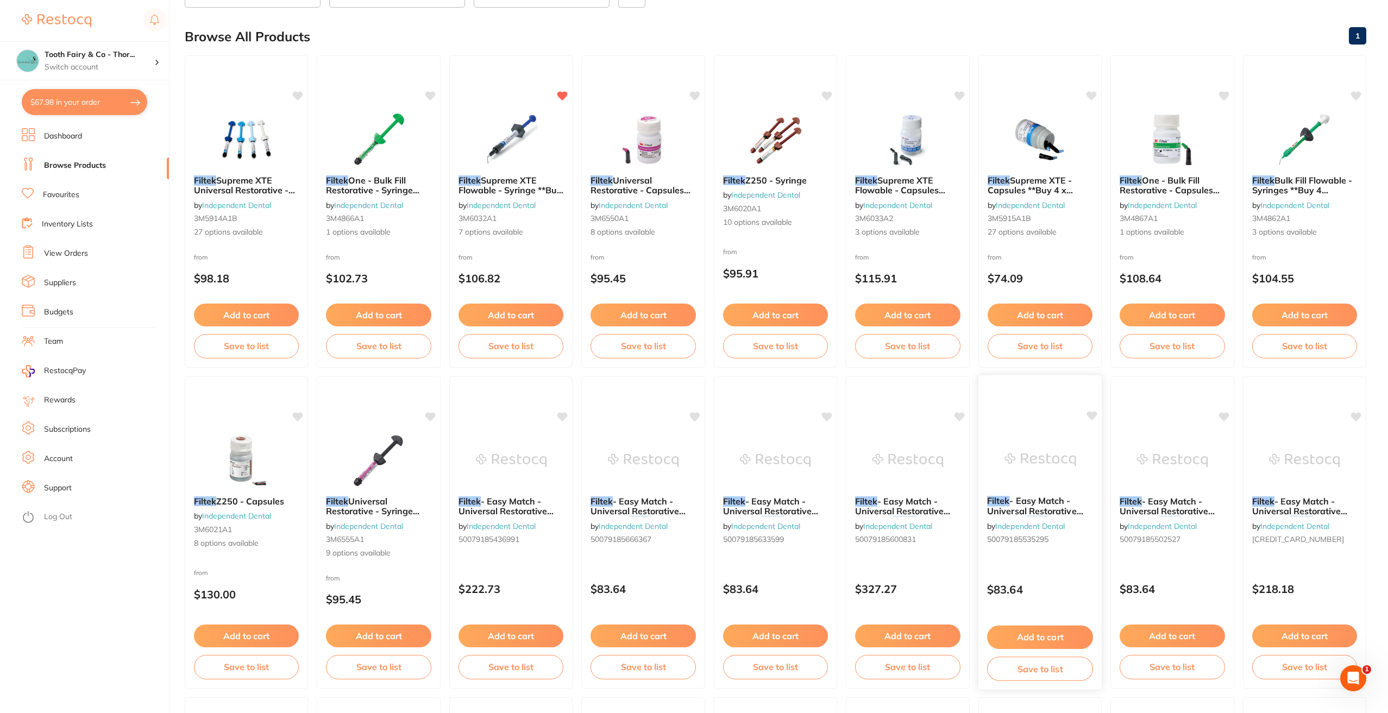
scroll to position [7, 0]
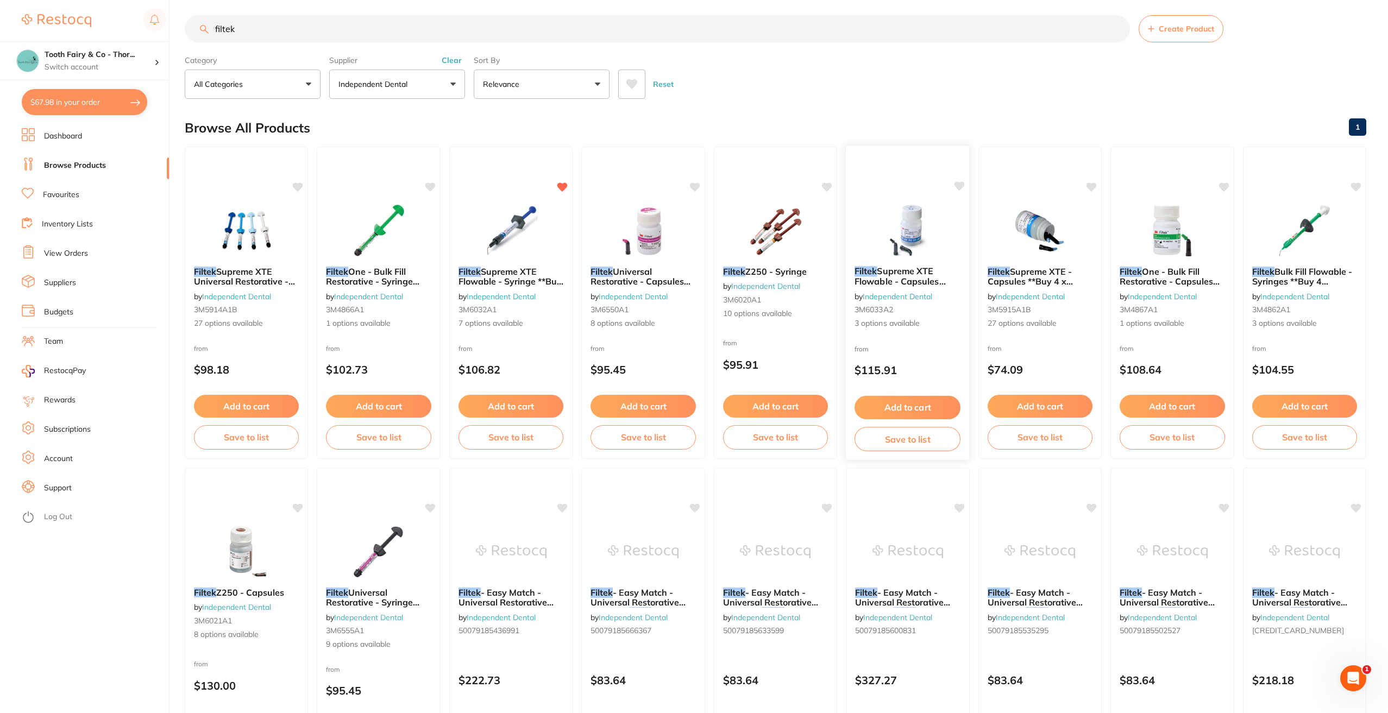
click at [955, 181] on icon at bounding box center [959, 186] width 11 height 11
click at [1088, 183] on icon at bounding box center [1092, 185] width 10 height 9
click at [917, 405] on button "Add to cart" at bounding box center [907, 407] width 106 height 23
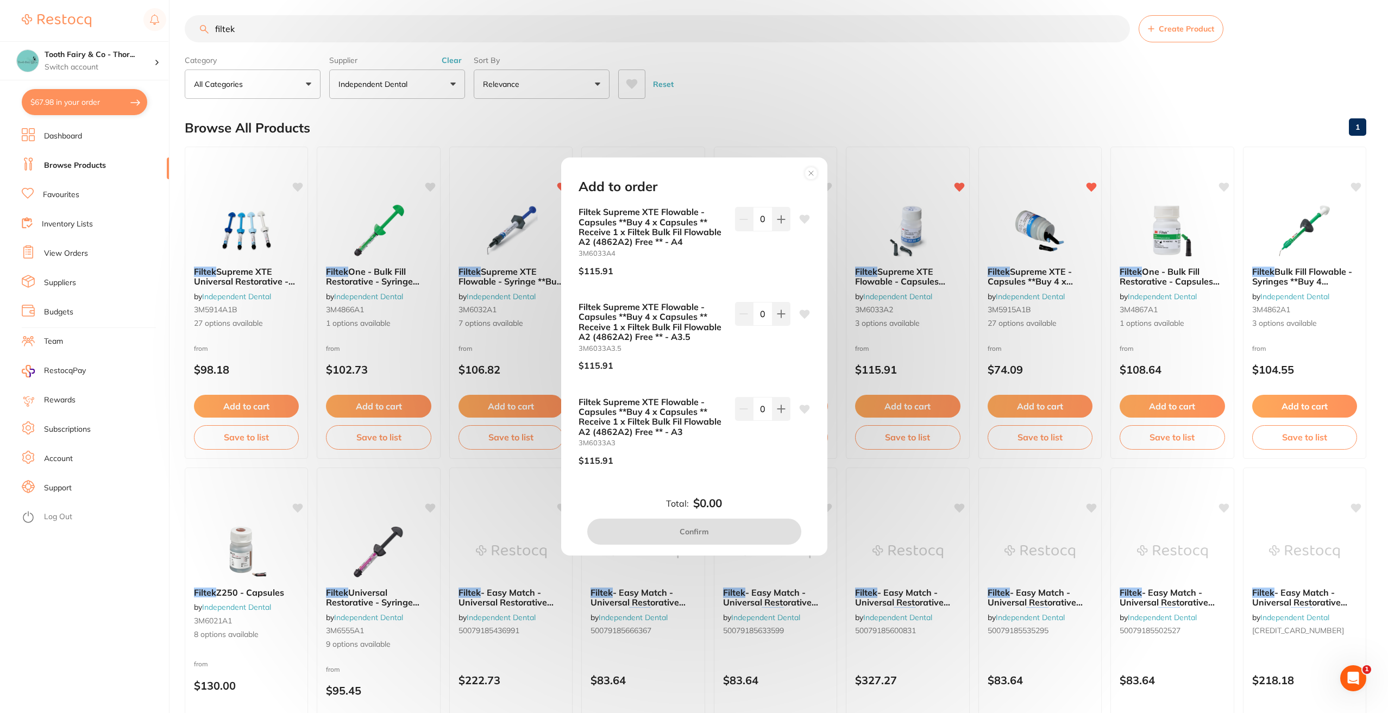
scroll to position [0, 0]
click at [768, 120] on div "Add to order Filtek Supreme XTE Flowable - Capsules **Buy 4 x Capsules ** Recei…" at bounding box center [694, 356] width 1388 height 713
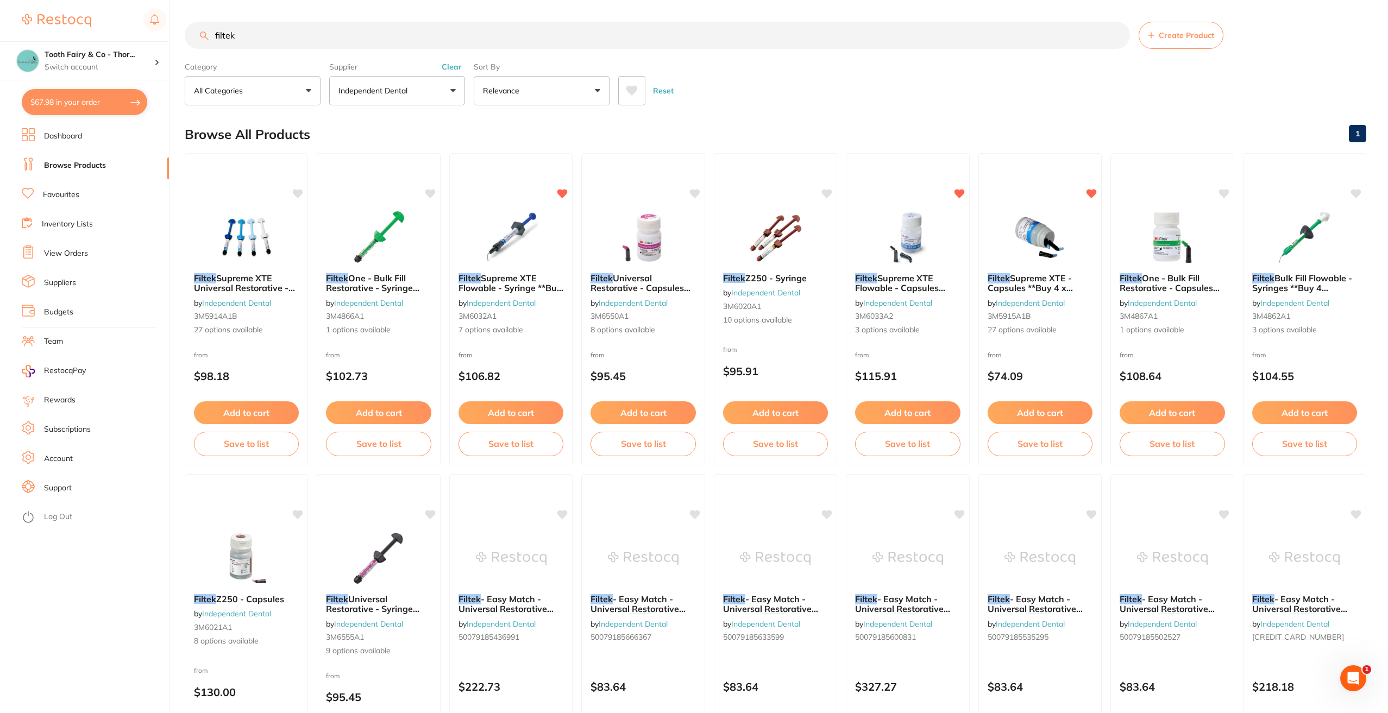
click at [55, 194] on link "Favourites" at bounding box center [61, 195] width 36 height 11
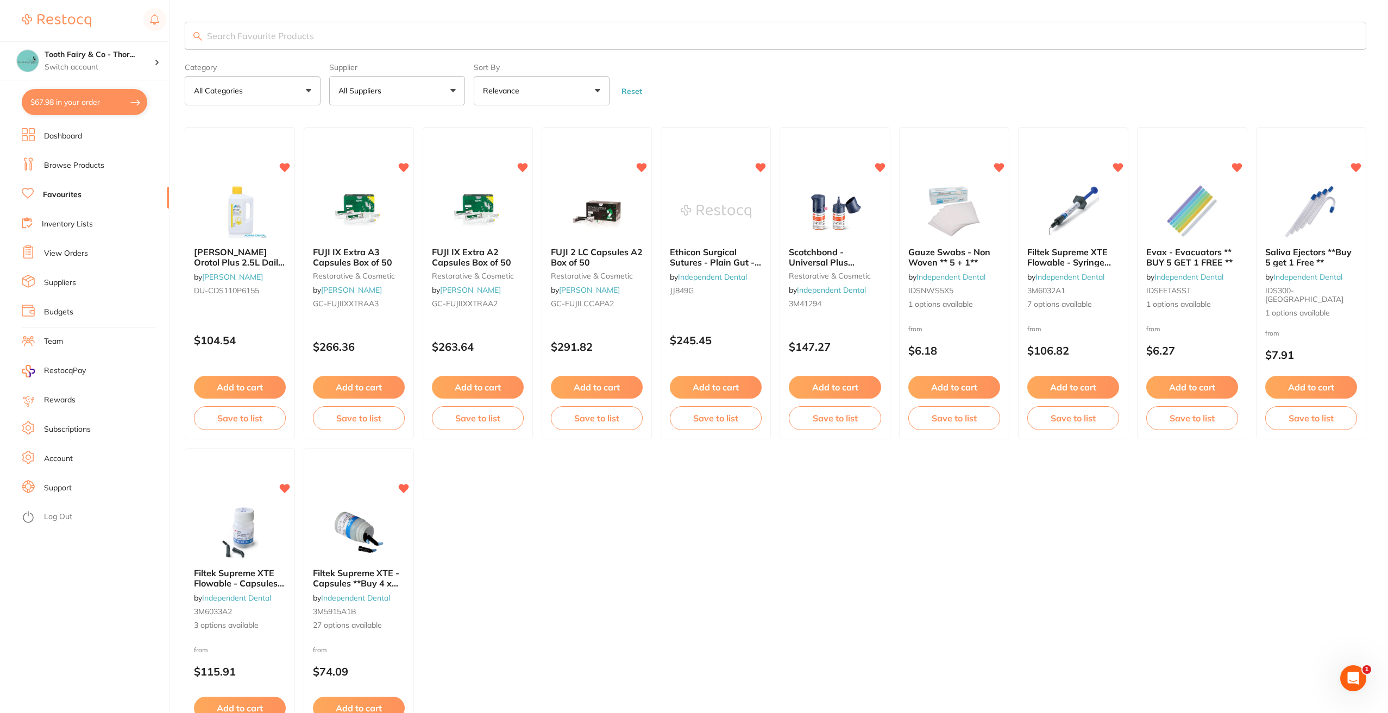
click at [96, 163] on link "Browse Products" at bounding box center [74, 165] width 60 height 11
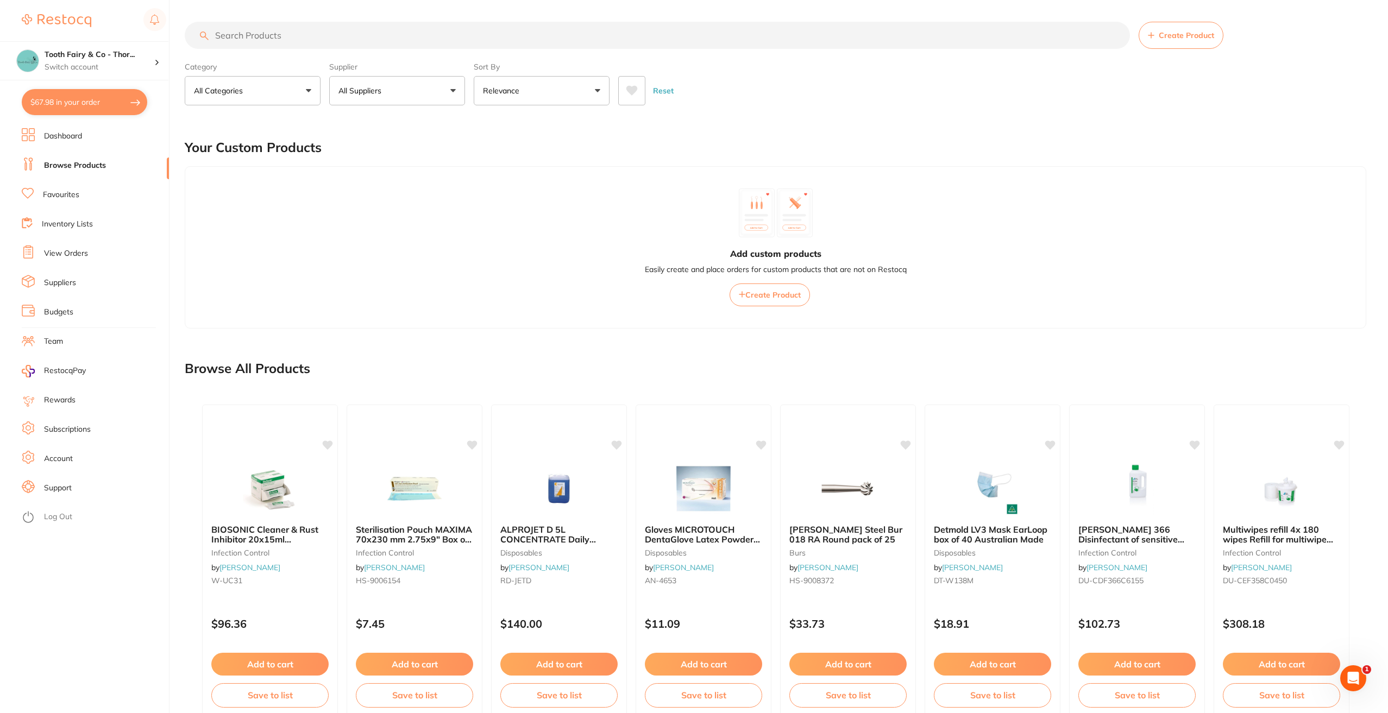
click at [447, 93] on button "All Suppliers" at bounding box center [397, 90] width 136 height 29
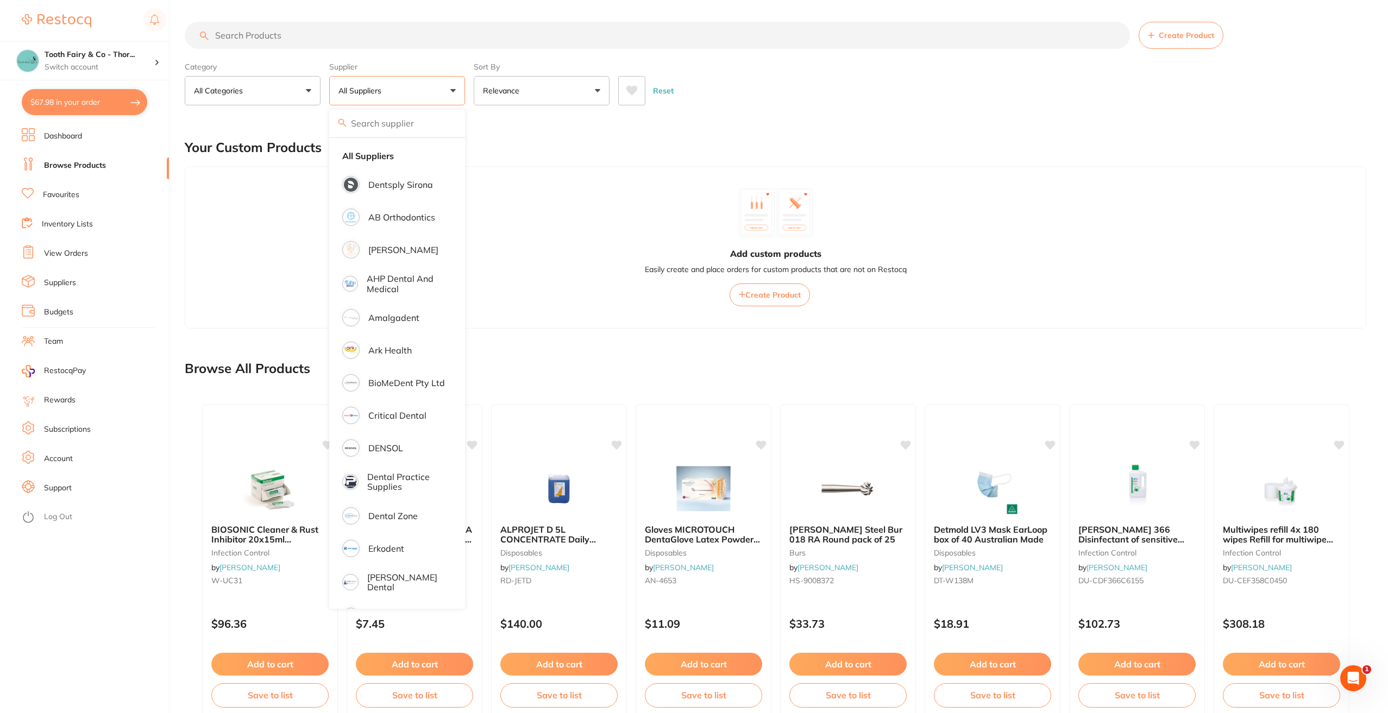
click at [614, 158] on div "Your Custom Products" at bounding box center [775, 147] width 1181 height 36
